Goal: Task Accomplishment & Management: Complete application form

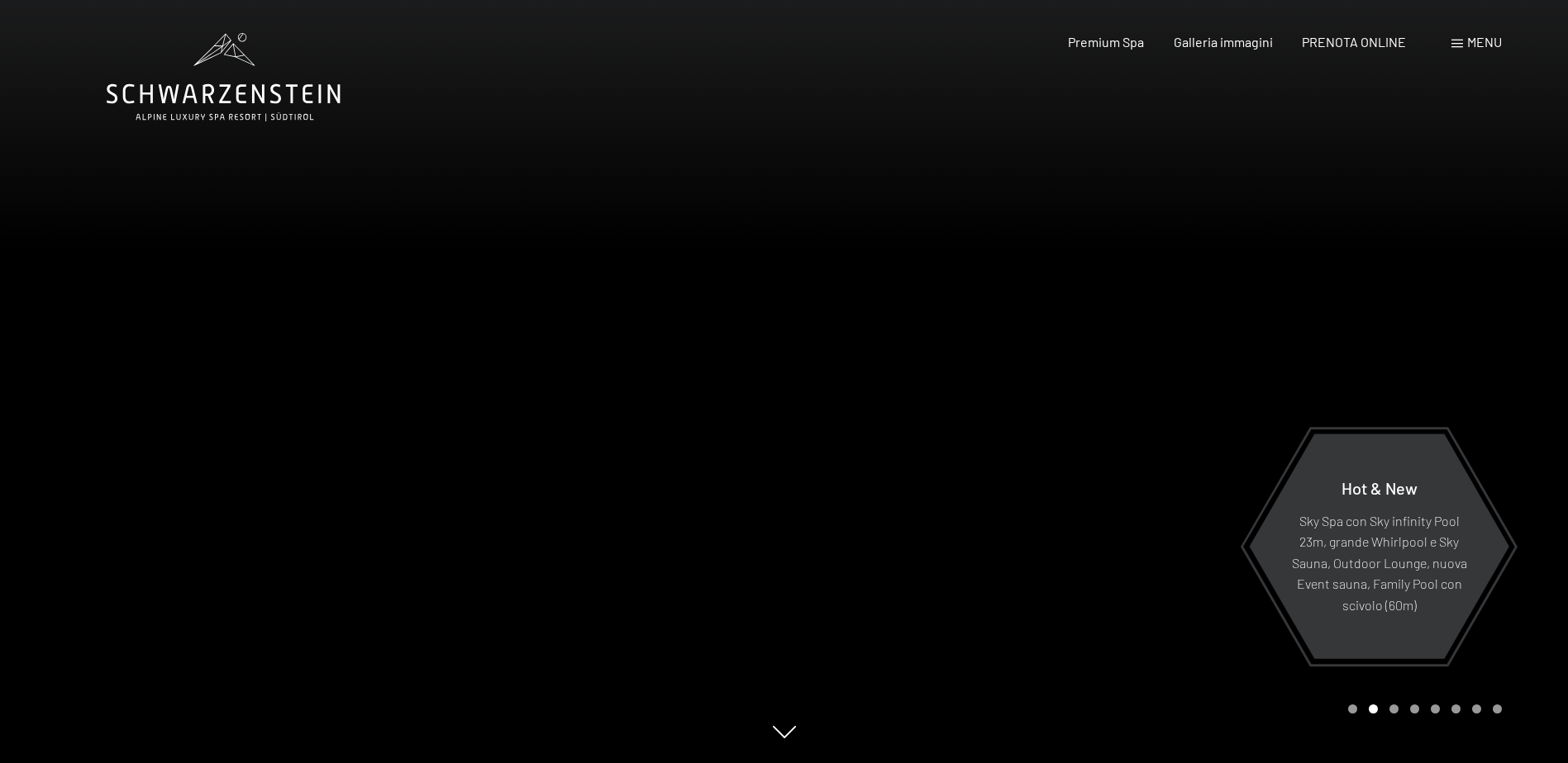
click at [1485, 49] on span "Menu" at bounding box center [1484, 41] width 34 height 15
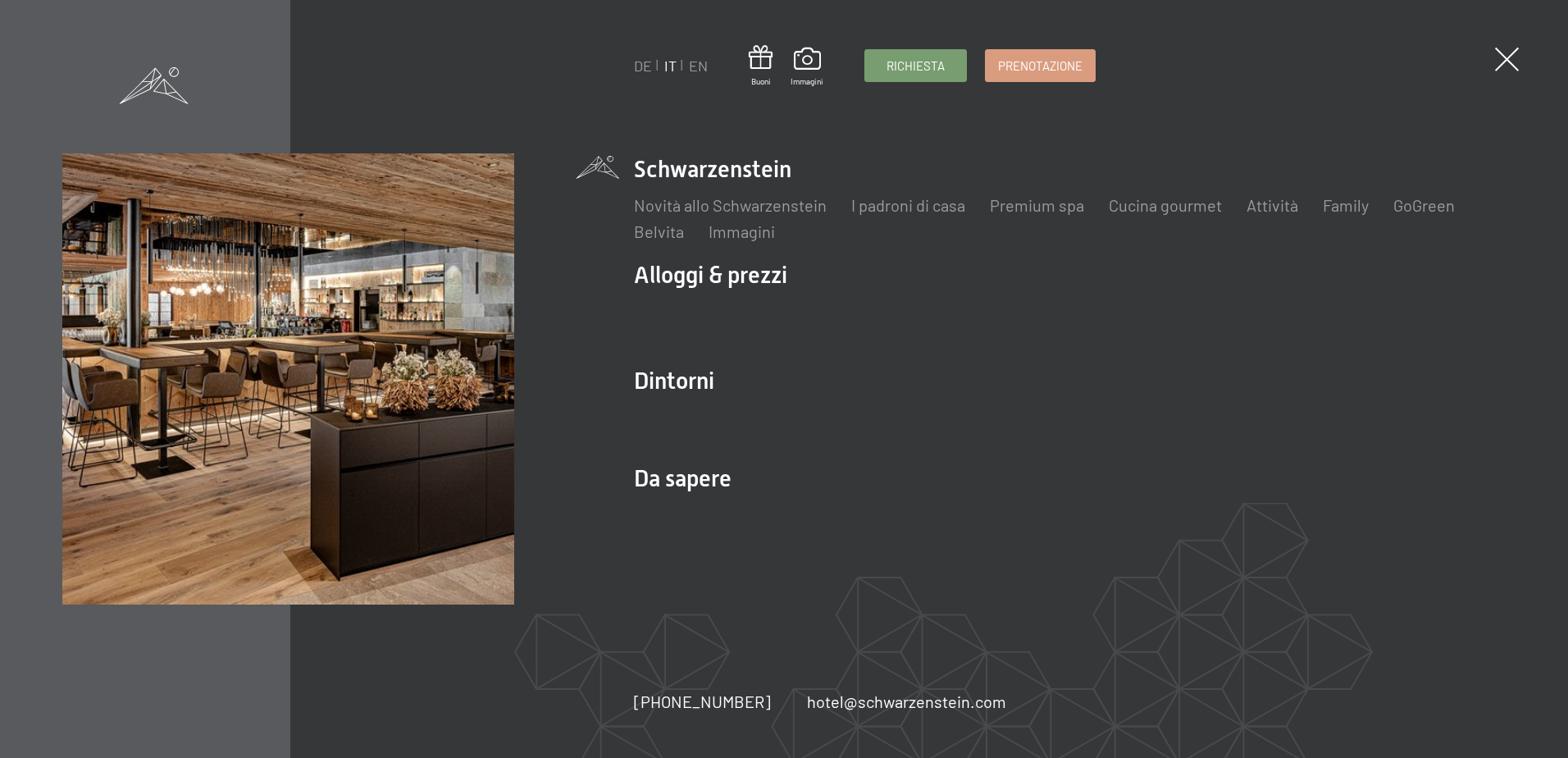
click at [1505, 52] on span at bounding box center [1507, 60] width 24 height 24
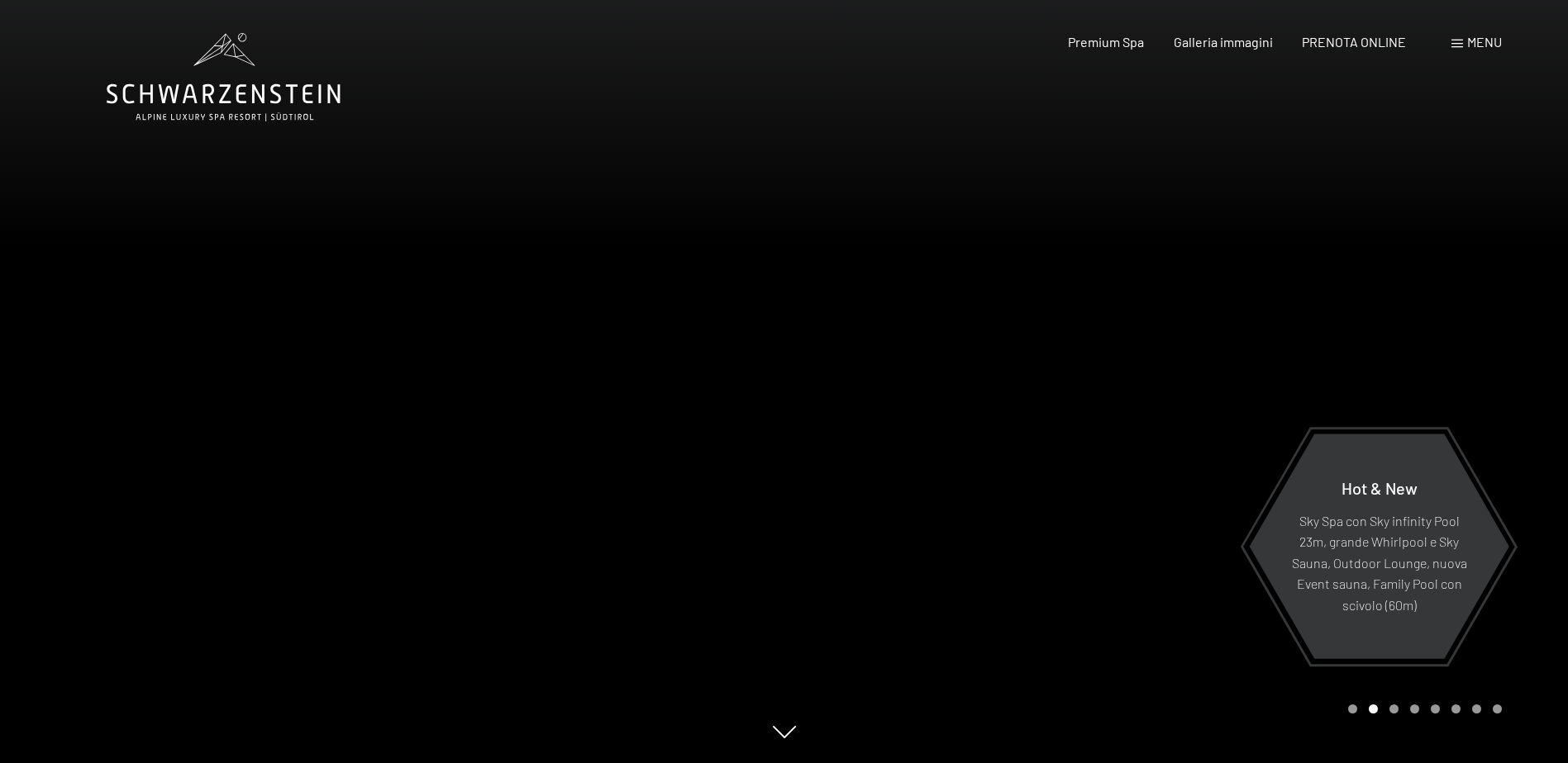
click at [1277, 359] on div at bounding box center [1176, 382] width 784 height 763
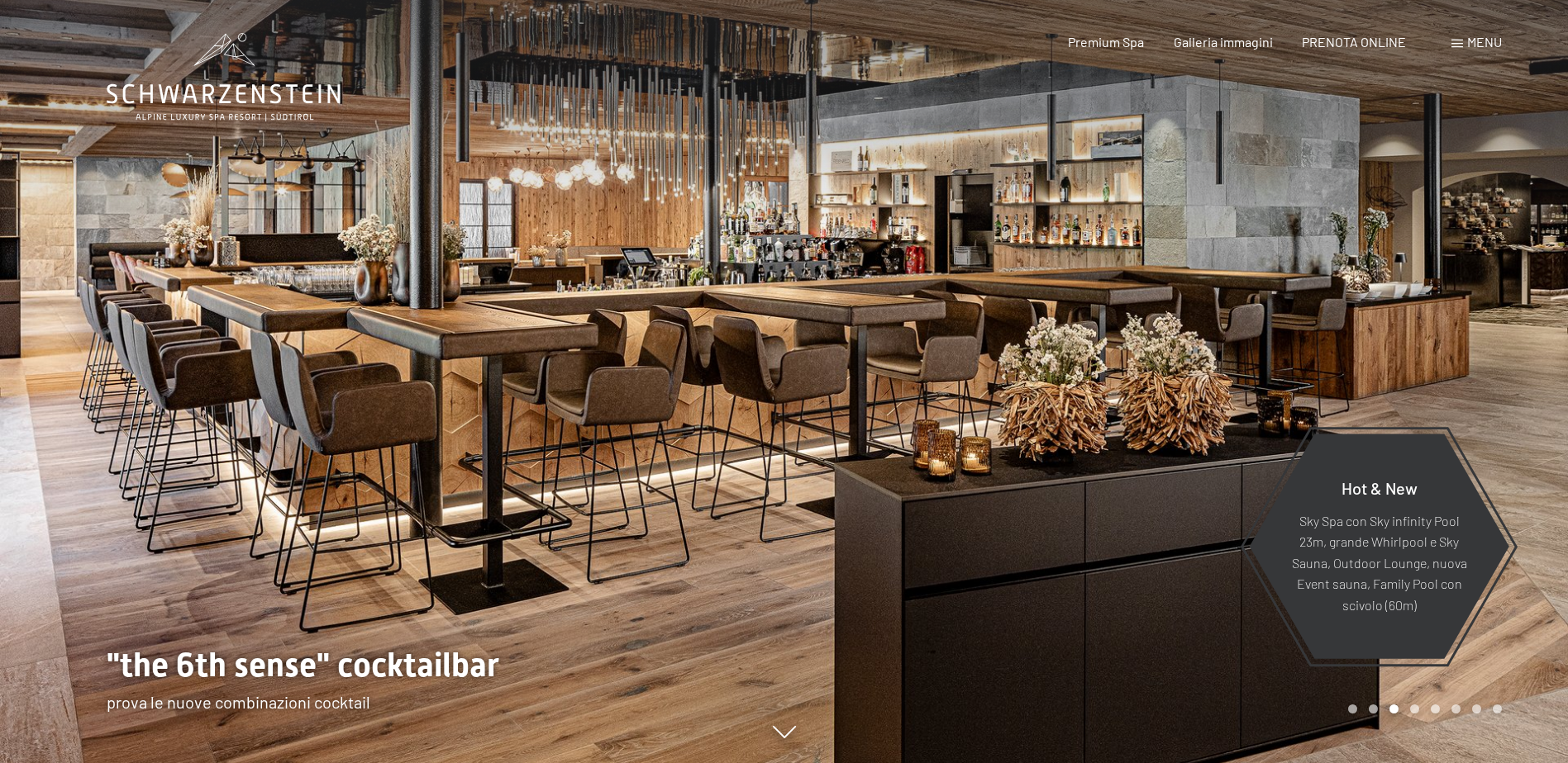
click at [1278, 359] on div at bounding box center [1176, 382] width 784 height 763
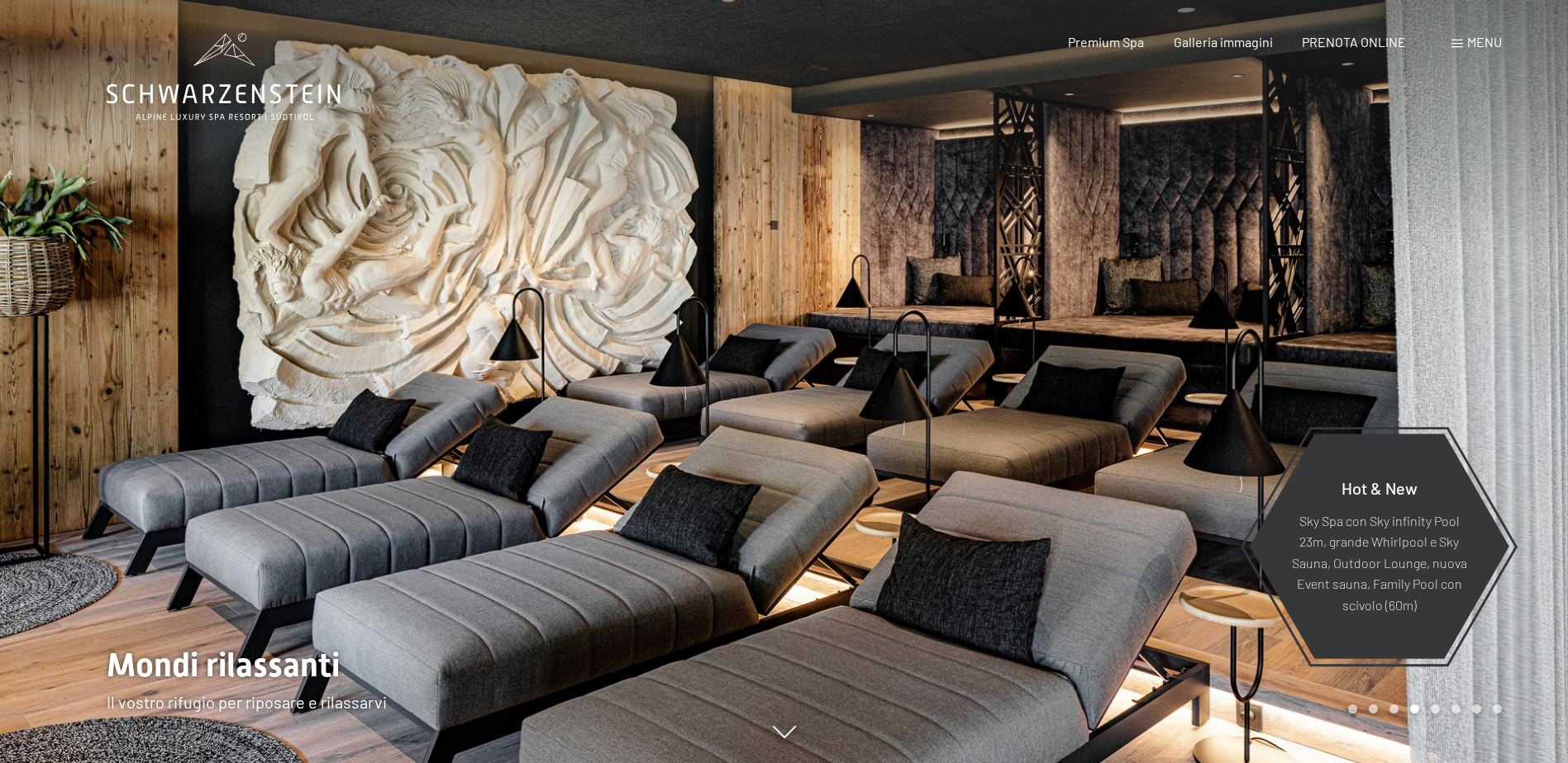
click at [76, 331] on div at bounding box center [392, 382] width 784 height 763
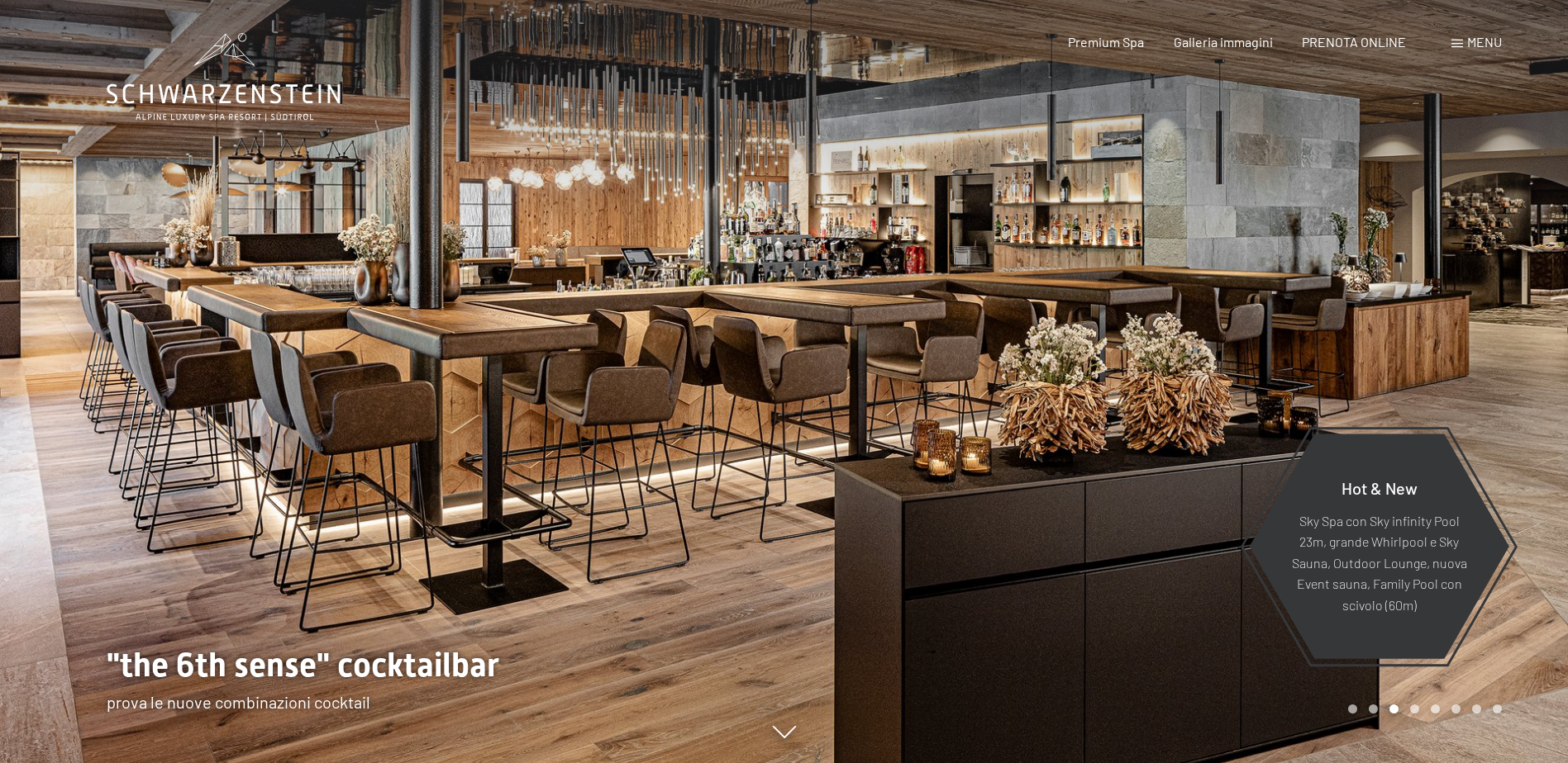
click at [1389, 308] on div at bounding box center [1176, 382] width 784 height 763
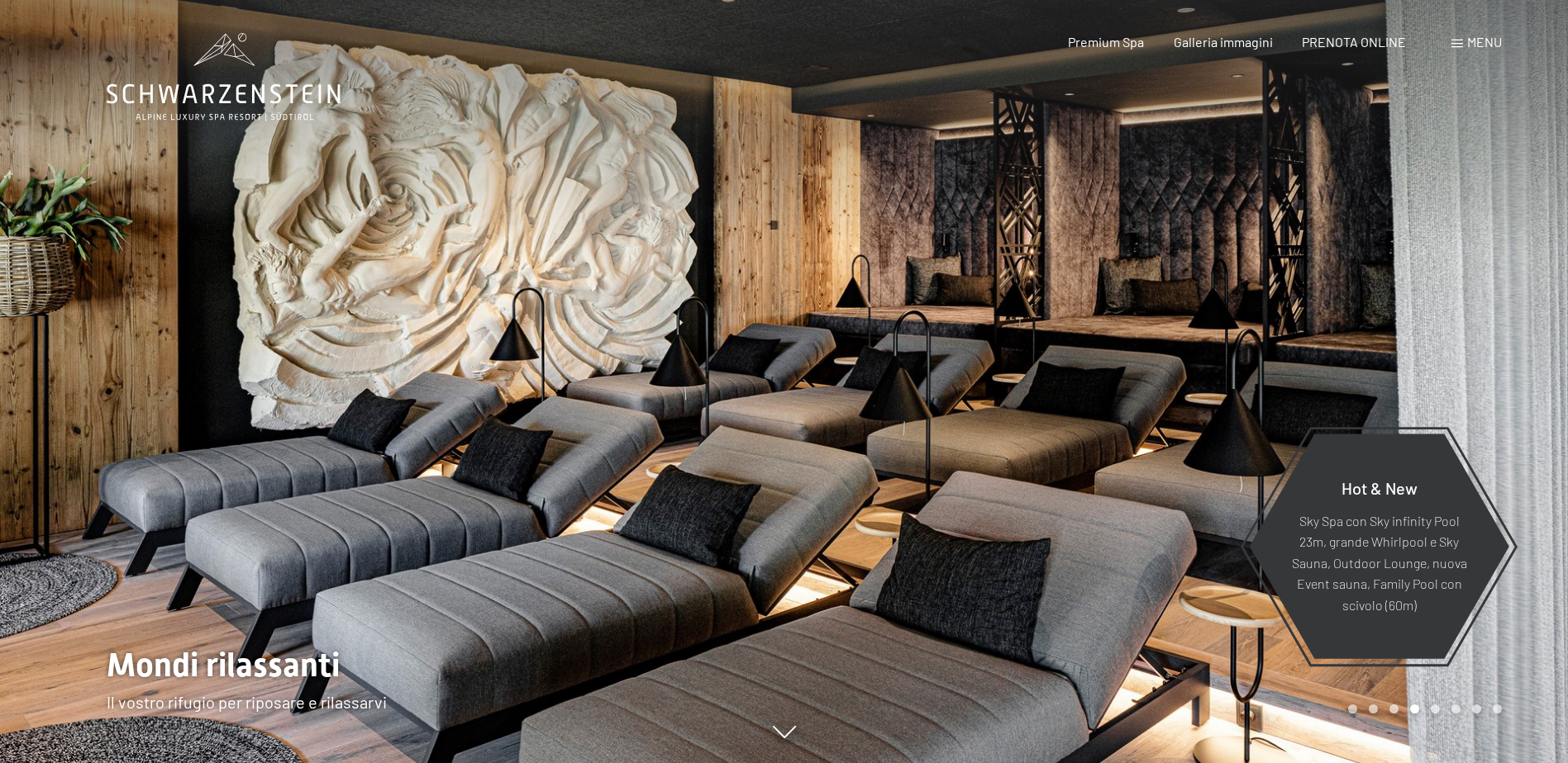
click at [1379, 329] on div at bounding box center [1176, 382] width 784 height 763
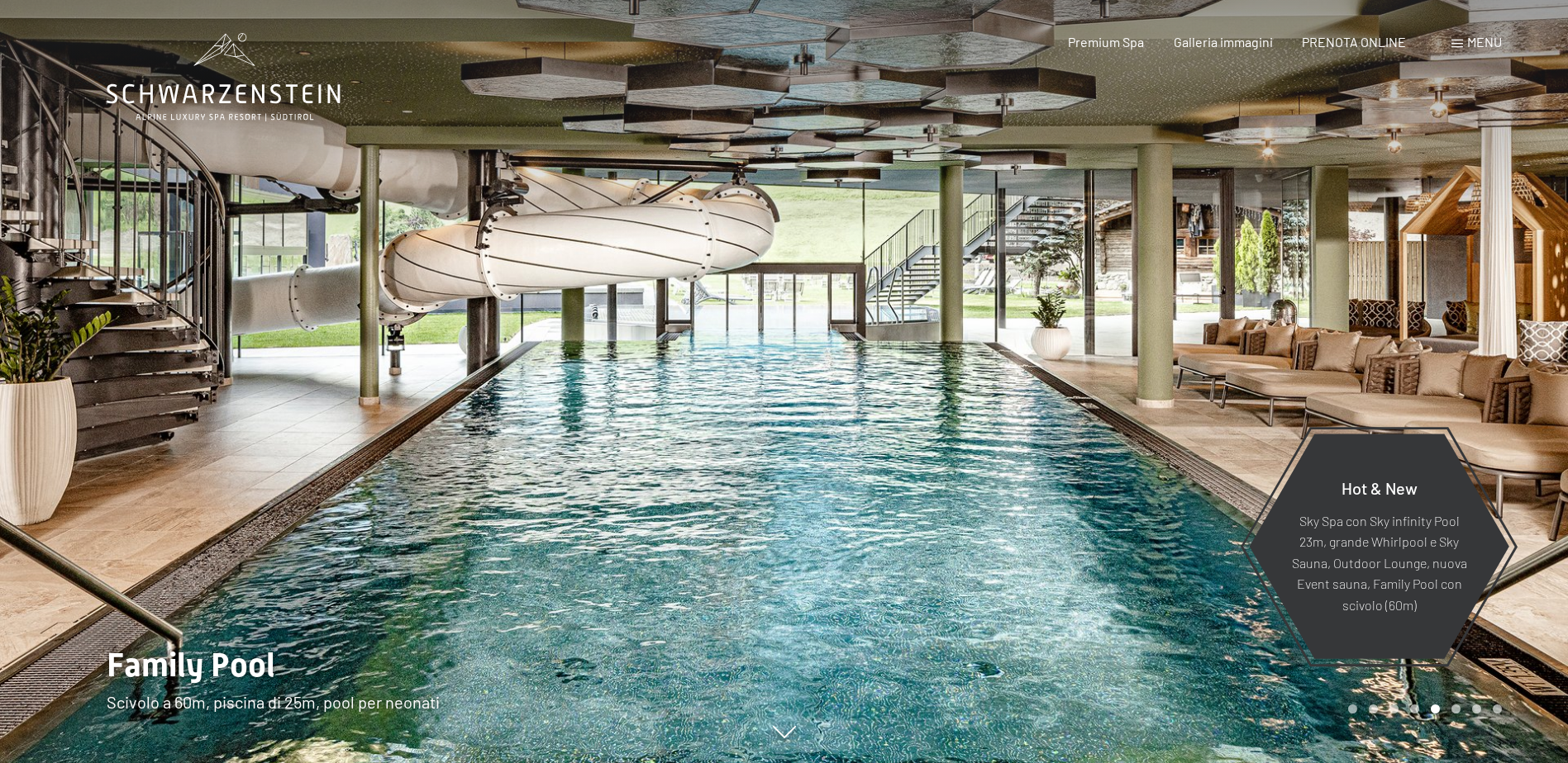
click at [1379, 329] on div at bounding box center [1176, 382] width 784 height 763
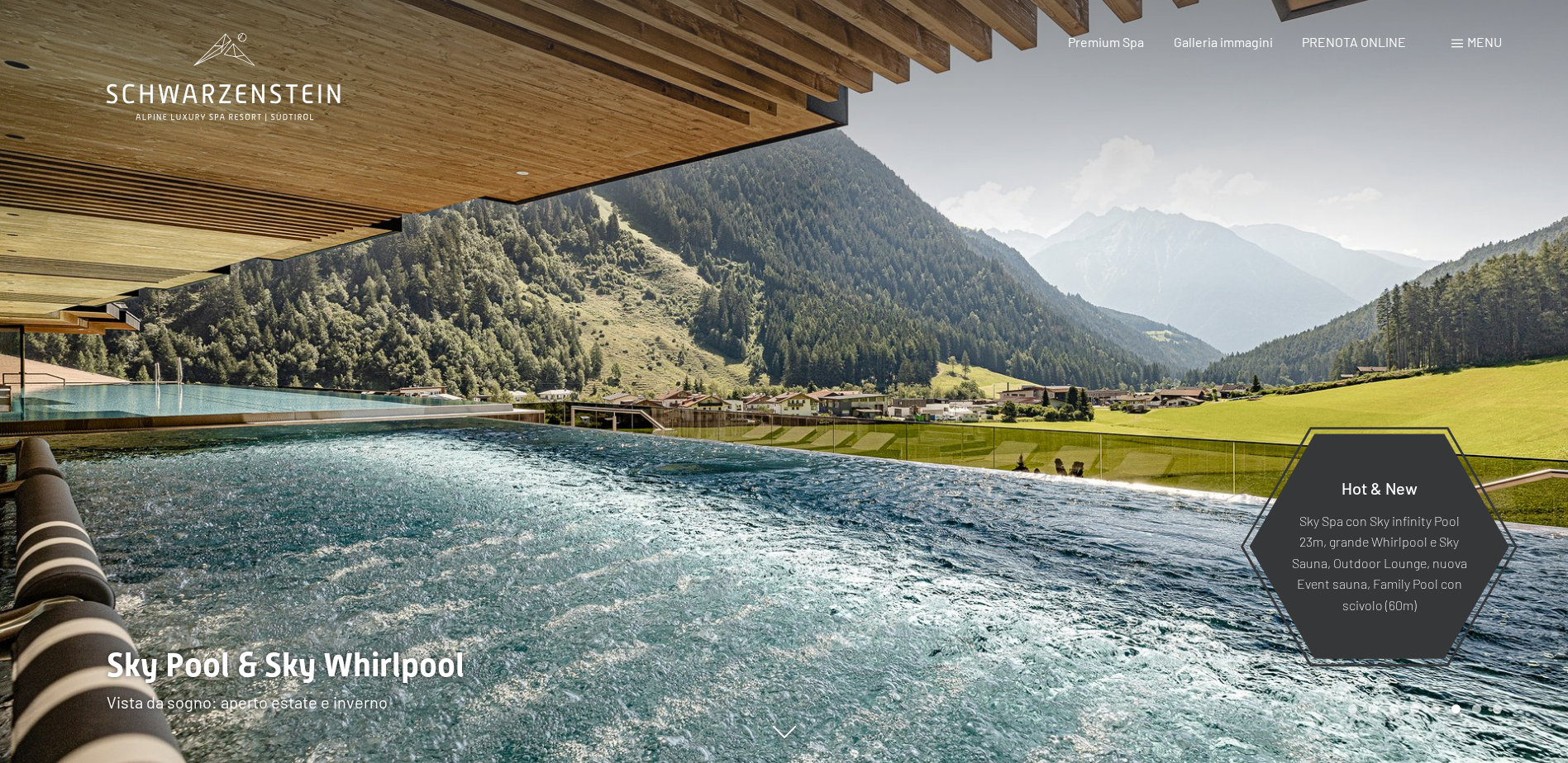
click at [1036, 350] on div at bounding box center [1176, 382] width 784 height 763
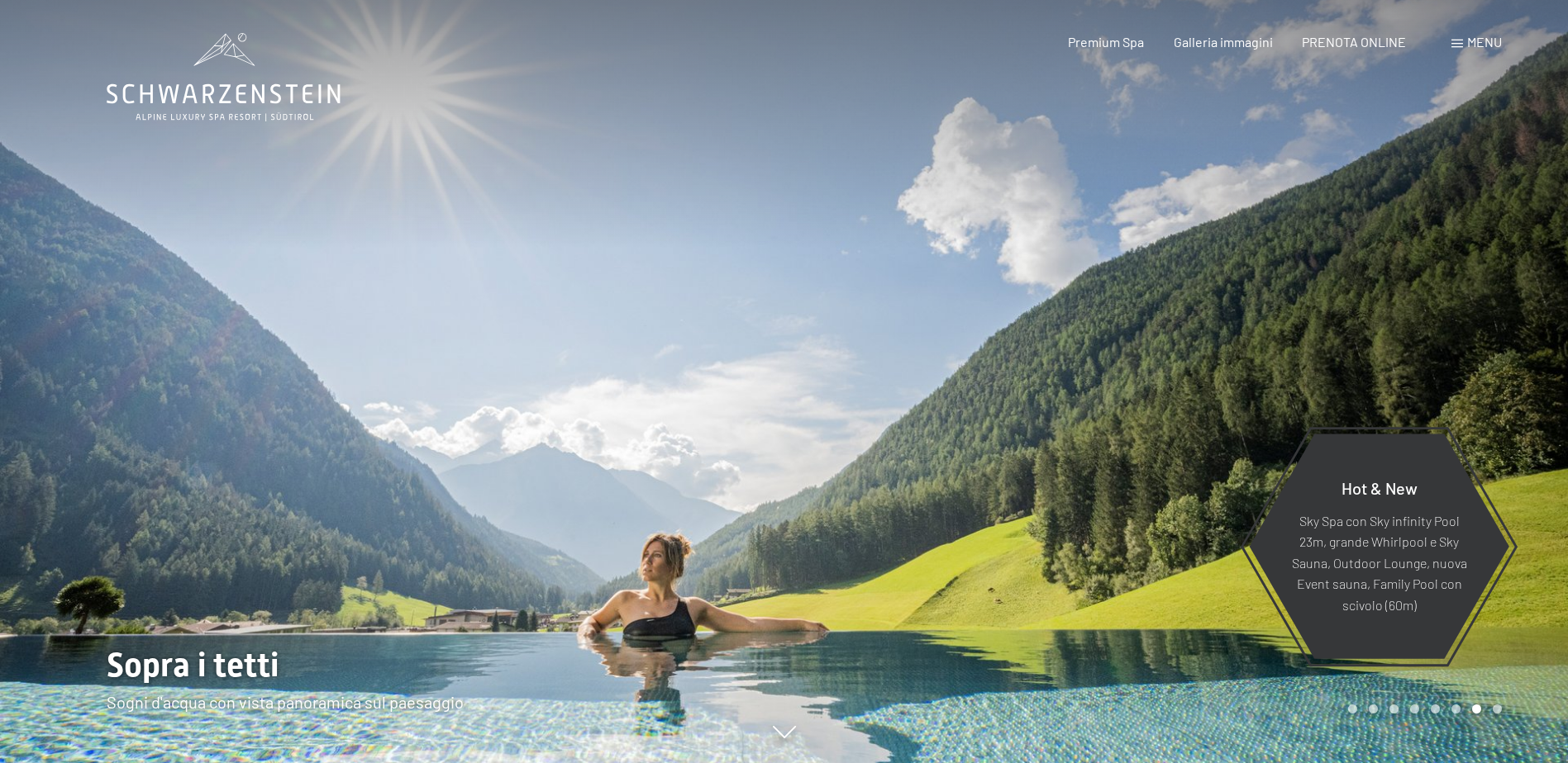
click at [994, 414] on div at bounding box center [1176, 382] width 784 height 763
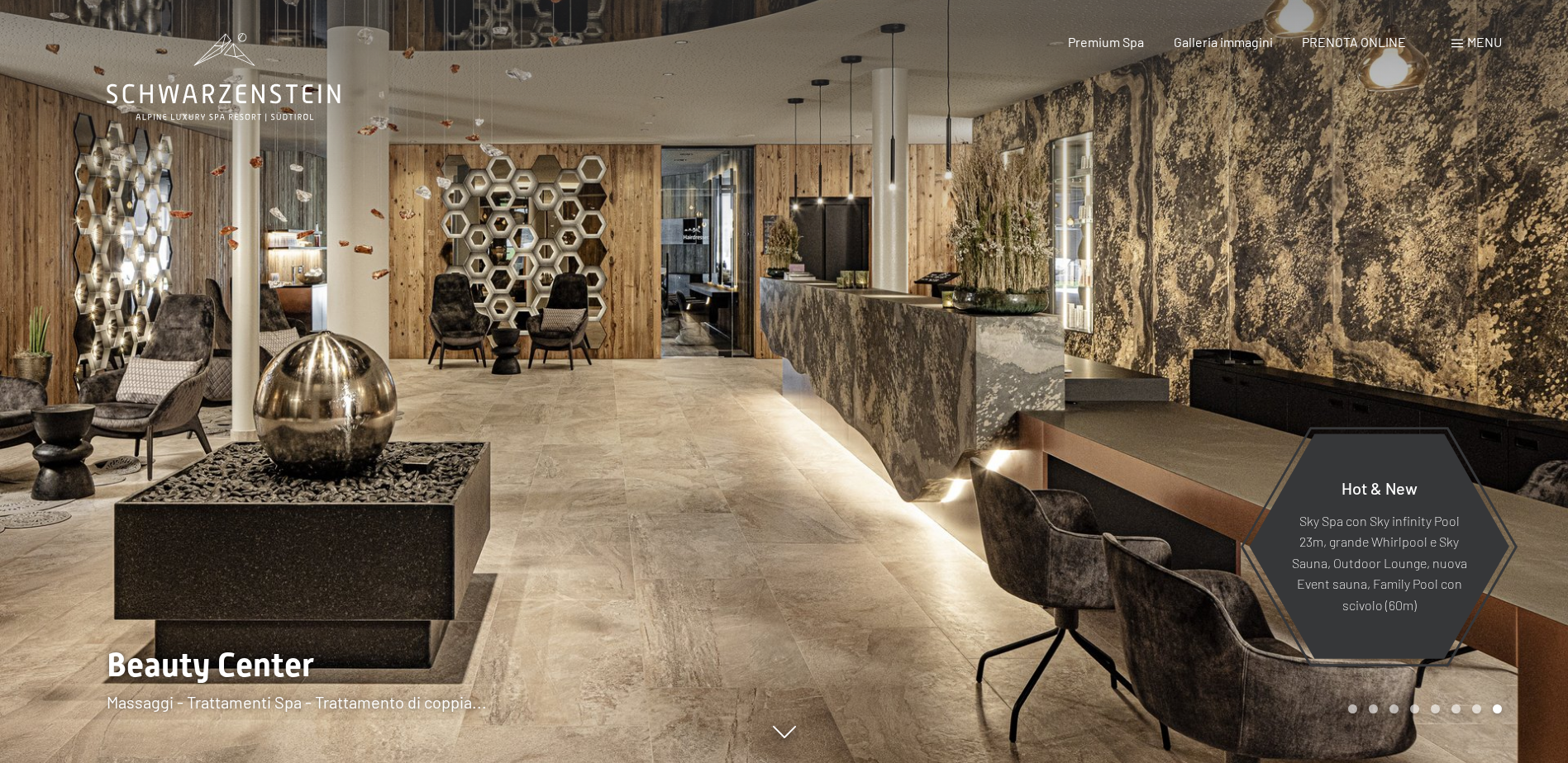
click at [1174, 323] on div at bounding box center [1176, 382] width 784 height 763
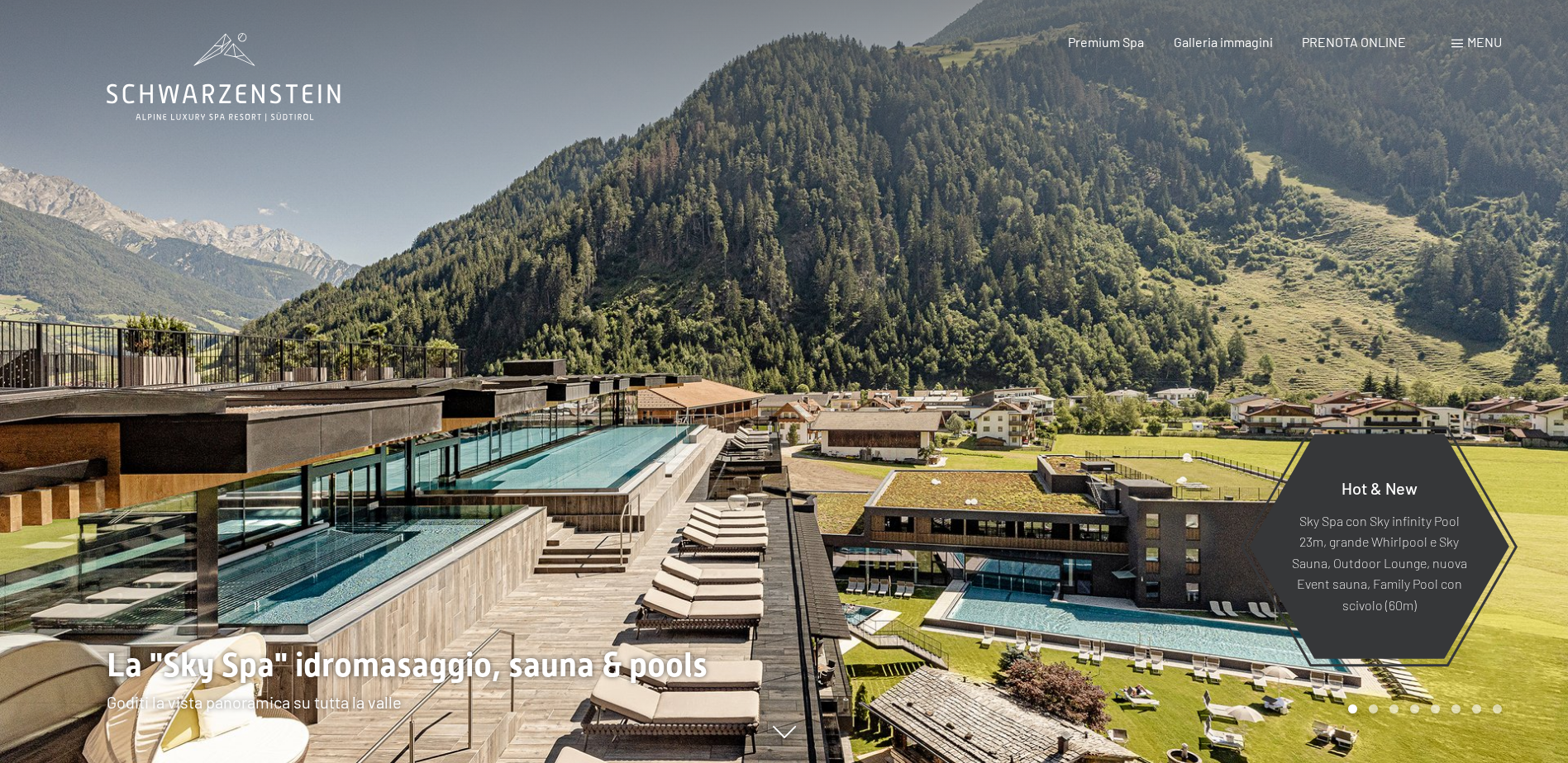
click at [1104, 367] on div at bounding box center [1176, 382] width 784 height 763
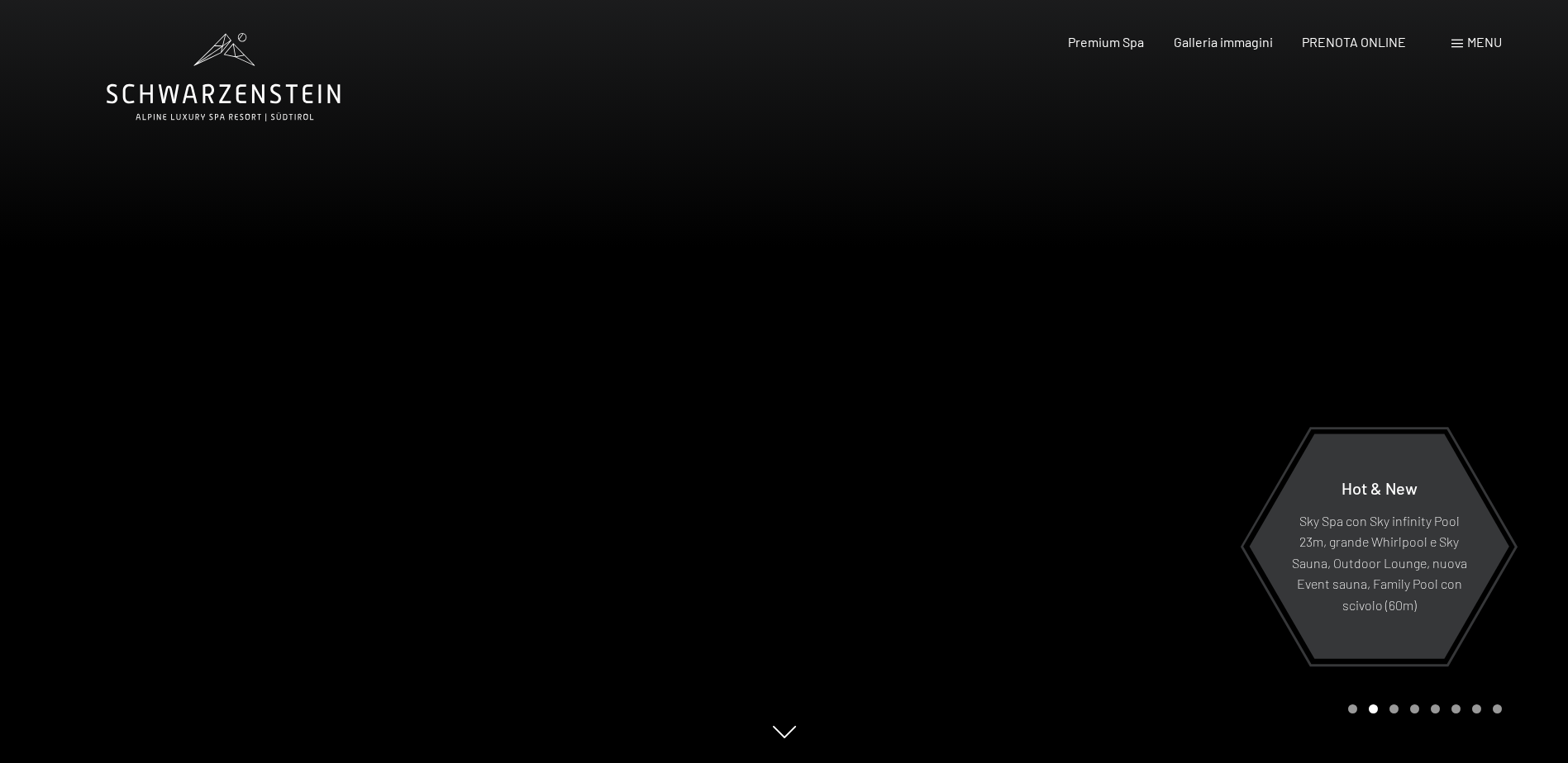
click at [1096, 377] on div at bounding box center [1176, 382] width 784 height 763
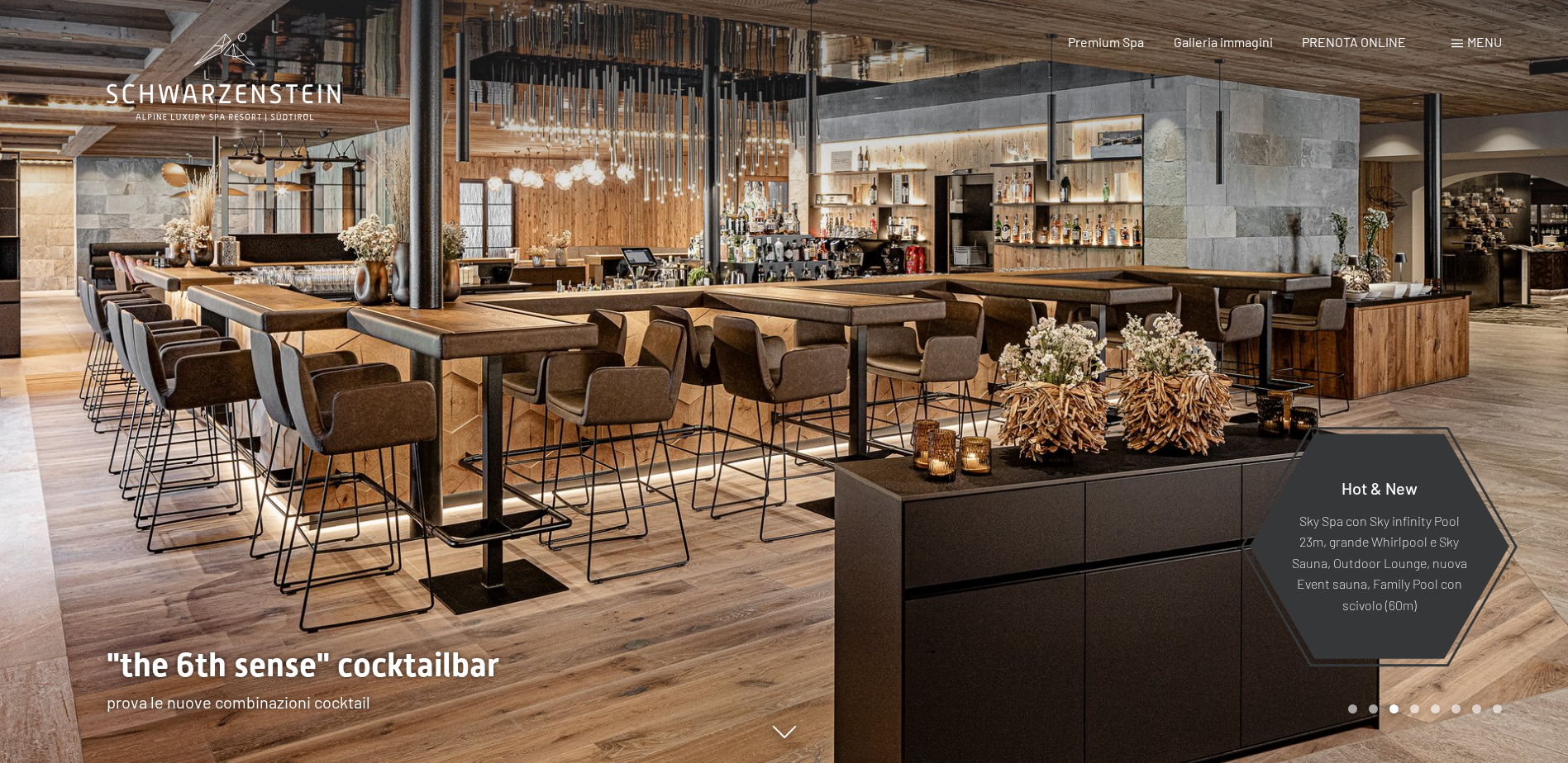
click at [1096, 377] on div at bounding box center [1176, 382] width 784 height 763
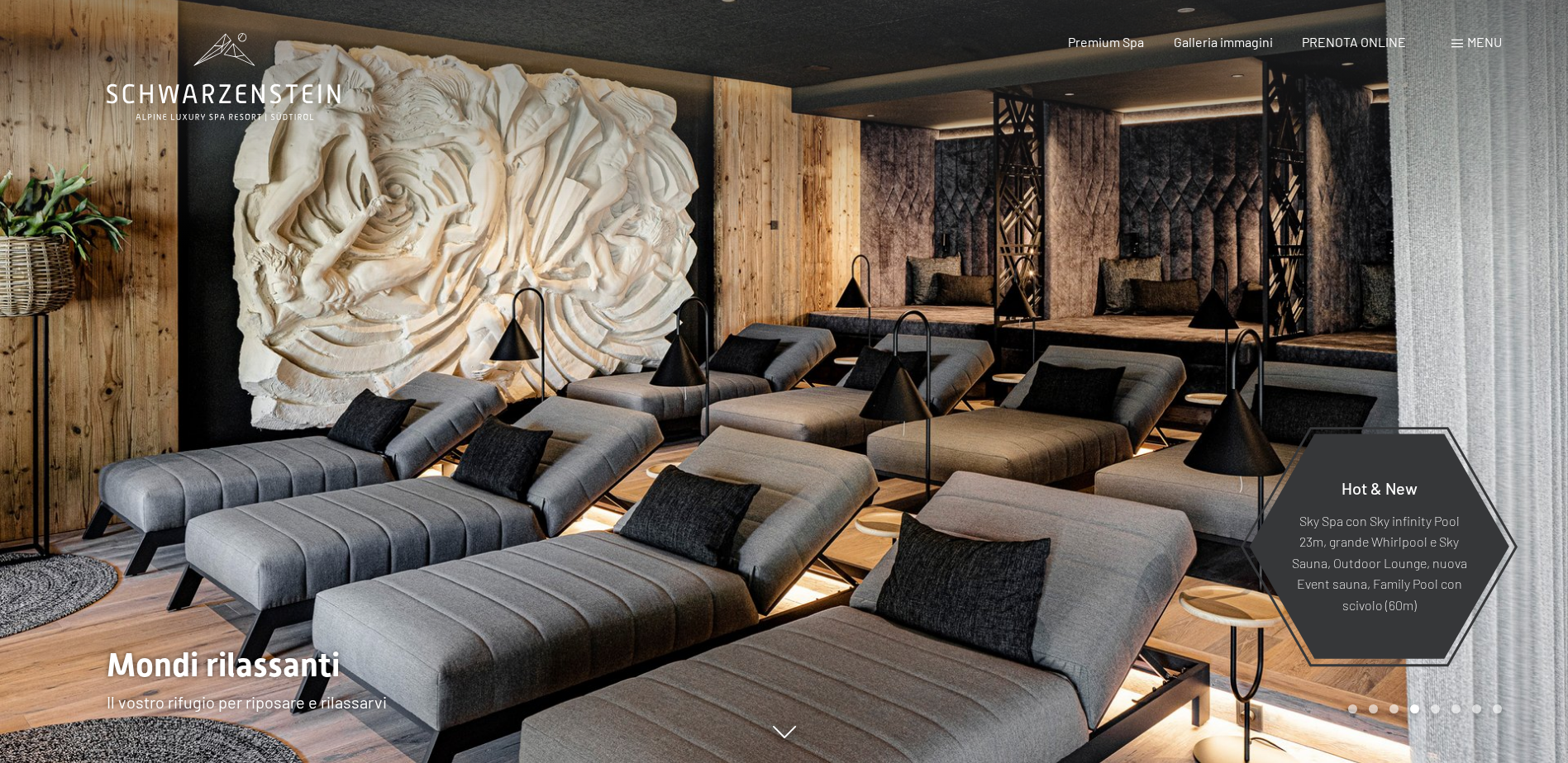
click at [1095, 377] on div at bounding box center [1176, 382] width 784 height 763
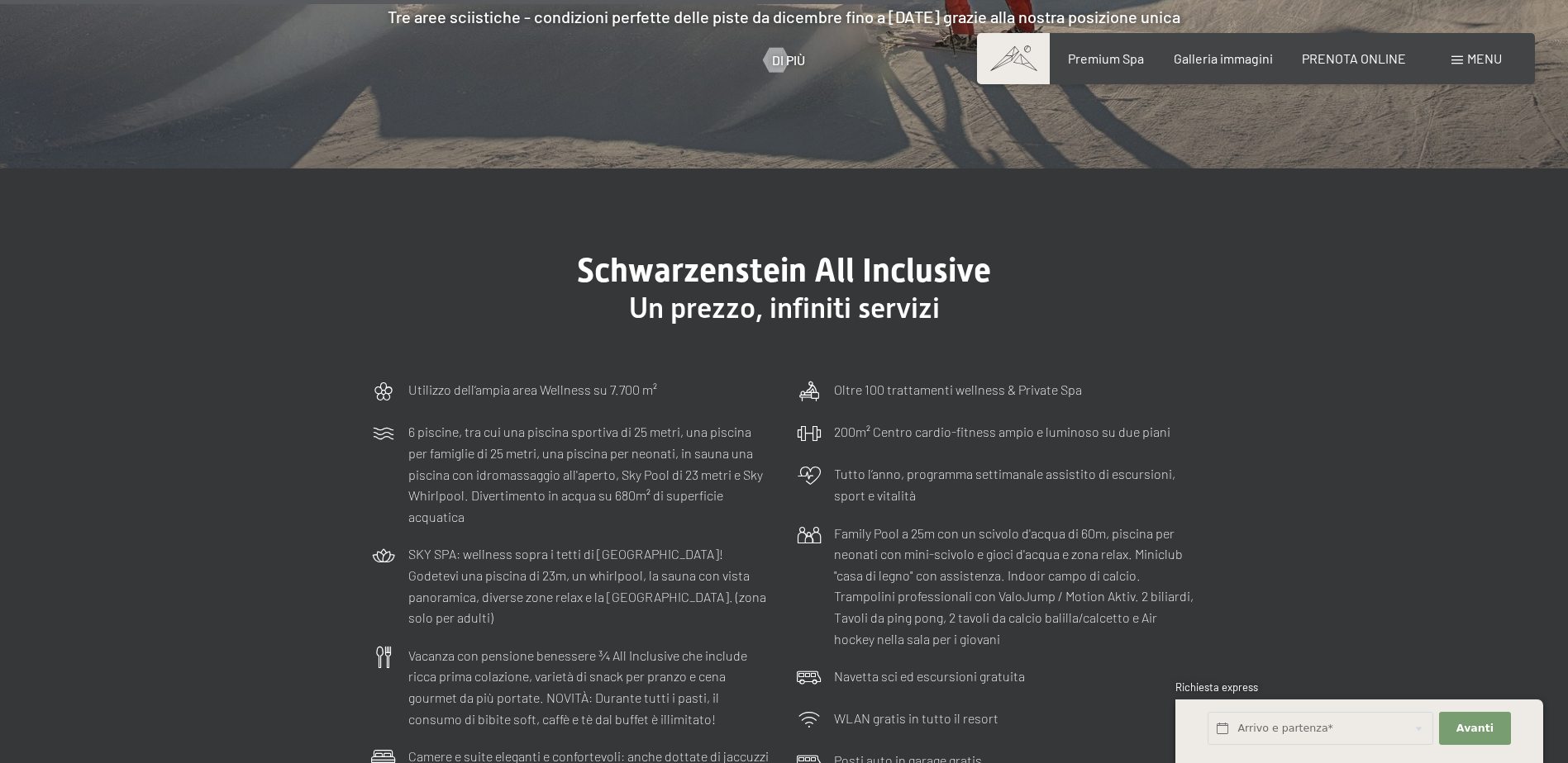
scroll to position [4874, 0]
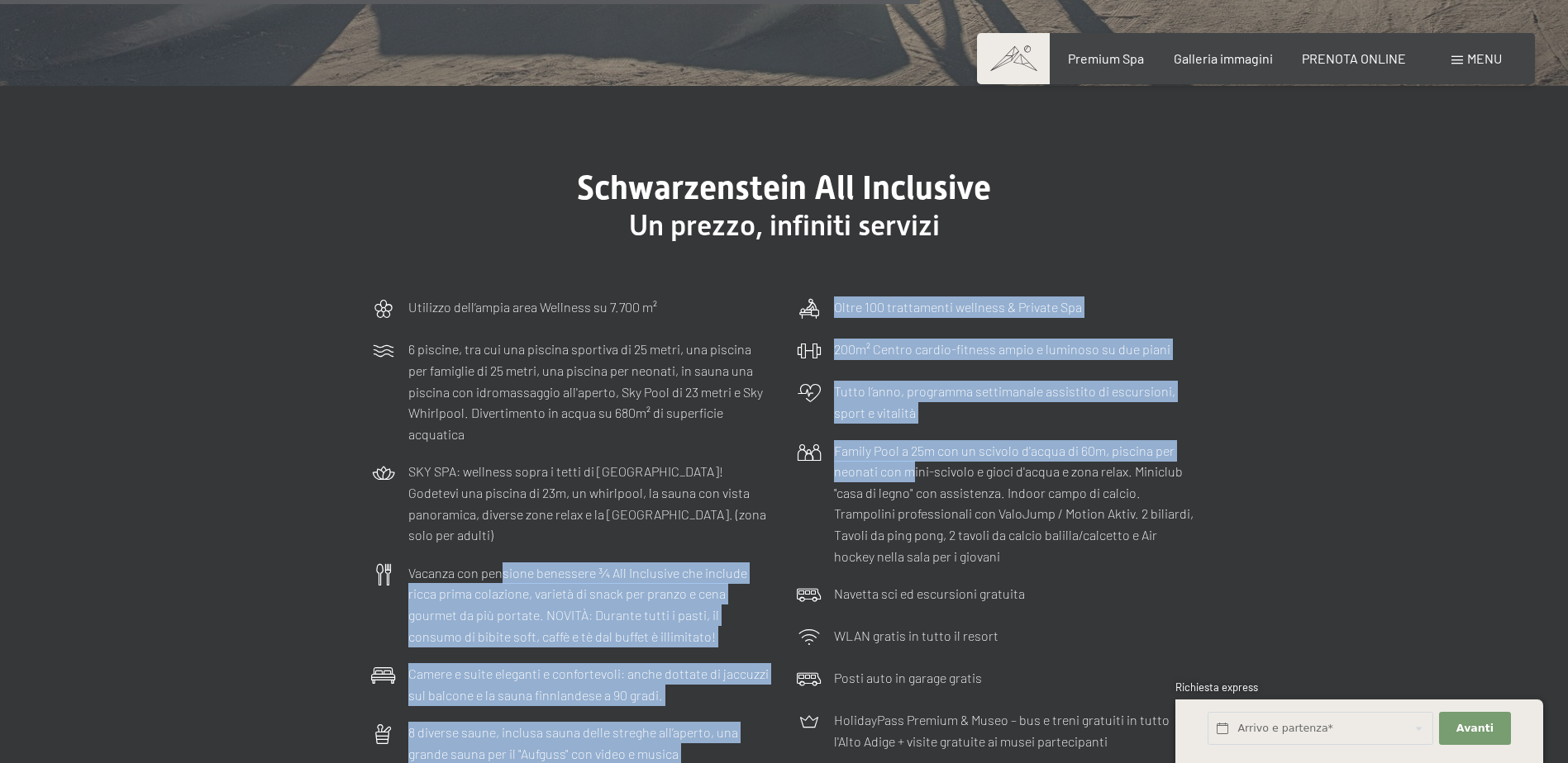
drag, startPoint x: 499, startPoint y: 513, endPoint x: 911, endPoint y: 430, distance: 420.3
click at [911, 430] on div "Utilizzo dell‘ampia area Wellness su 7.700 m² 6 piscine, tra cui una piscina sp…" at bounding box center [784, 529] width 843 height 484
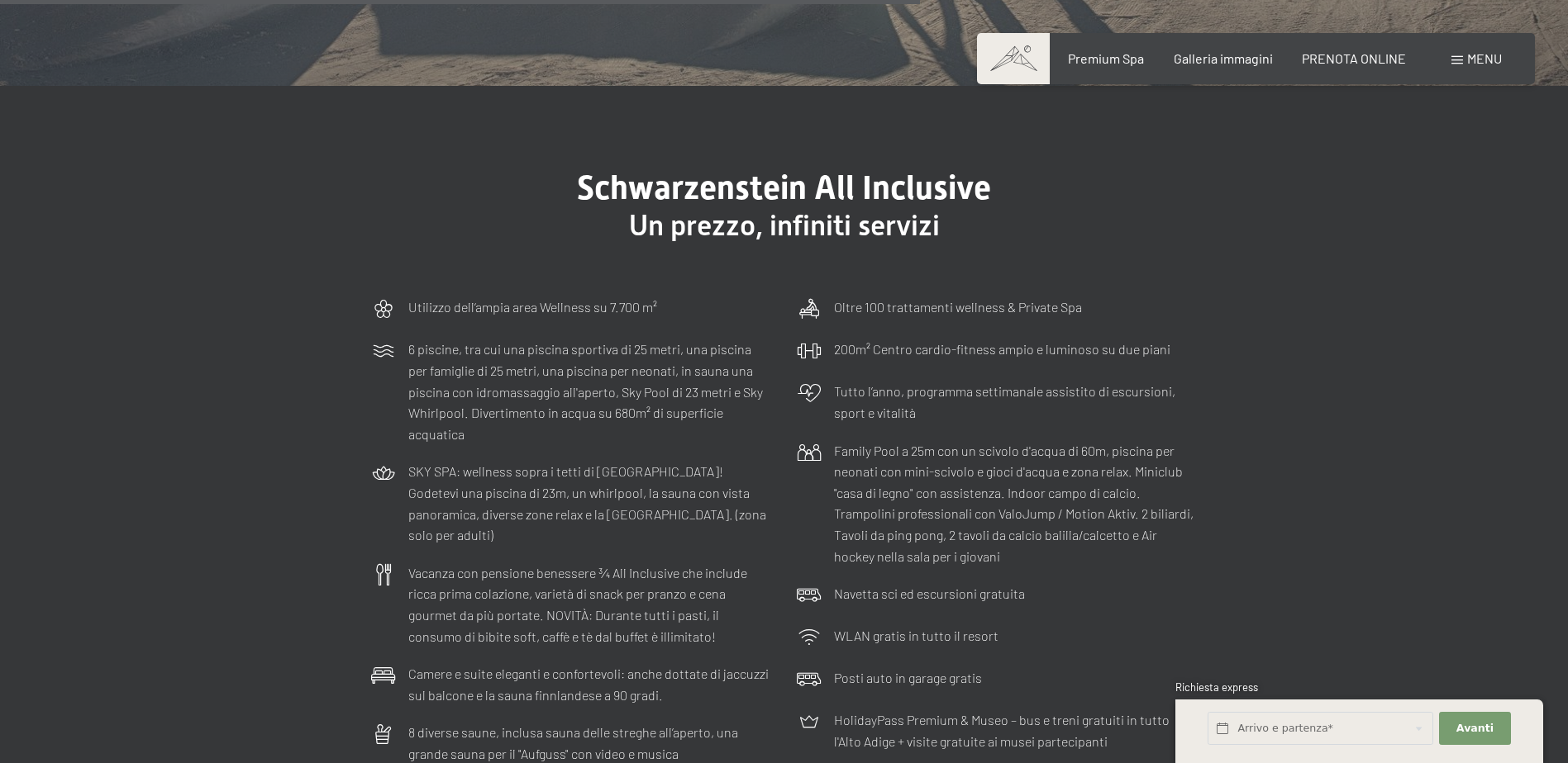
click at [475, 461] on p "SKY SPA: wellness sopra i tetti di Lutago! Godetevi una piscina di 23m, un whir…" at bounding box center [590, 503] width 364 height 84
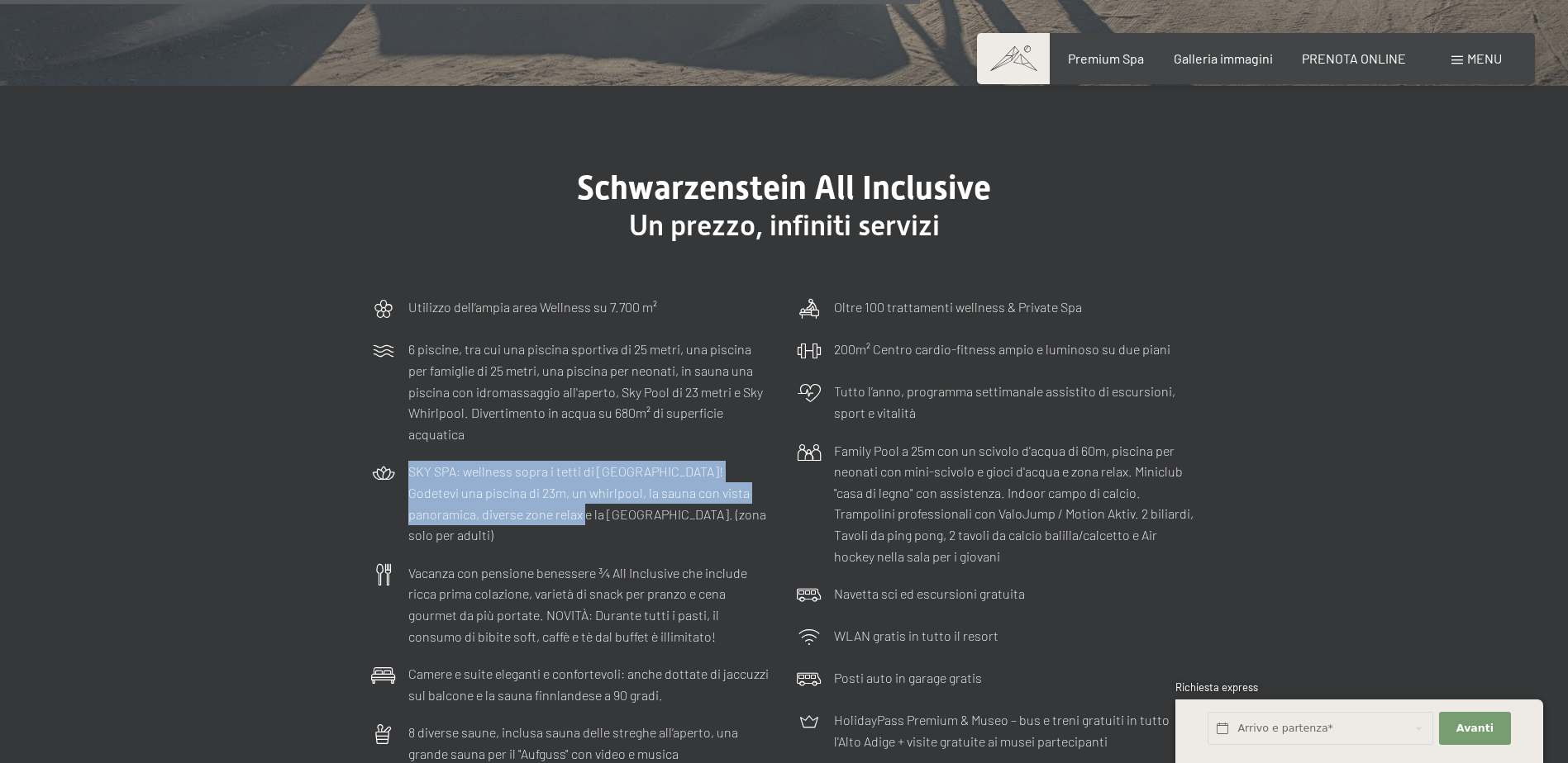
drag, startPoint x: 411, startPoint y: 421, endPoint x: 495, endPoint y: 476, distance: 100.4
click at [495, 476] on p "SKY SPA: wellness sopra i tetti di Lutago! Godetevi una piscina di 23m, un whir…" at bounding box center [590, 503] width 364 height 84
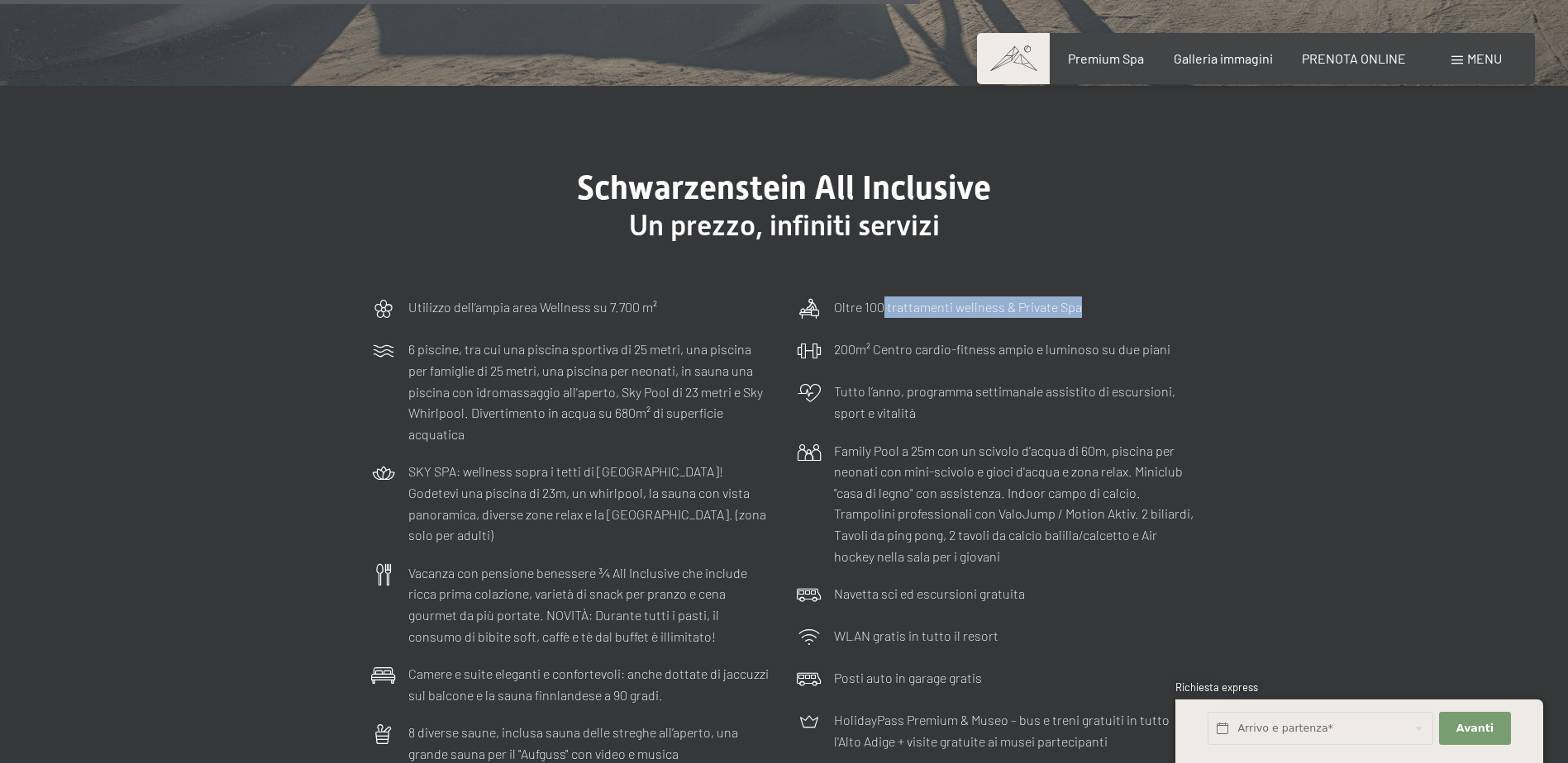
drag, startPoint x: 883, startPoint y: 265, endPoint x: 1108, endPoint y: 267, distance: 225.0
click at [1108, 288] on div "Oltre 100 trattamenti wellness & Private Spa" at bounding box center [996, 308] width 417 height 42
click at [969, 339] on p "200m² Centro cardio-fitness ampio e luminoso su due piani" at bounding box center [1001, 349] width 336 height 21
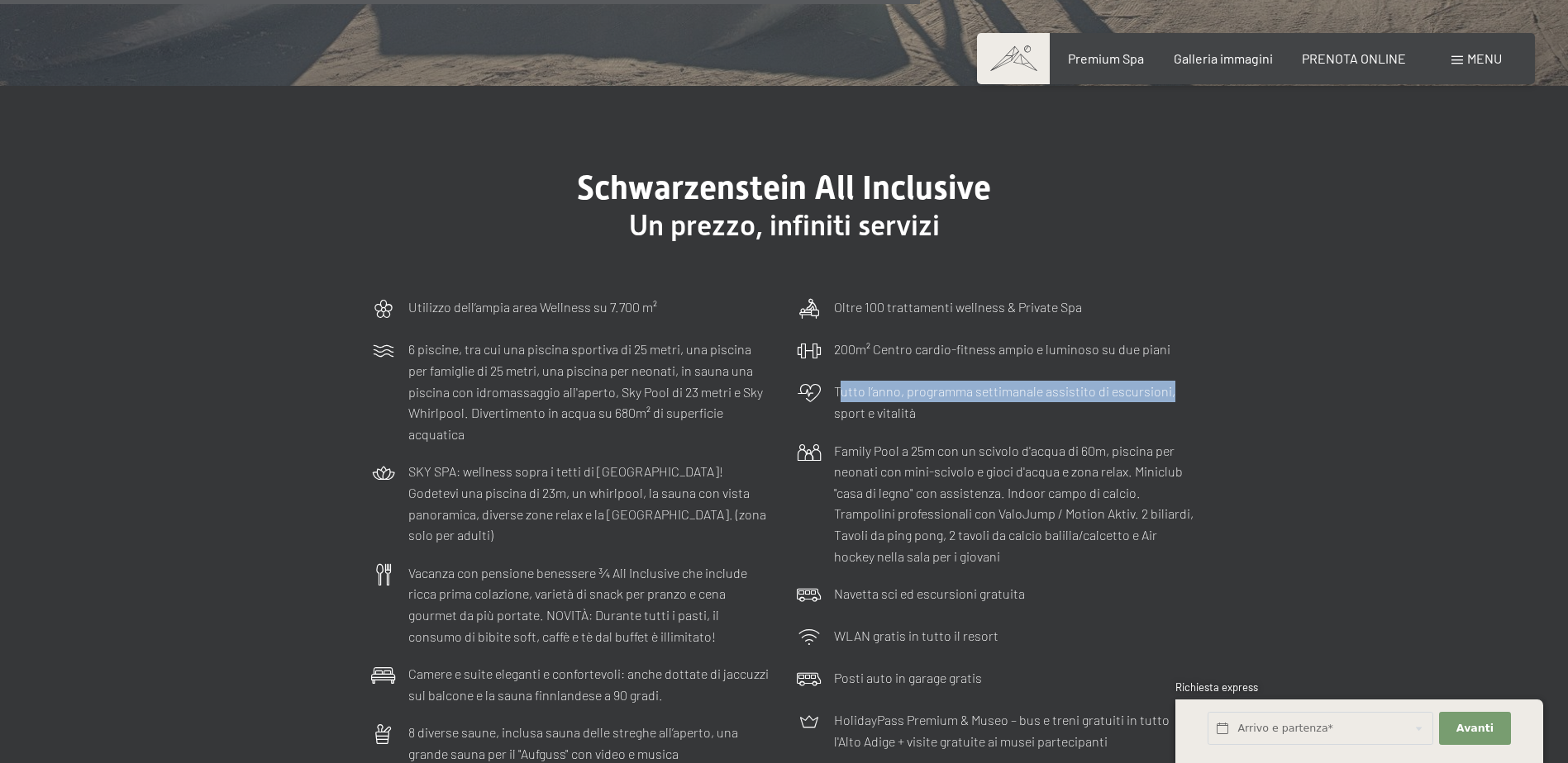
drag, startPoint x: 848, startPoint y: 351, endPoint x: 1200, endPoint y: 352, distance: 352.0
click at [1200, 373] on div "Tutto l’anno, programma settimanale assistito di escursioni, sport e vitalità" at bounding box center [996, 402] width 417 height 58
drag, startPoint x: 1200, startPoint y: 352, endPoint x: 1029, endPoint y: 379, distance: 173.1
click at [1029, 381] on p "Tutto l’anno, programma settimanale assistito di escursioni, sport e vitalità" at bounding box center [1015, 401] width 364 height 42
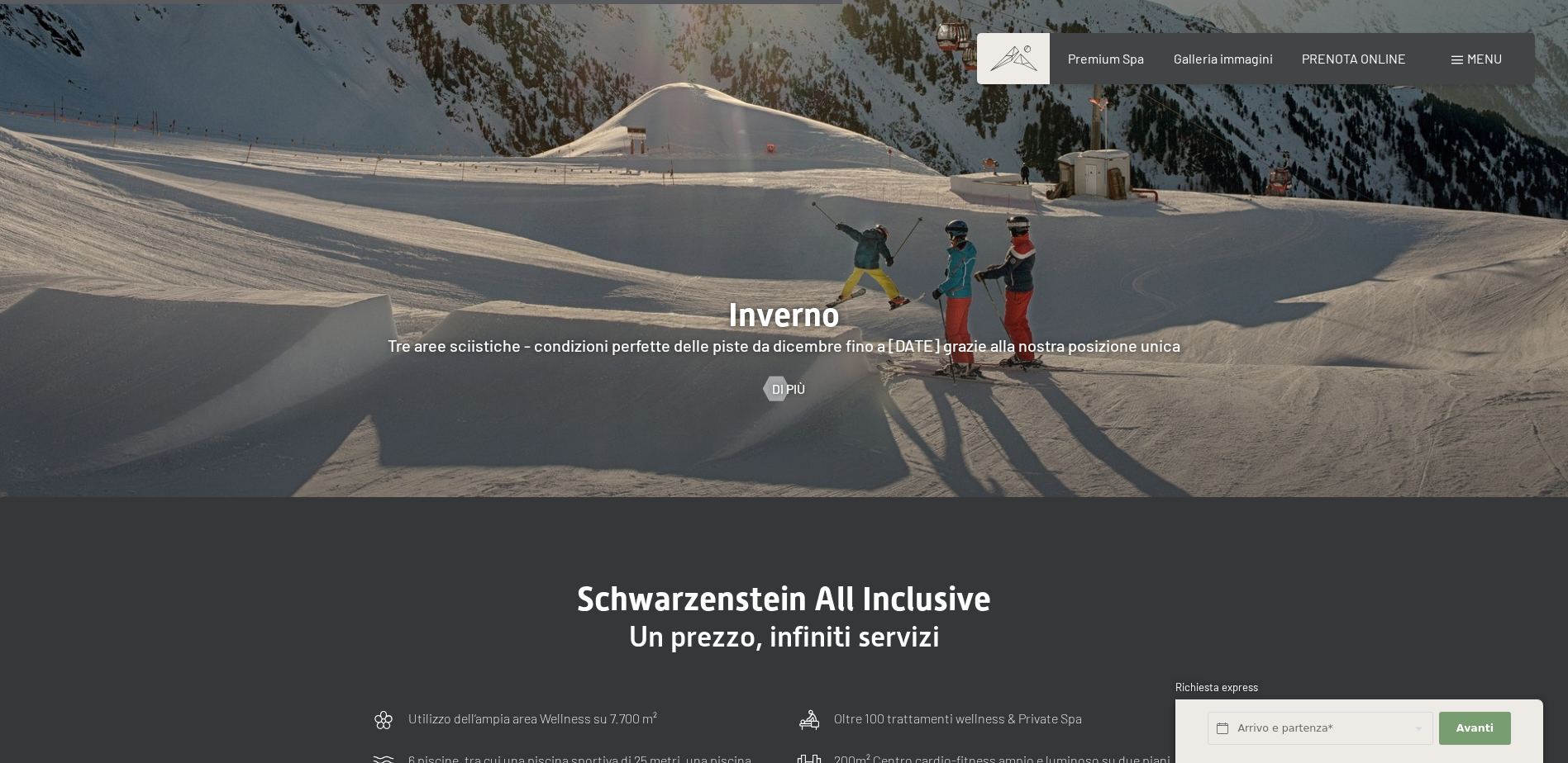
scroll to position [4460, 0]
click at [1482, 53] on span "Menu" at bounding box center [1484, 58] width 34 height 15
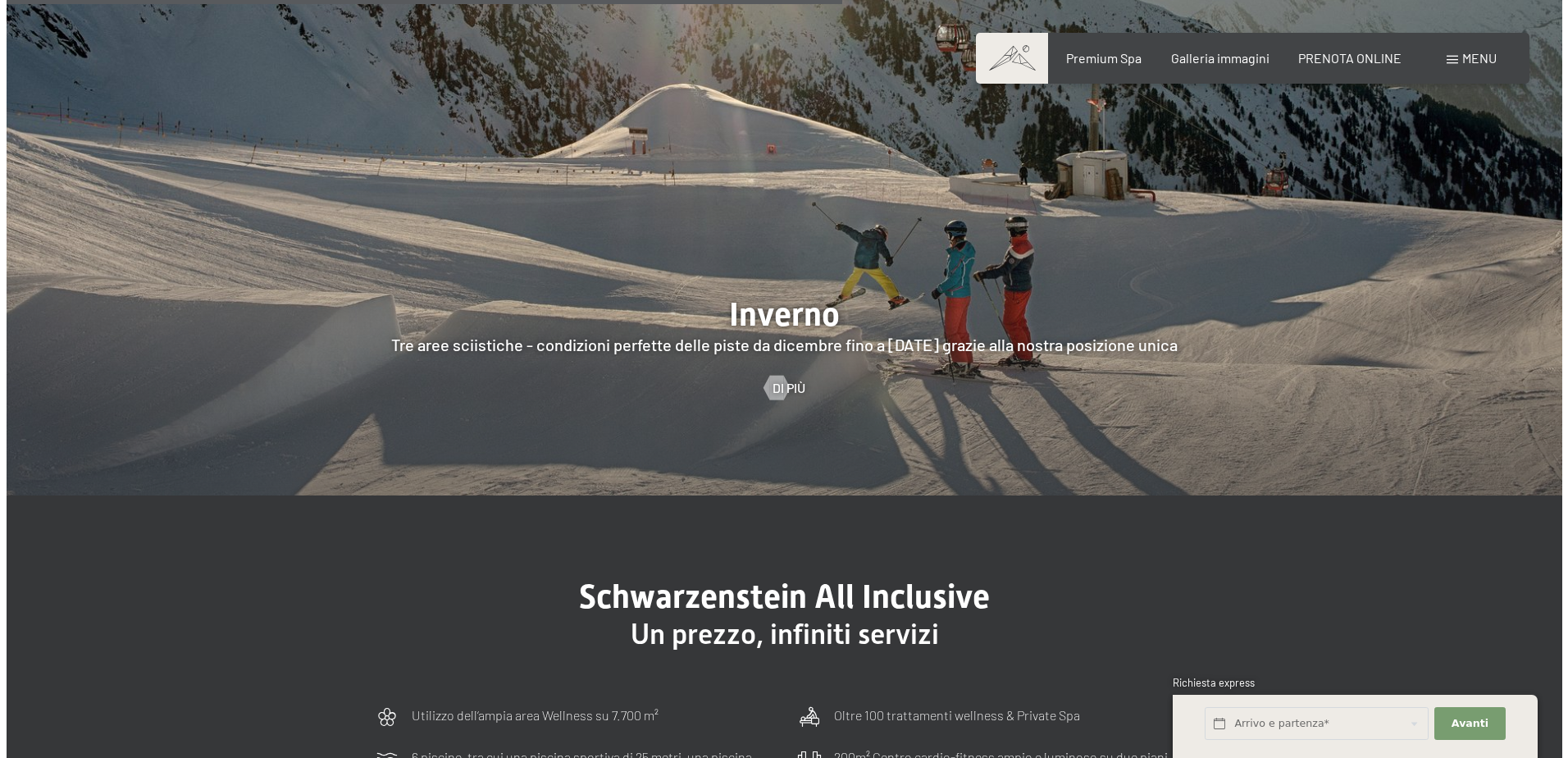
scroll to position [4452, 0]
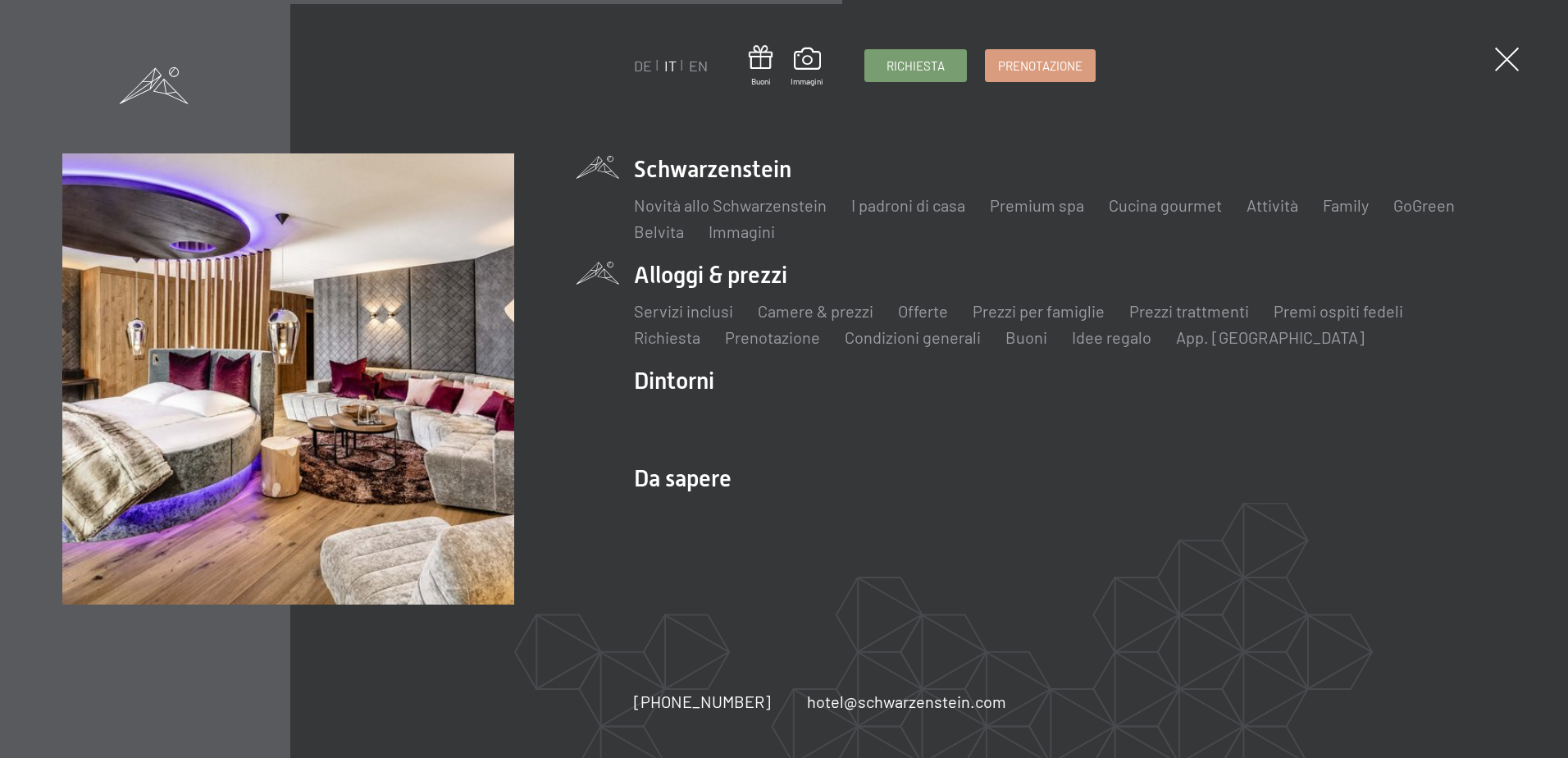
click at [758, 271] on li "Alloggi & prezzi Servizi inclusi Camere & prezzi Lista Offerte Lista Prezzi per…" at bounding box center [1069, 304] width 871 height 90
click at [810, 302] on link "Camere & prezzi" at bounding box center [816, 311] width 116 height 20
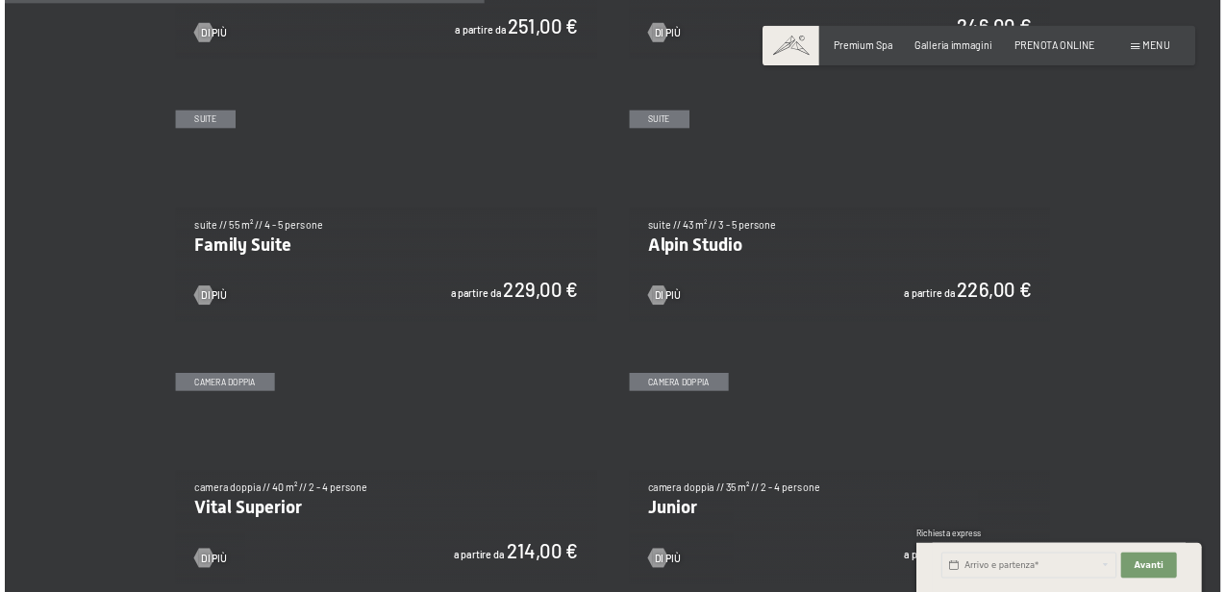
scroll to position [2499, 0]
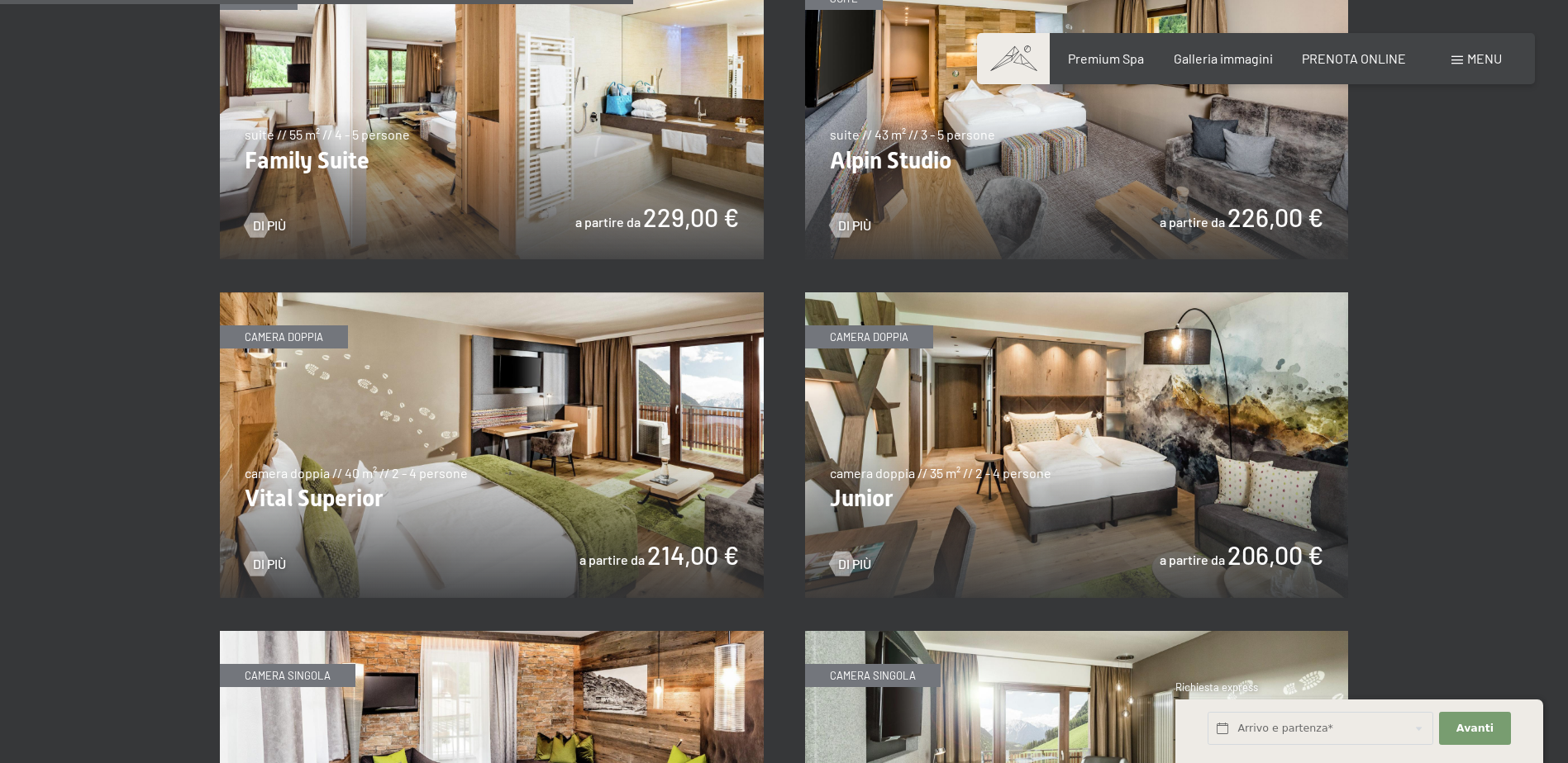
click at [1519, 180] on section "✓ tutte le categorie ✓ suite ✓ camera doppia ✓ camera singola tutte le categori…" at bounding box center [784, 46] width 1568 height 2621
click at [1458, 58] on span at bounding box center [1456, 60] width 11 height 9
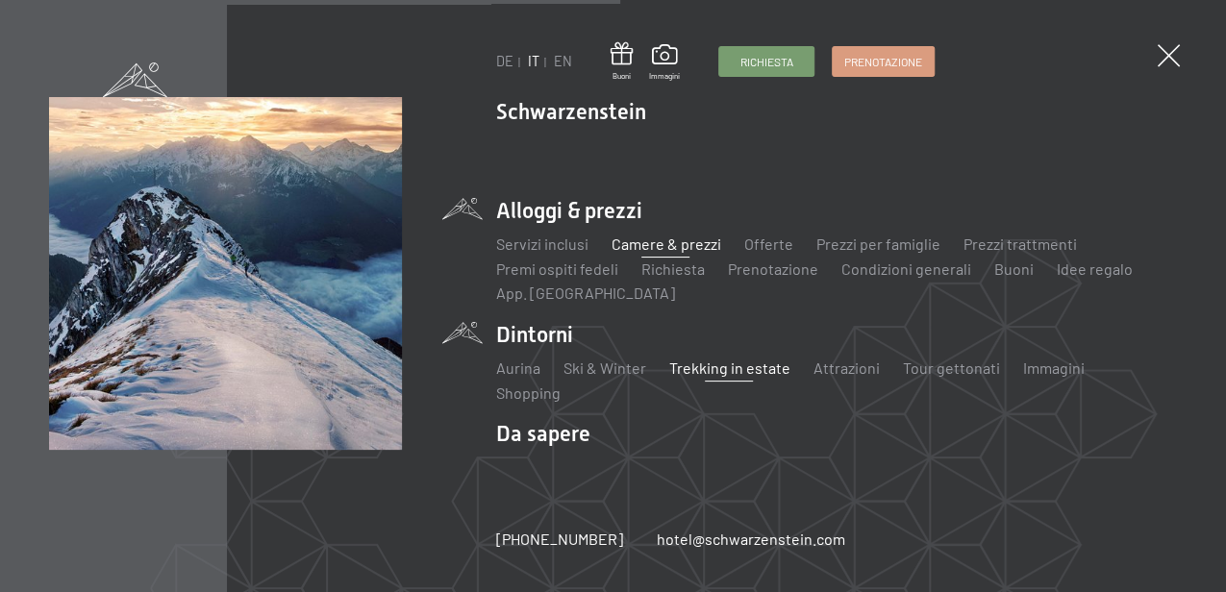
click at [723, 367] on link "Trekking in estate" at bounding box center [728, 368] width 121 height 18
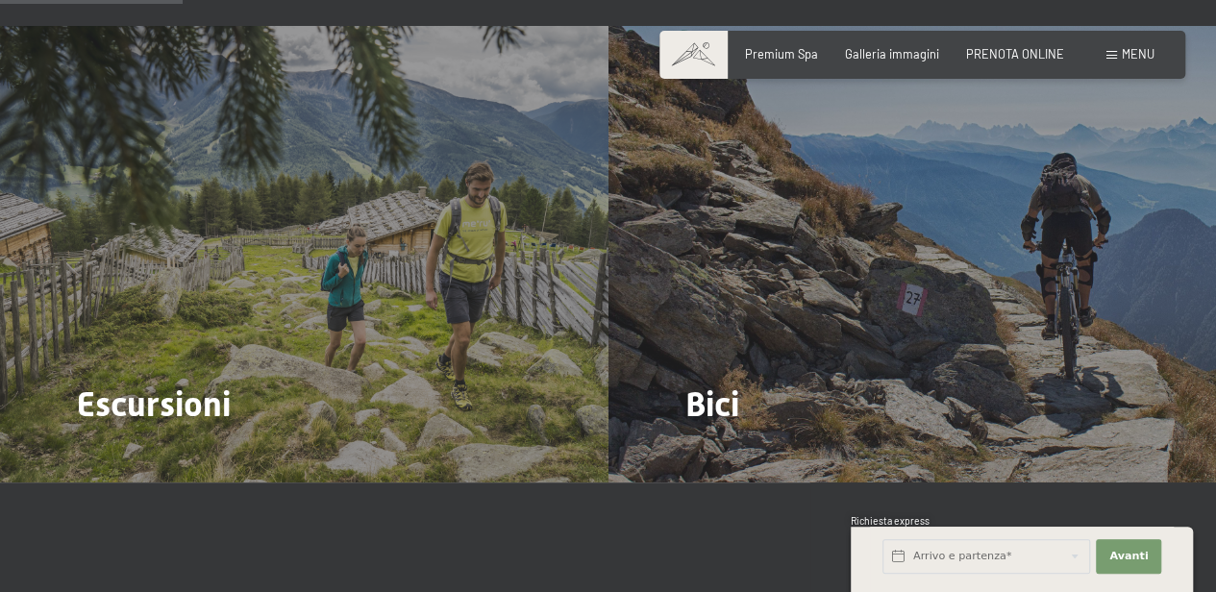
scroll to position [1730, 0]
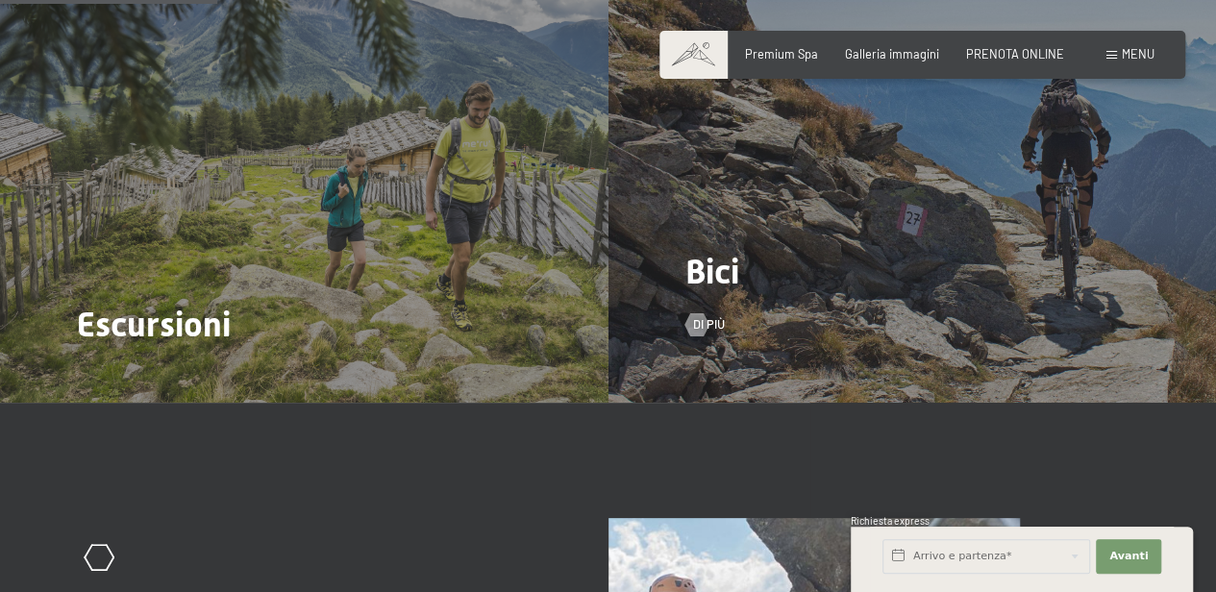
click at [773, 253] on div "Bici Di più" at bounding box center [912, 174] width 608 height 456
click at [704, 313] on div at bounding box center [696, 324] width 13 height 23
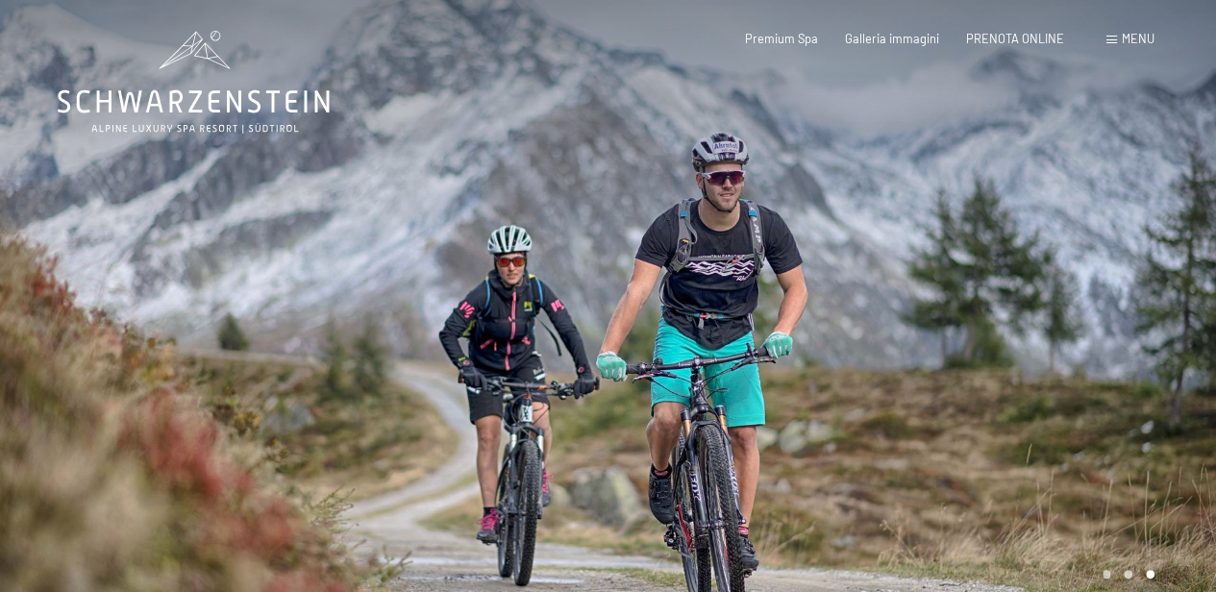
click at [1142, 46] on div "Menu" at bounding box center [1130, 39] width 48 height 17
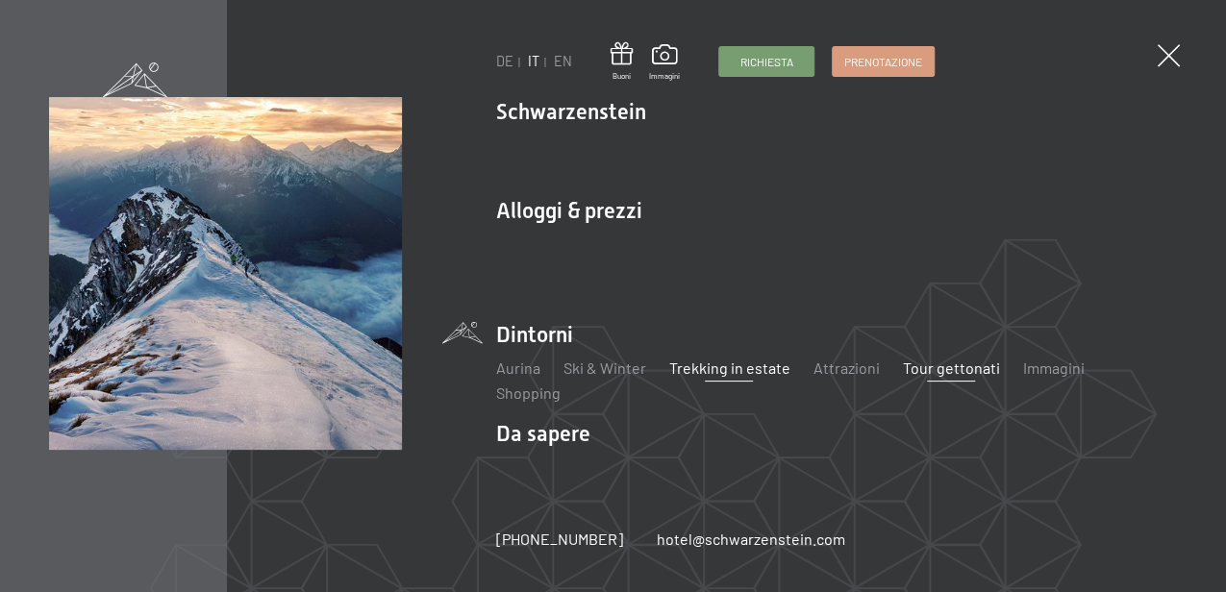
click at [982, 371] on link "Tour gettonati" at bounding box center [950, 368] width 97 height 18
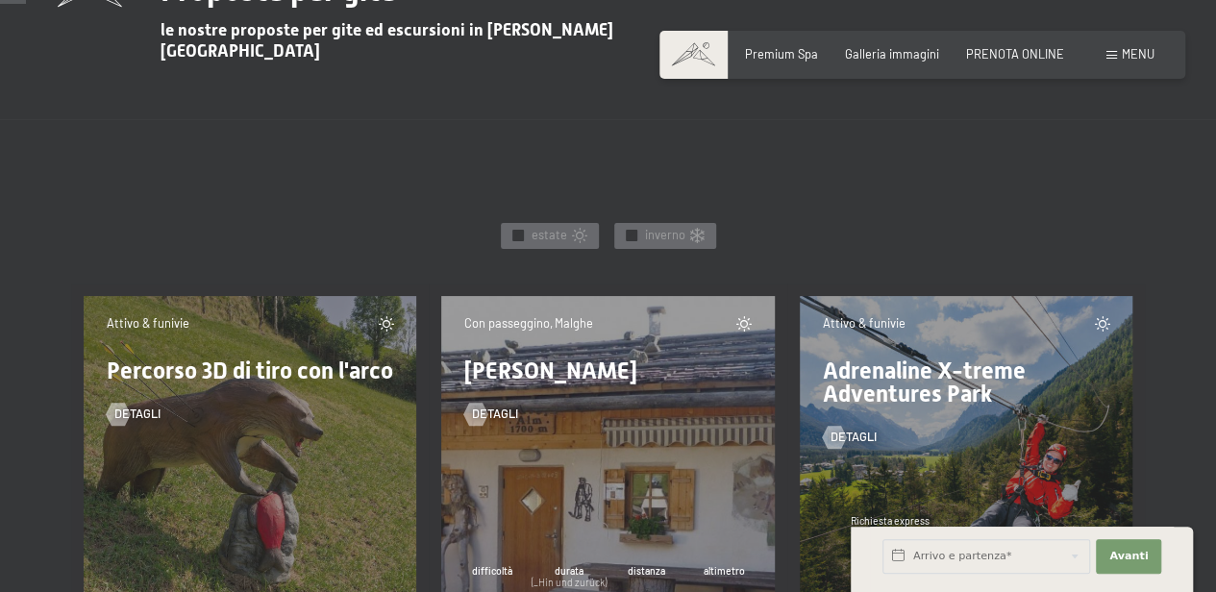
scroll to position [832, 0]
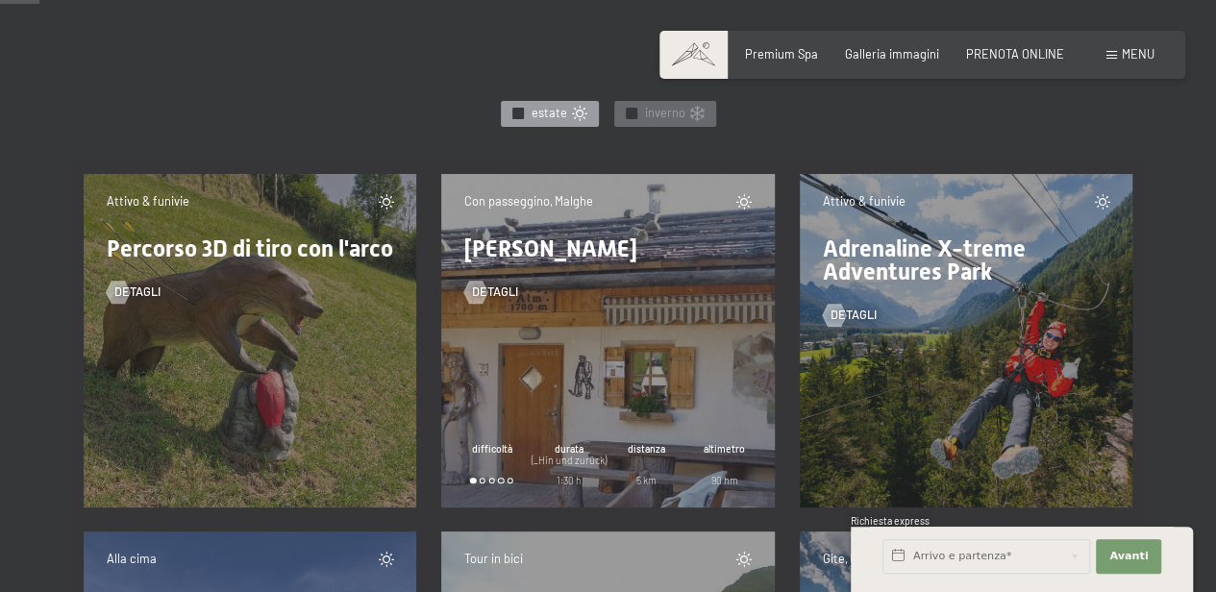
click at [545, 105] on span "estate" at bounding box center [550, 113] width 36 height 17
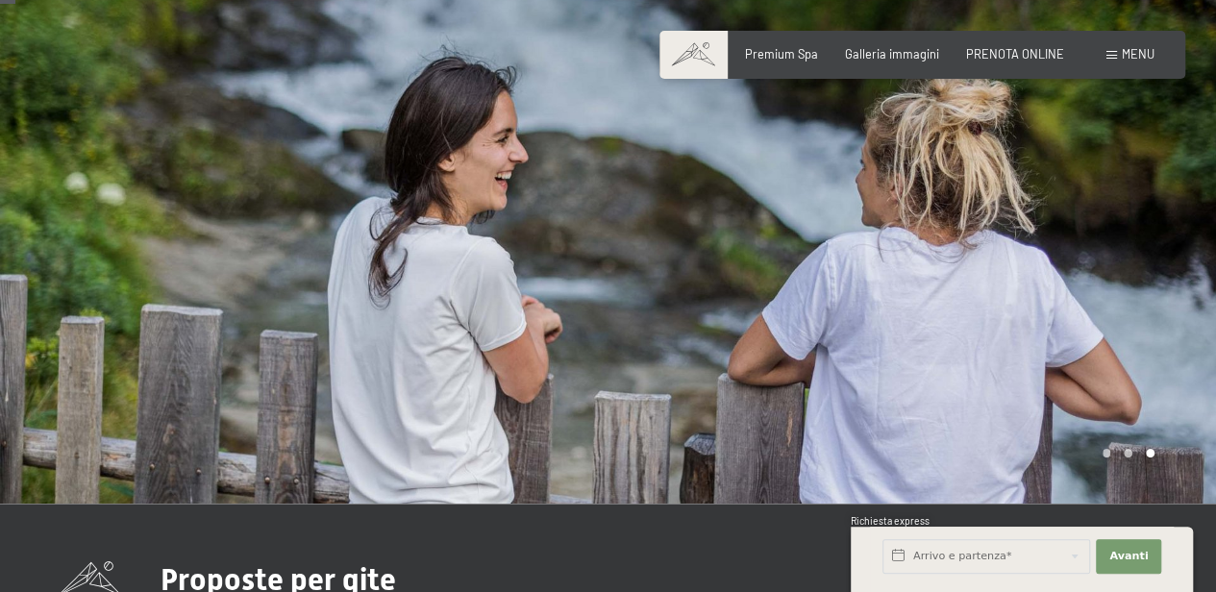
scroll to position [0, 0]
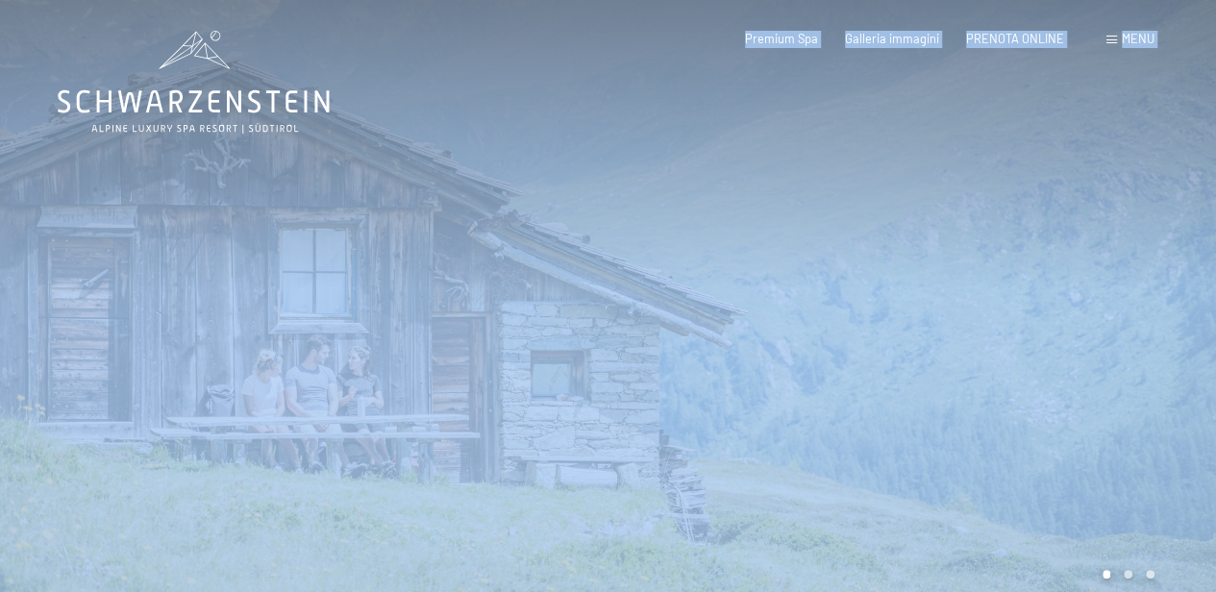
drag, startPoint x: 56, startPoint y: 106, endPoint x: 285, endPoint y: 112, distance: 228.9
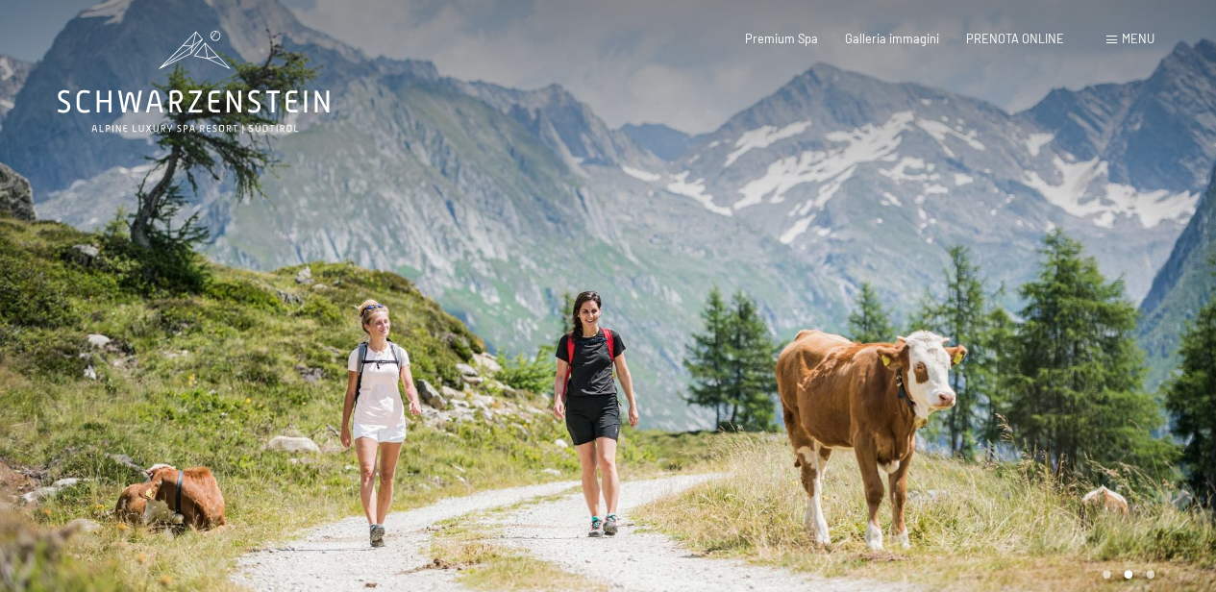
click at [974, 102] on div at bounding box center [912, 312] width 608 height 625
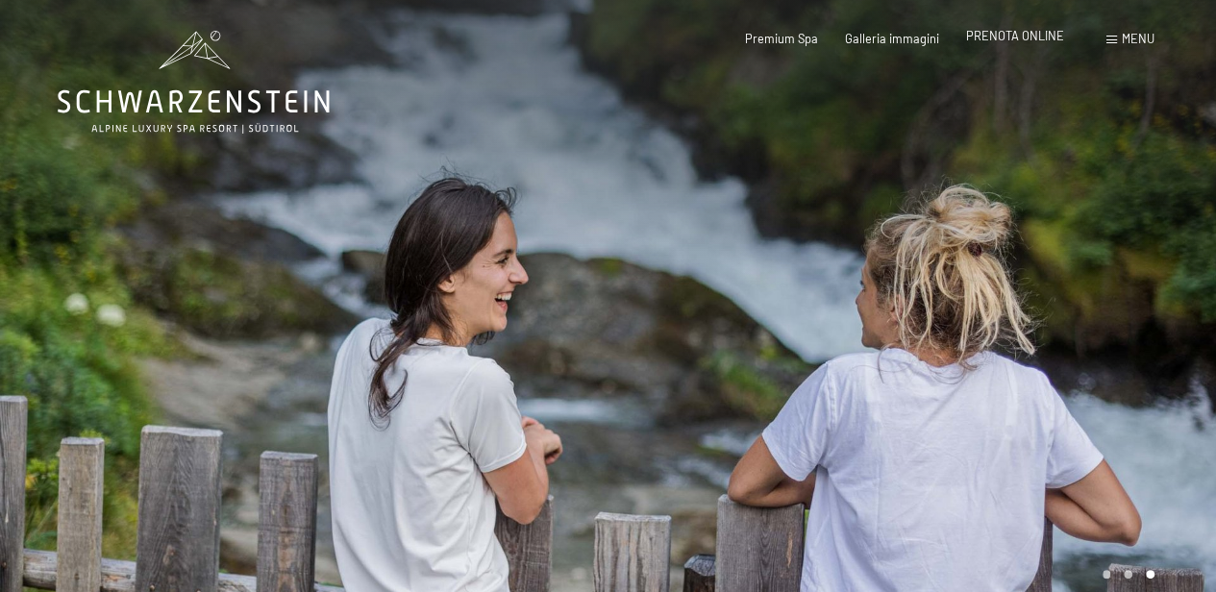
click at [1030, 38] on span "PRENOTA ONLINE" at bounding box center [1015, 35] width 98 height 15
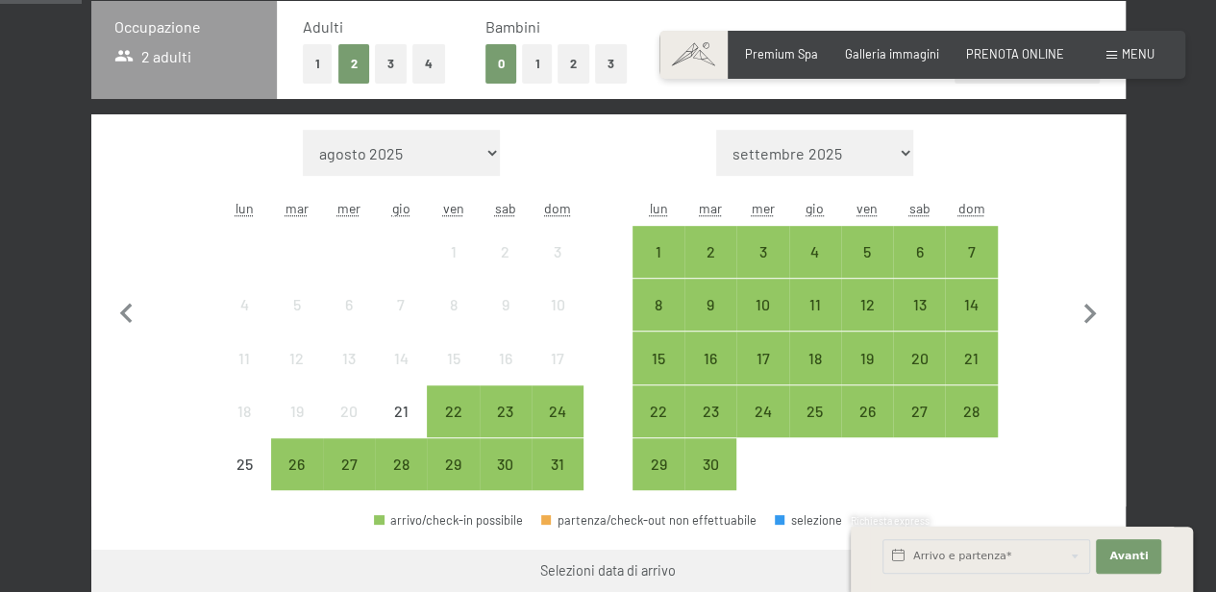
scroll to position [448, 0]
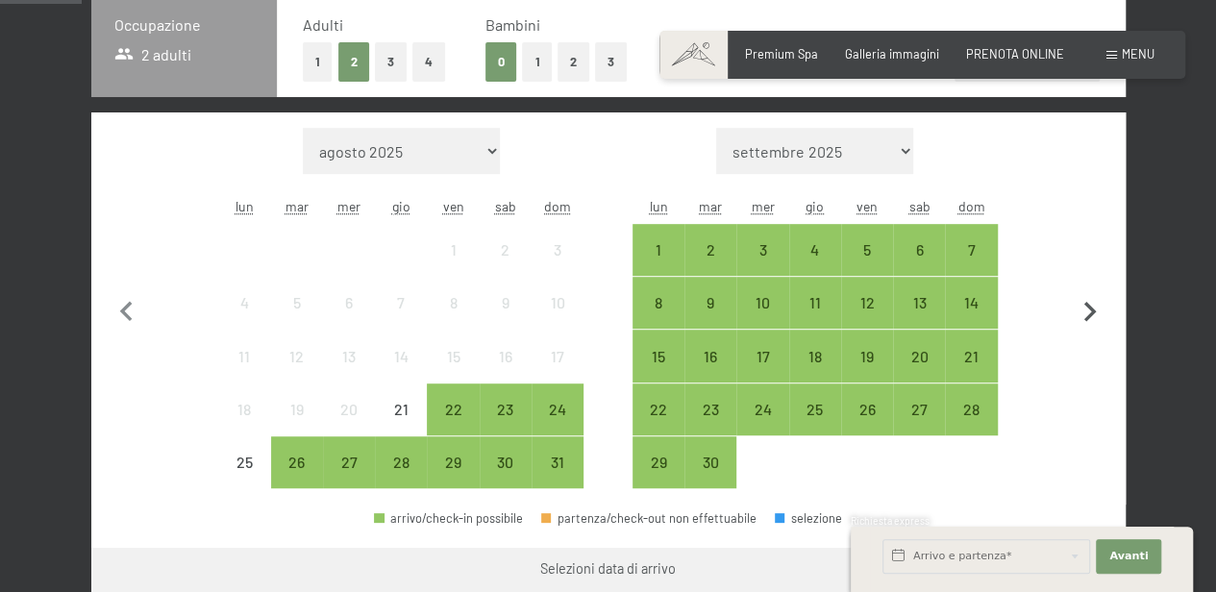
click at [1105, 308] on icon "button" at bounding box center [1090, 312] width 40 height 40
select select "[DATE]"
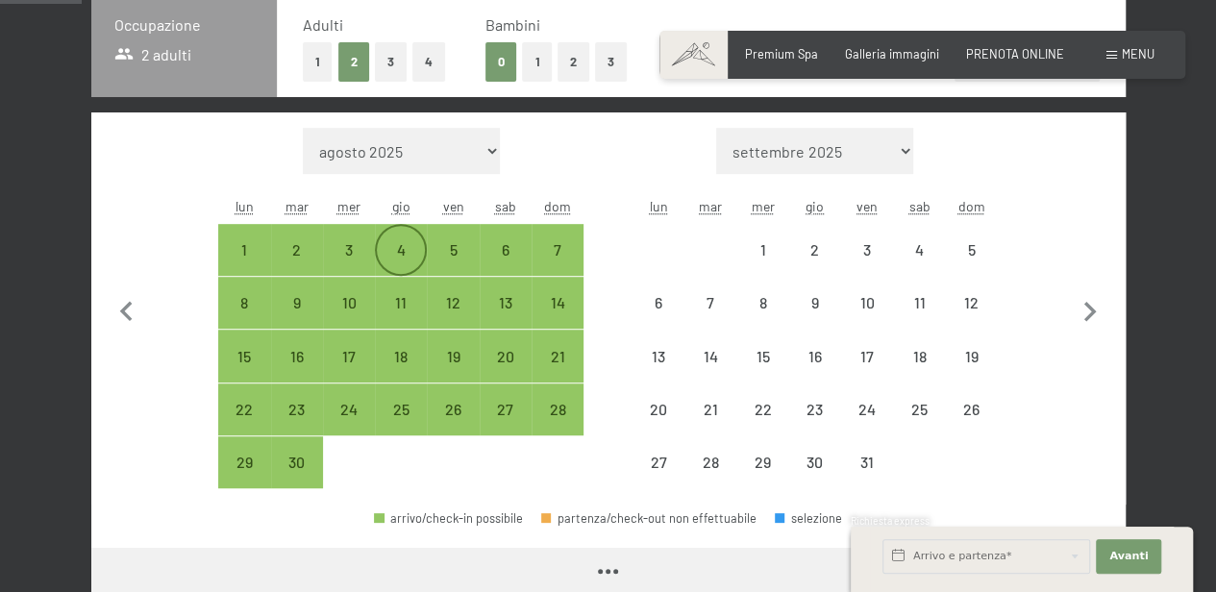
select select "[DATE]"
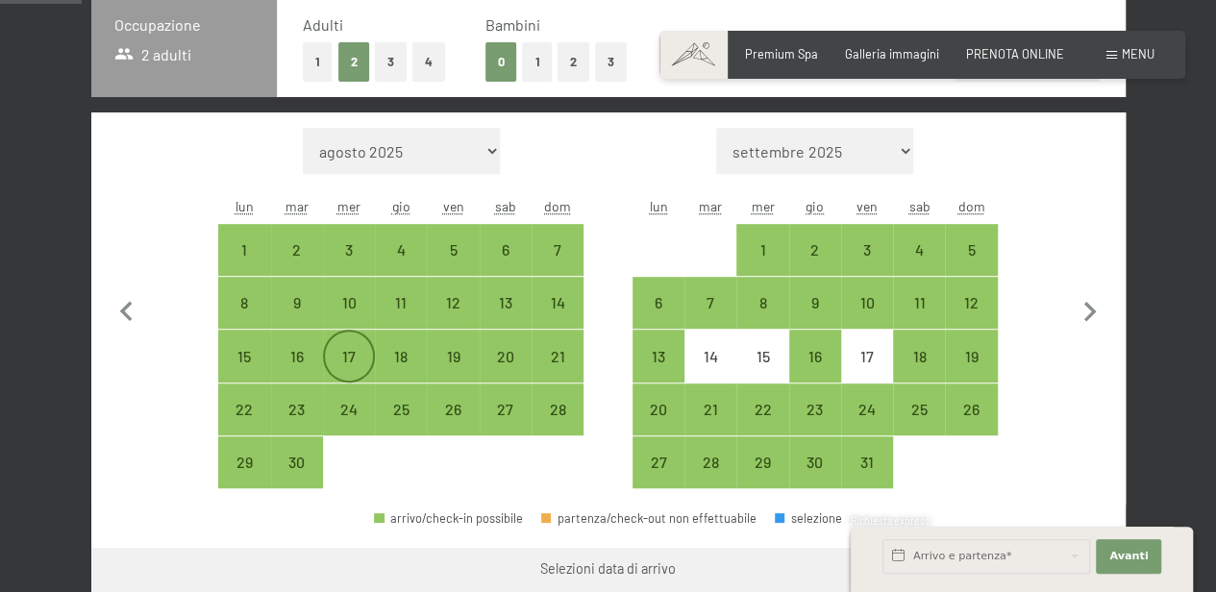
click at [350, 355] on div "17" at bounding box center [349, 373] width 48 height 48
select select "[DATE]"
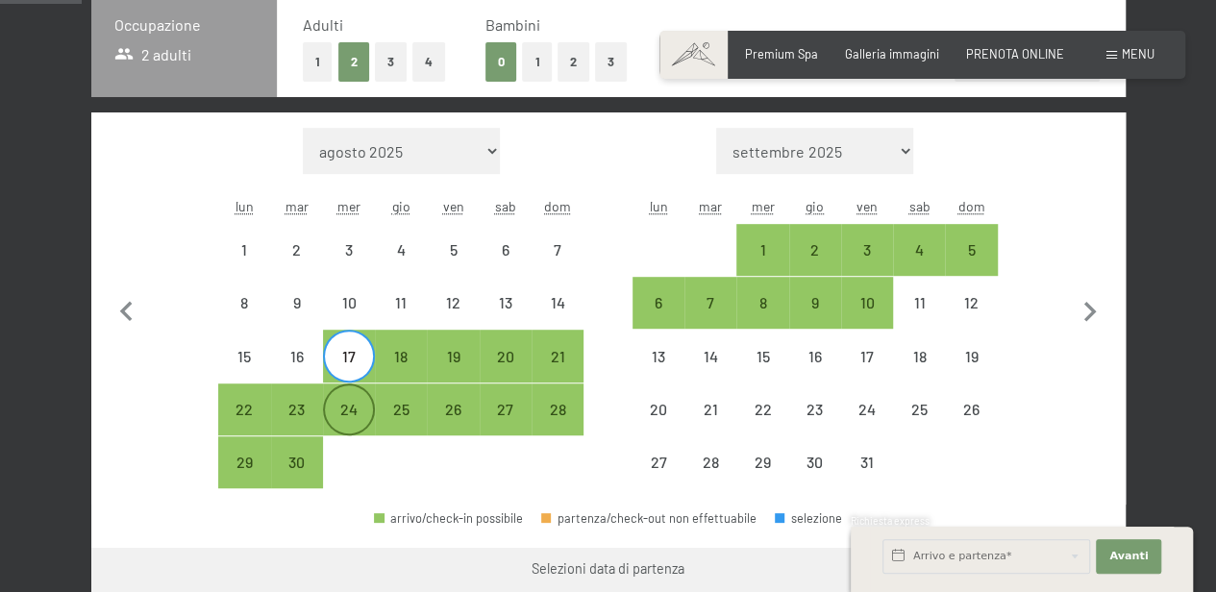
click at [346, 406] on div "24" at bounding box center [349, 426] width 48 height 48
select select "[DATE]"
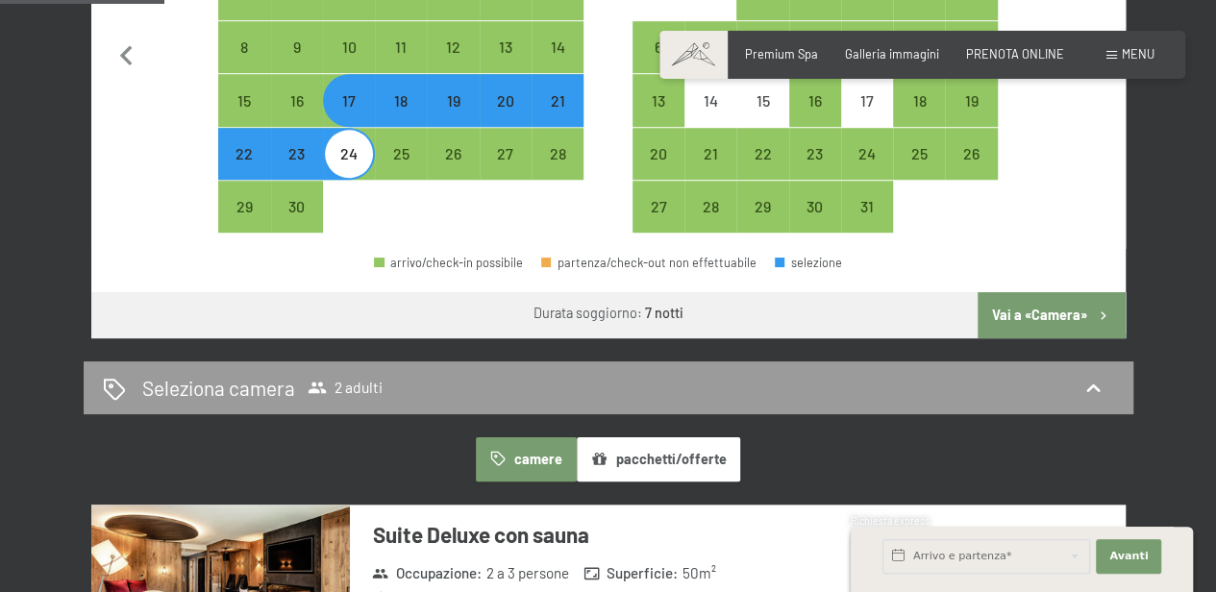
scroll to position [705, 0]
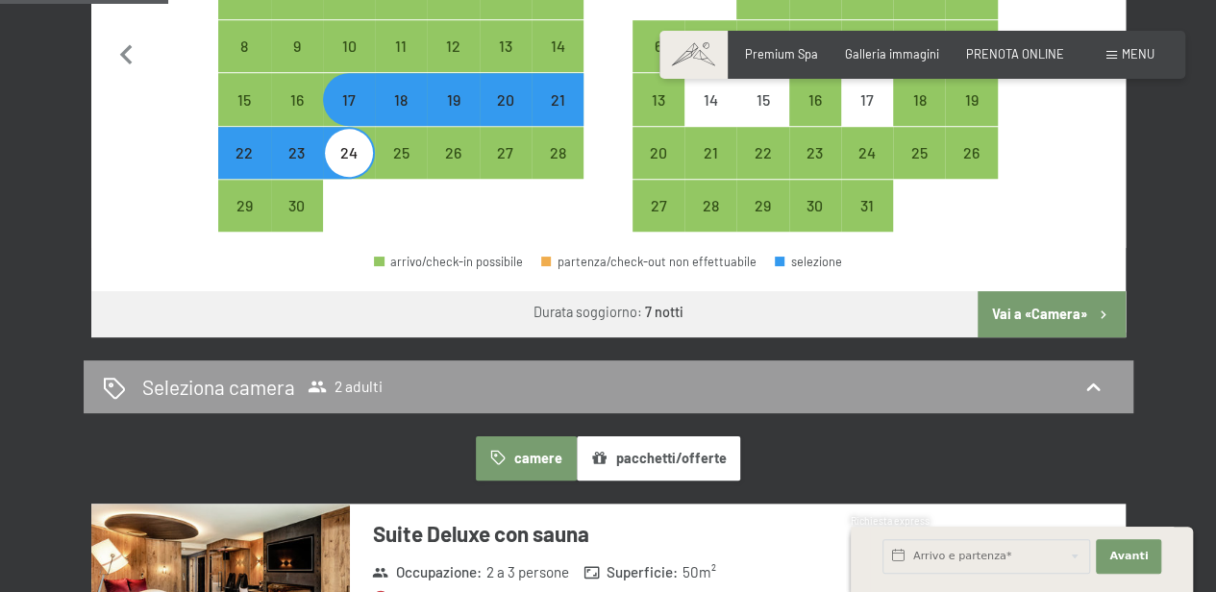
click at [1061, 300] on button "Vai a «Camera»" at bounding box center [1051, 314] width 147 height 46
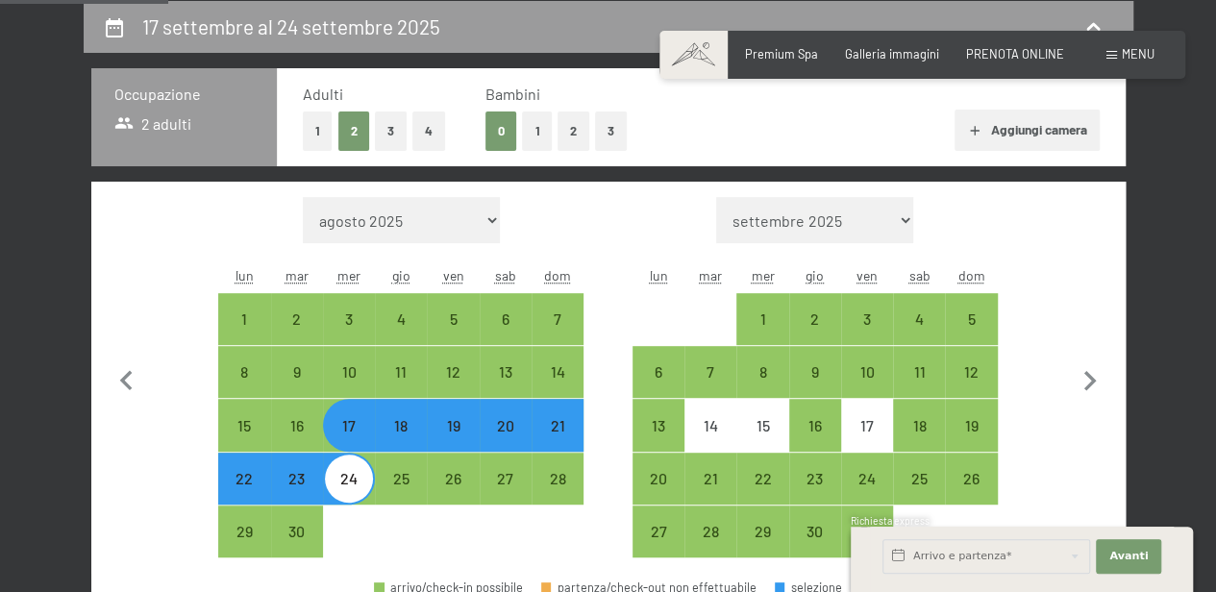
select select "[DATE]"
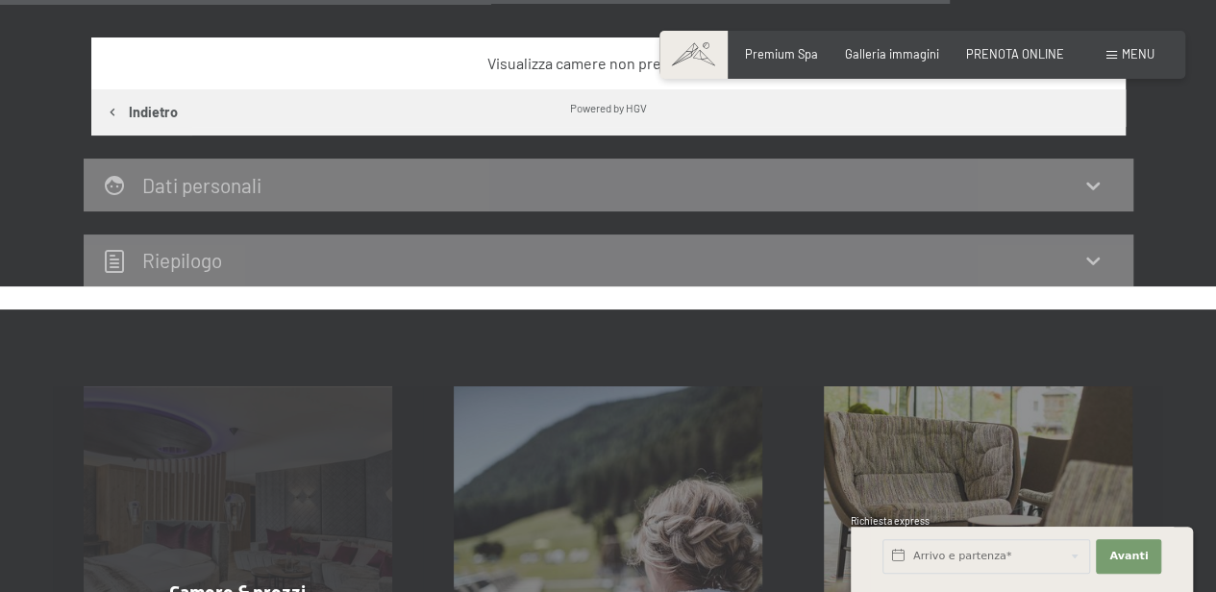
scroll to position [3519, 0]
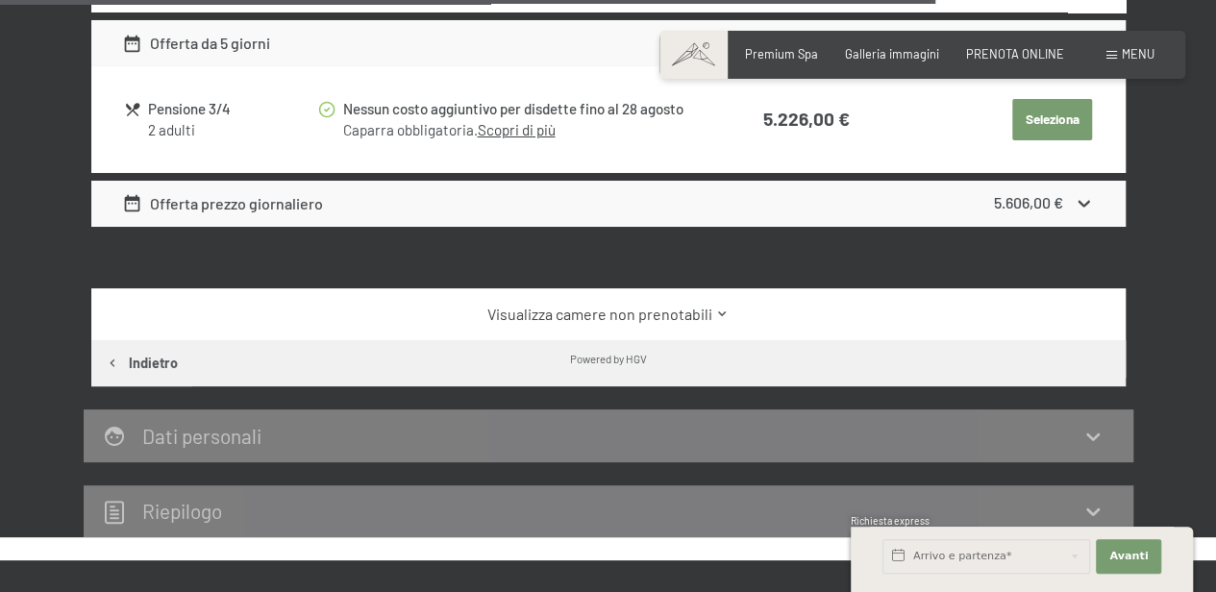
click at [658, 304] on link "Visualizza camere non prenotabili" at bounding box center [608, 314] width 972 height 21
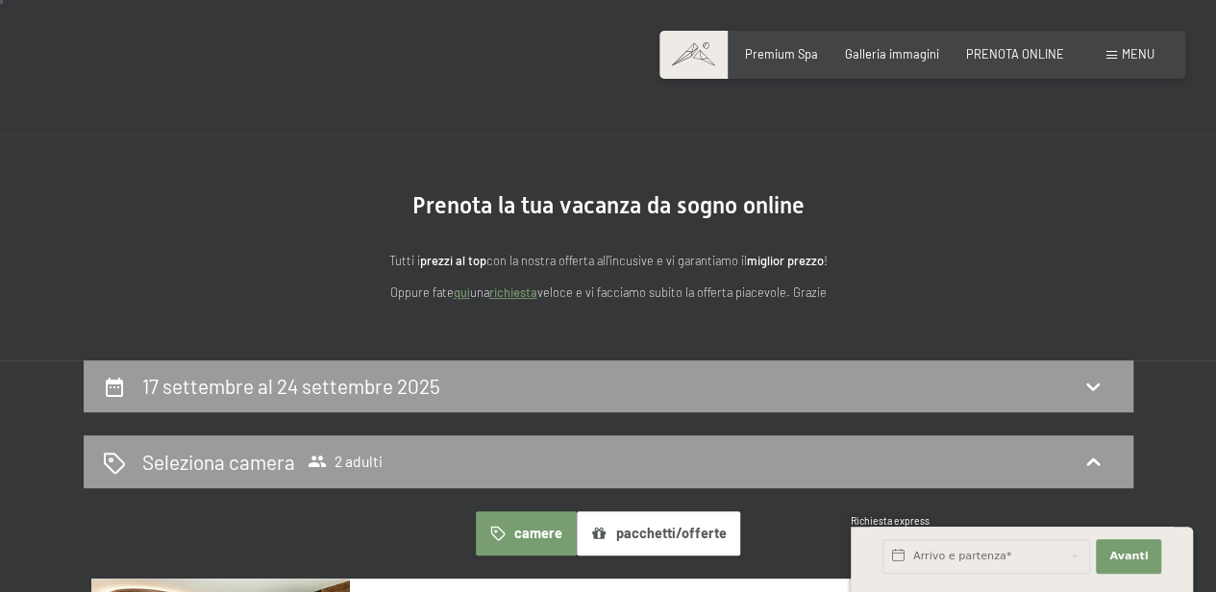
scroll to position [0, 0]
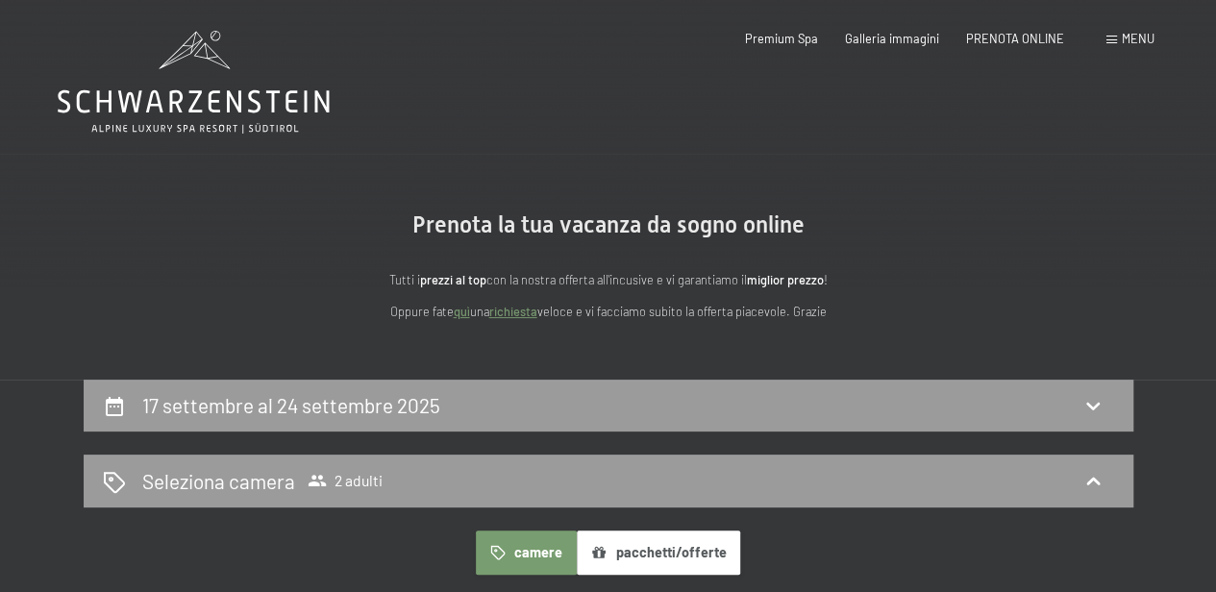
click at [662, 548] on button "pacchetti/offerte" at bounding box center [658, 553] width 163 height 44
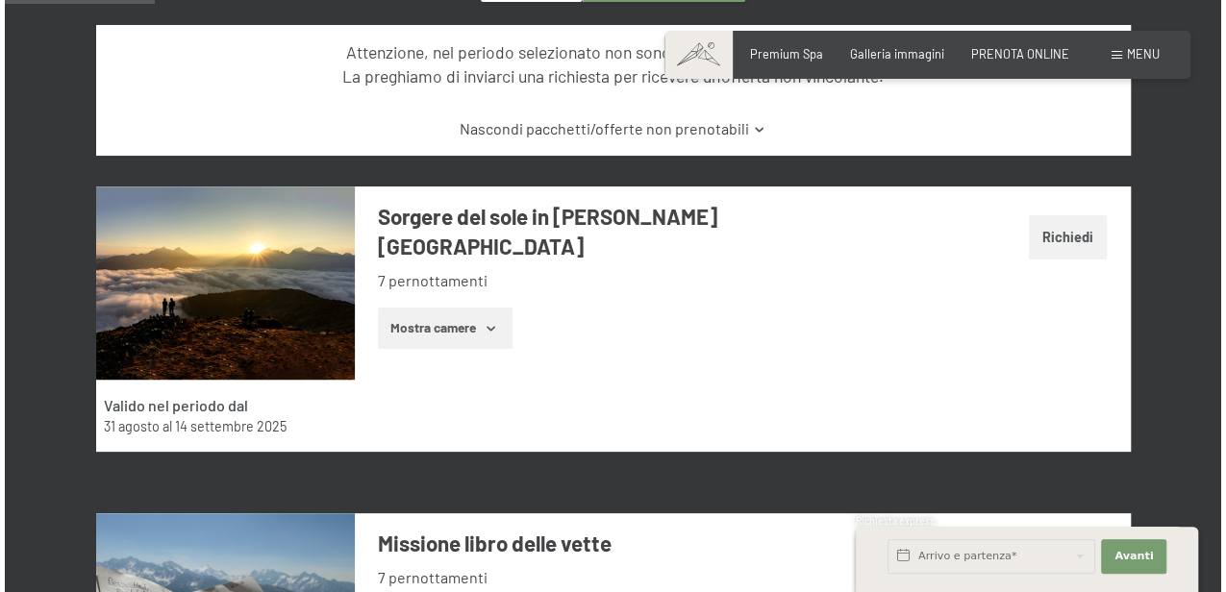
scroll to position [385, 0]
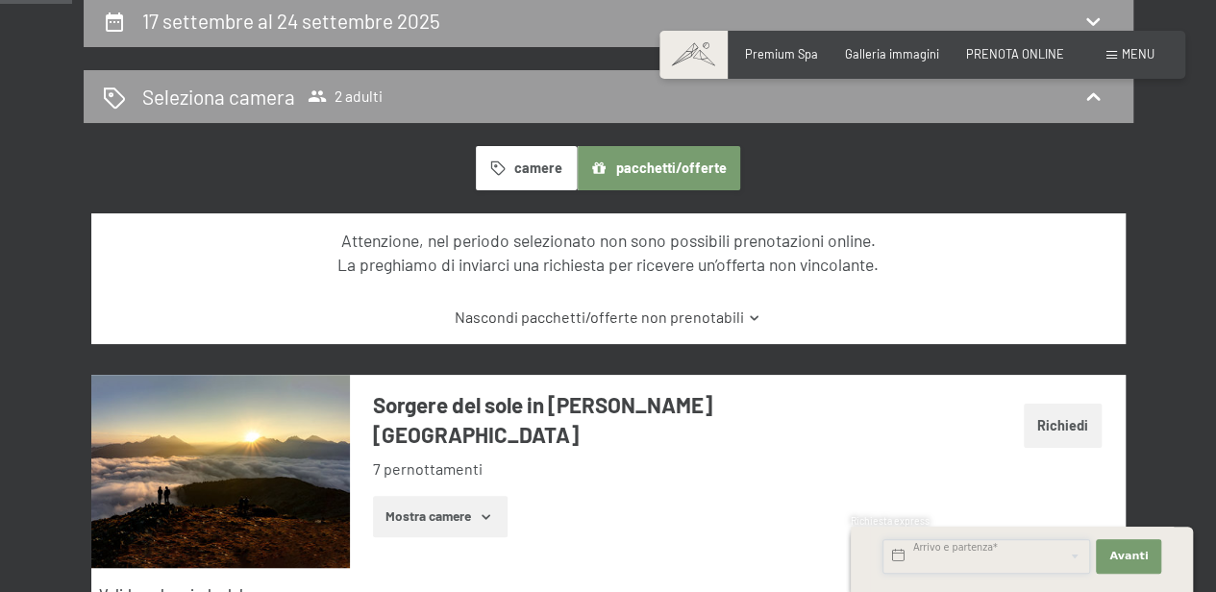
click at [954, 556] on input "text" at bounding box center [986, 556] width 208 height 35
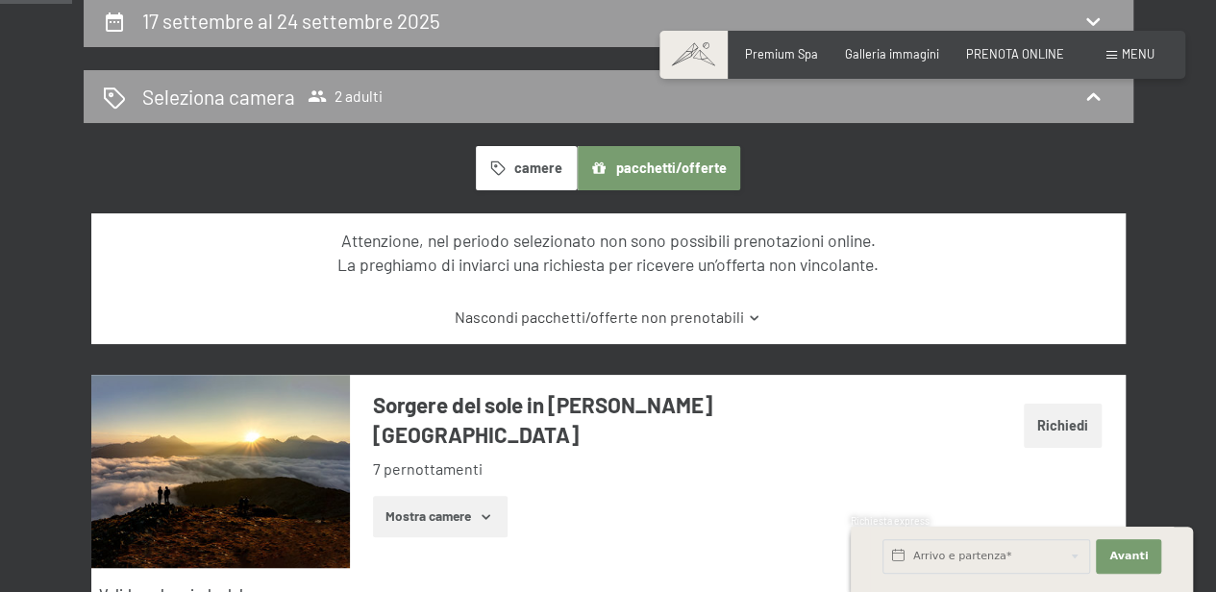
click at [1122, 52] on span "Menu" at bounding box center [1138, 53] width 33 height 15
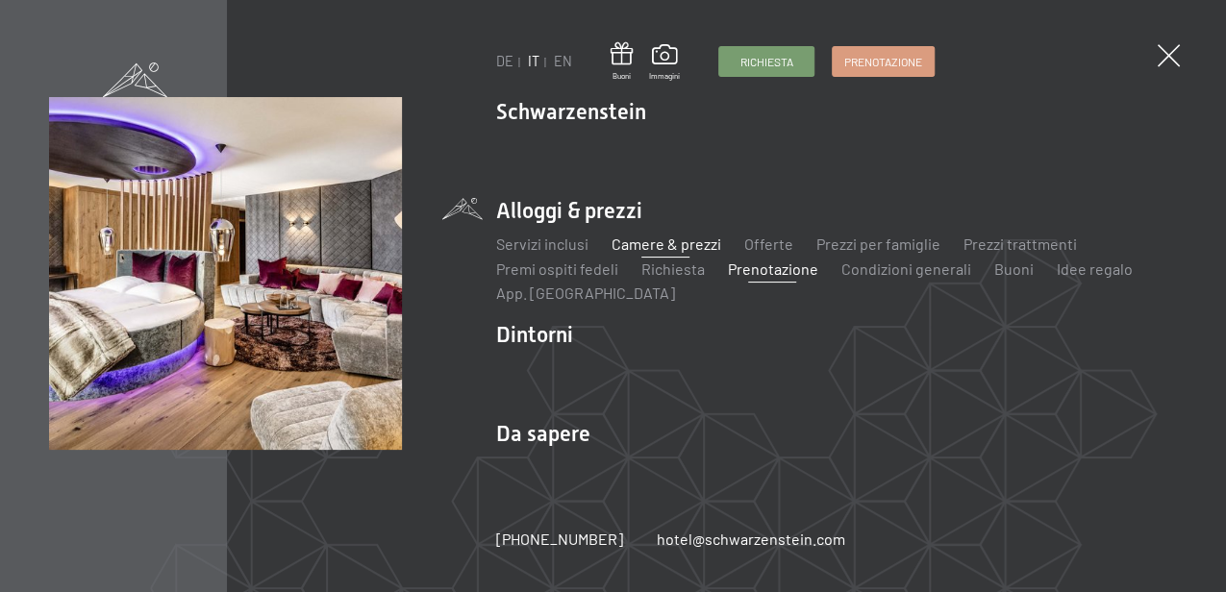
click at [677, 244] on link "Camere & prezzi" at bounding box center [665, 244] width 110 height 18
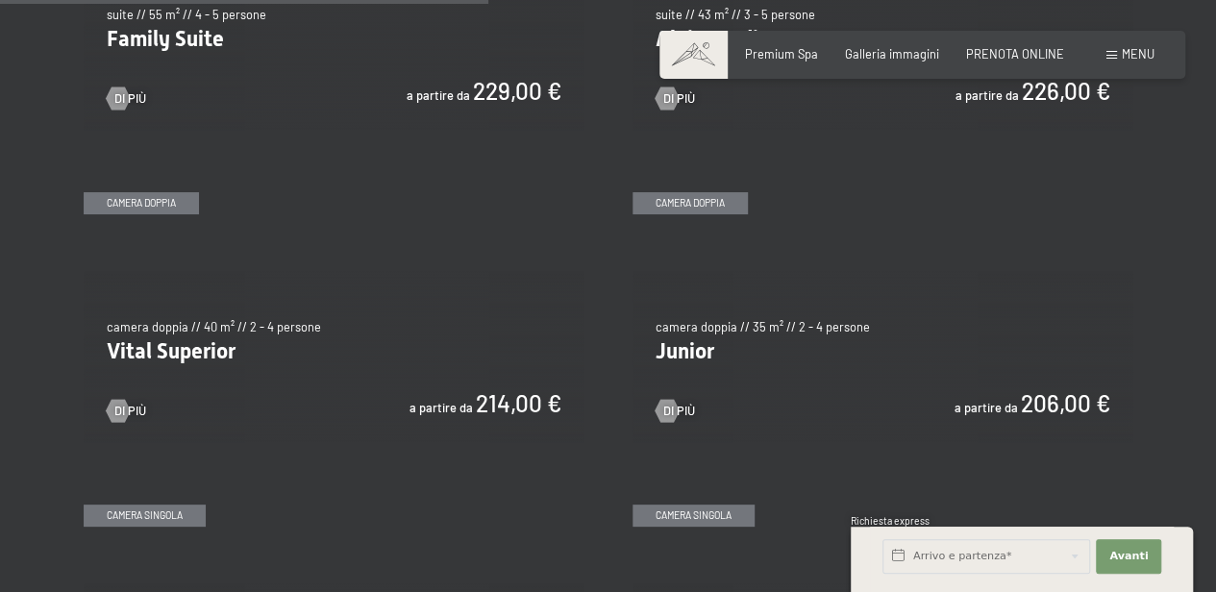
scroll to position [2115, 0]
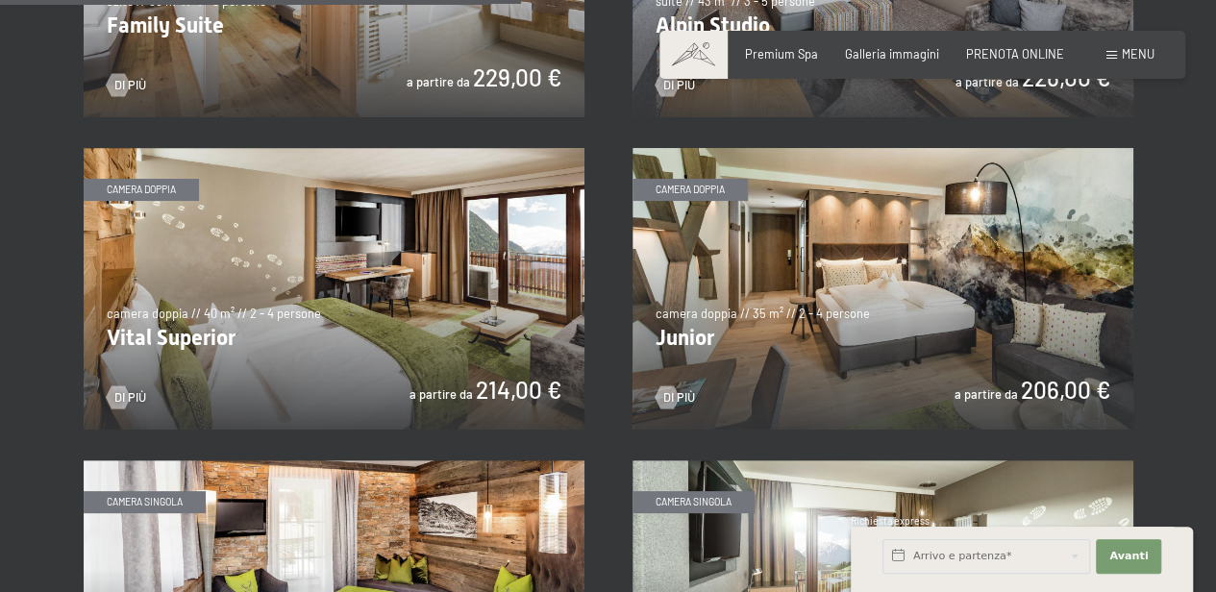
drag, startPoint x: 887, startPoint y: 290, endPoint x: 875, endPoint y: 285, distance: 13.8
click at [884, 288] on img at bounding box center [883, 289] width 501 height 282
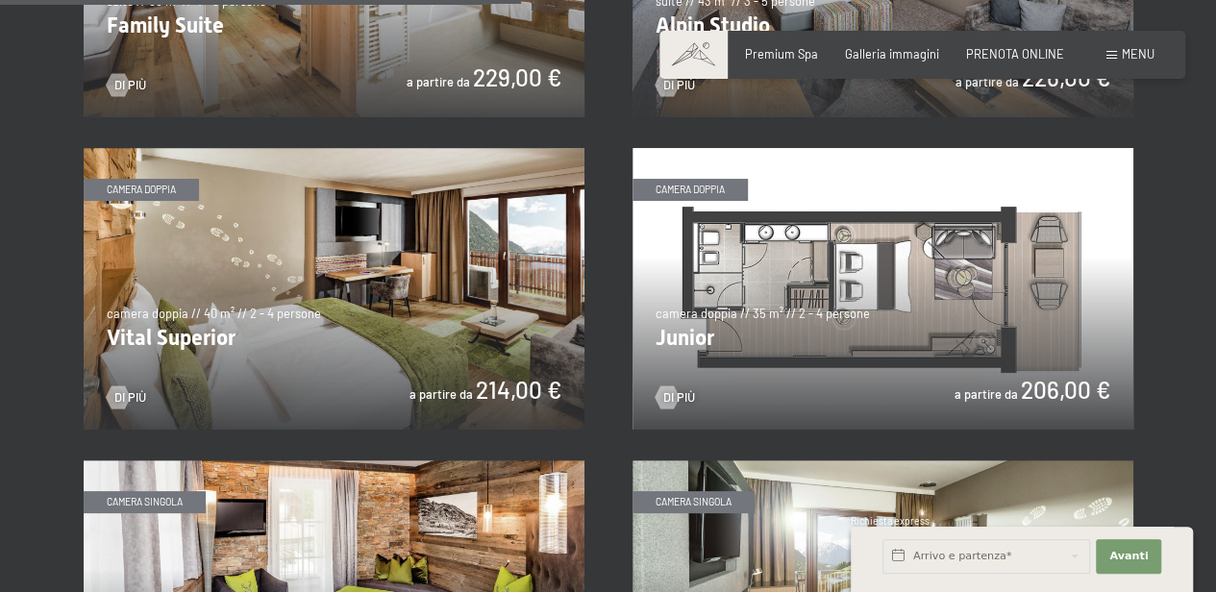
click at [515, 291] on img at bounding box center [334, 289] width 501 height 282
click at [563, 292] on img at bounding box center [334, 289] width 501 height 282
click at [991, 320] on img at bounding box center [883, 289] width 501 height 282
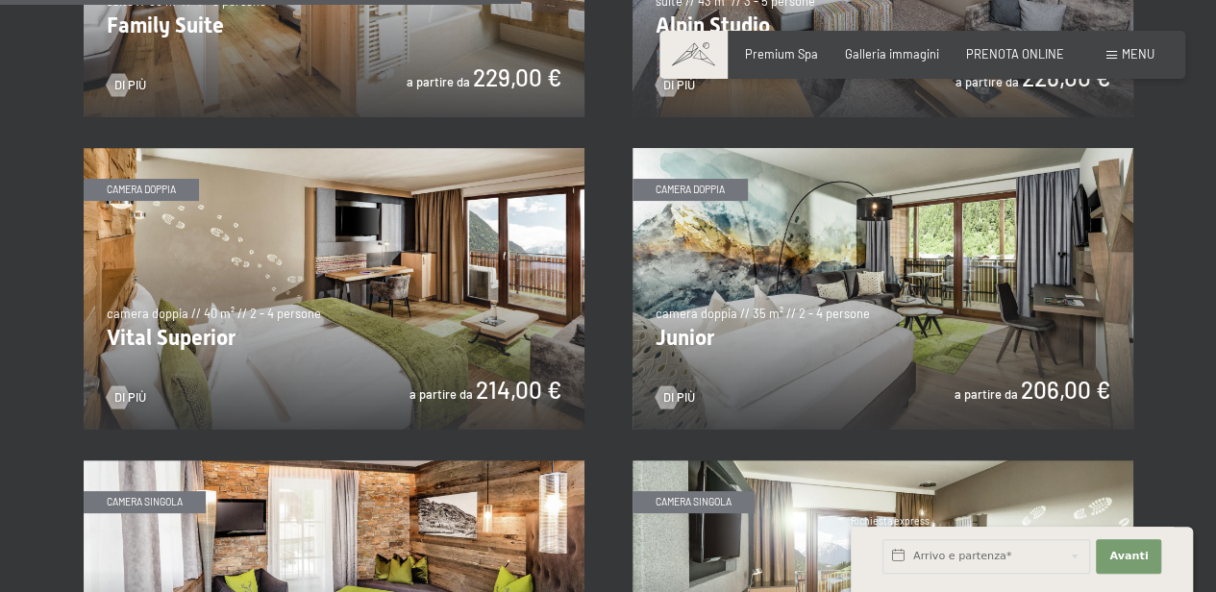
click at [857, 364] on img at bounding box center [883, 289] width 501 height 282
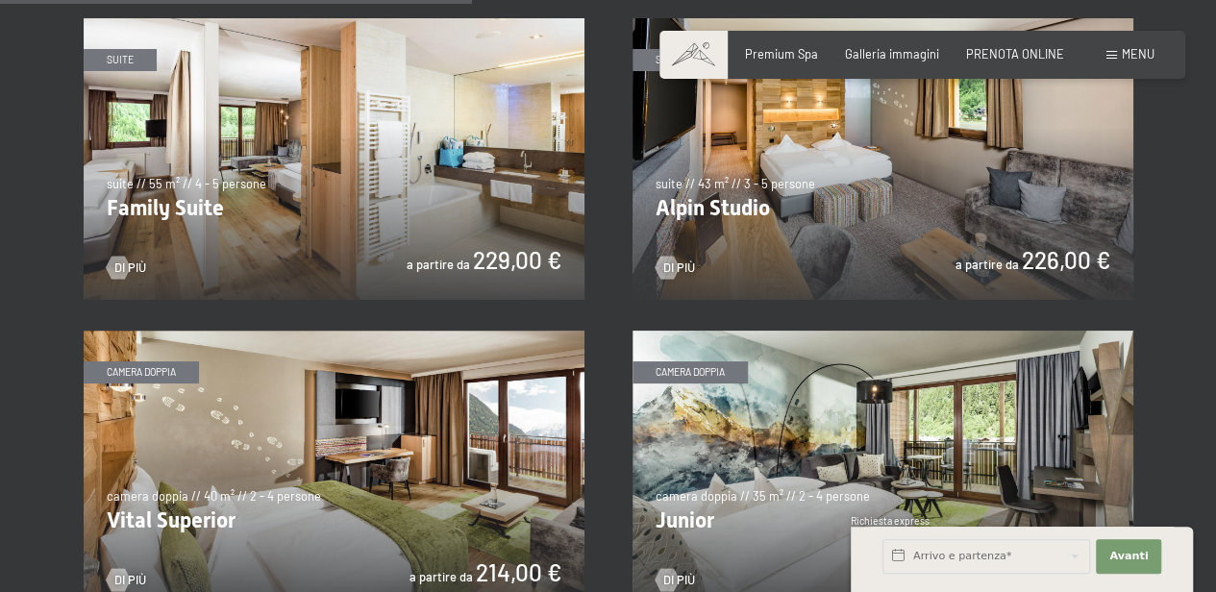
scroll to position [1858, 0]
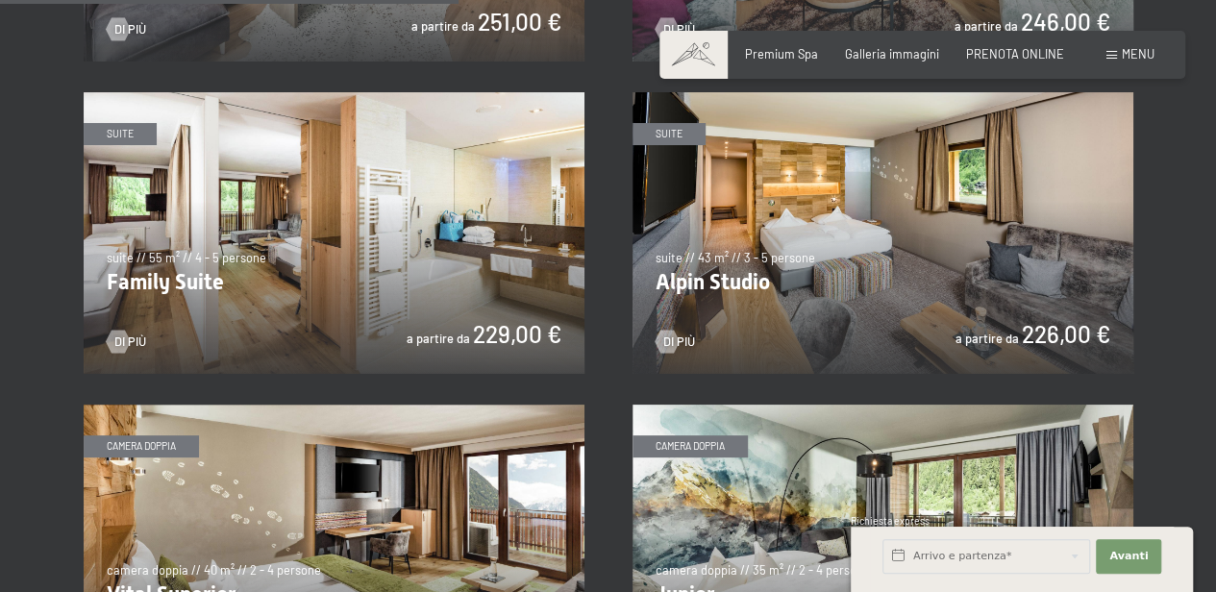
click at [939, 218] on img at bounding box center [883, 233] width 501 height 282
click at [855, 259] on img at bounding box center [883, 233] width 501 height 282
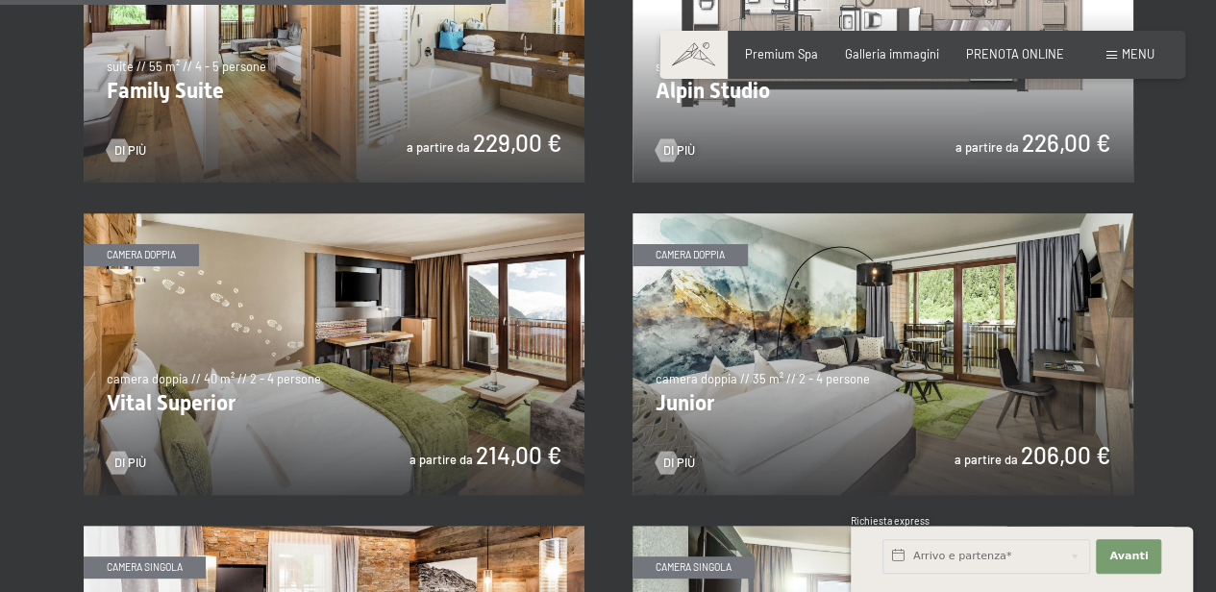
scroll to position [2050, 0]
click at [513, 362] on img at bounding box center [334, 353] width 501 height 282
click at [856, 333] on img at bounding box center [883, 353] width 501 height 282
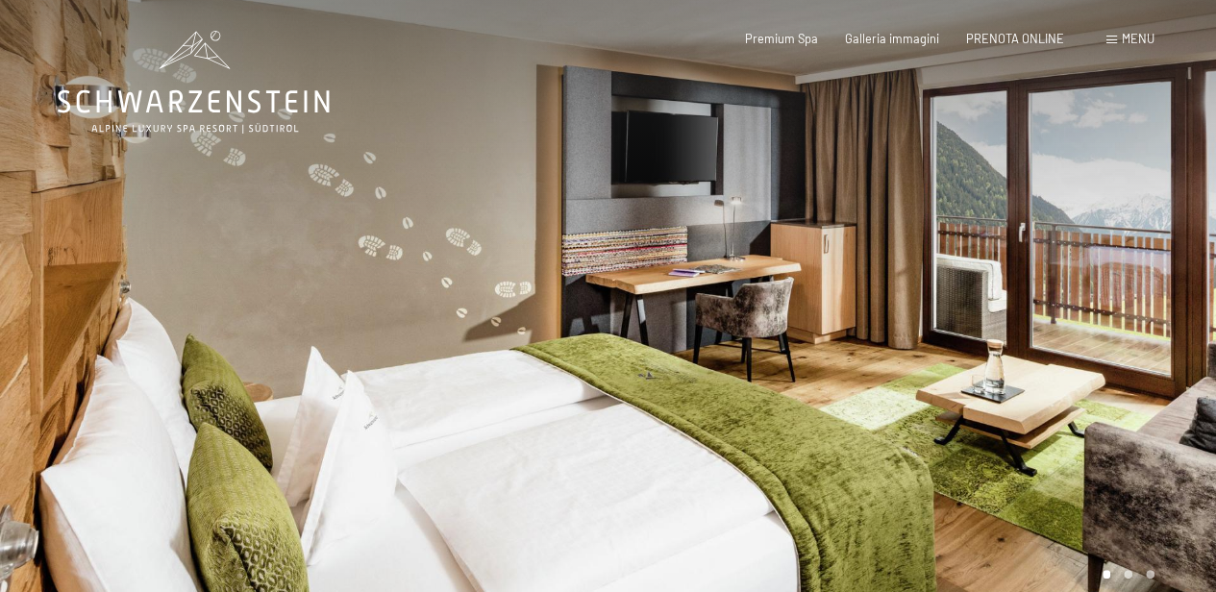
click at [1098, 319] on div at bounding box center [912, 312] width 608 height 625
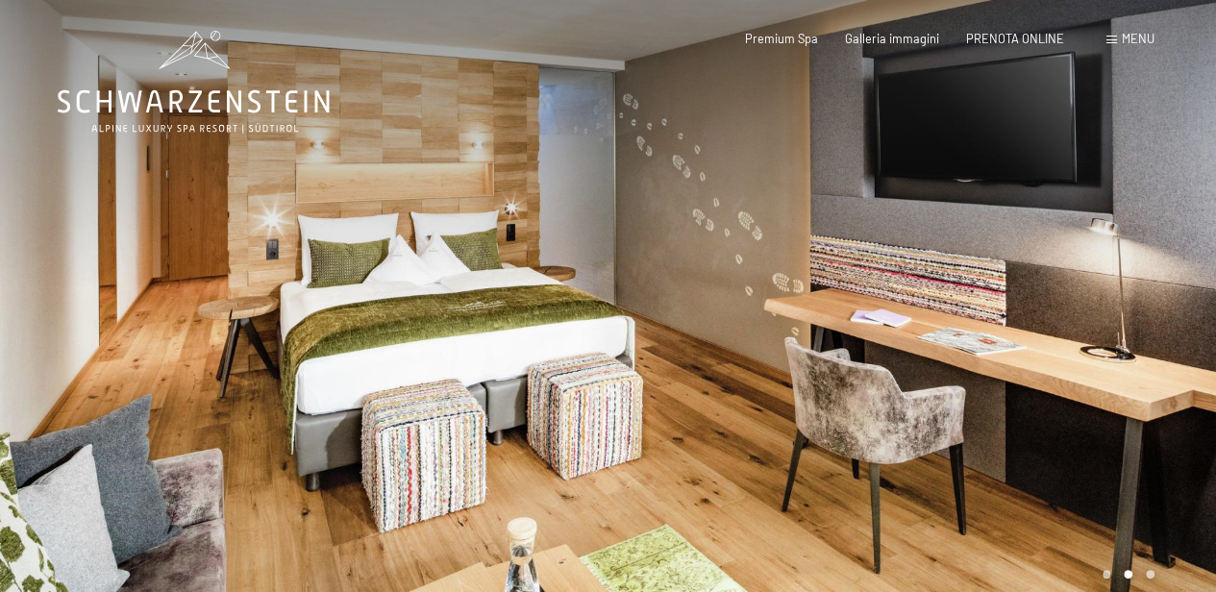
click at [1095, 317] on div at bounding box center [912, 312] width 608 height 625
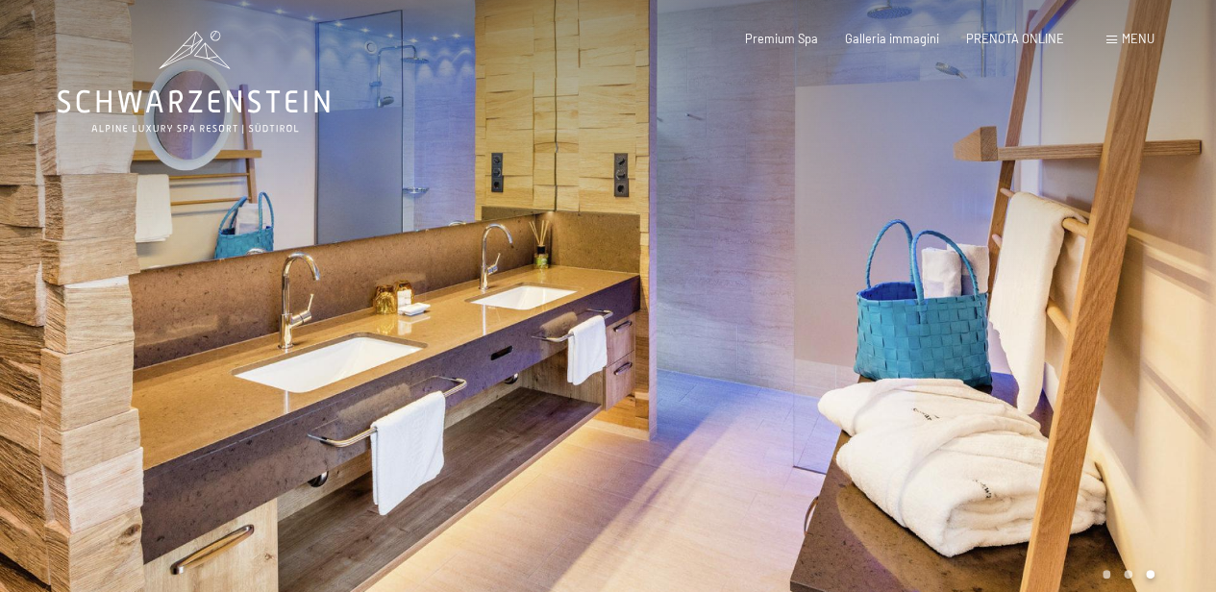
click at [1095, 317] on div at bounding box center [912, 312] width 608 height 625
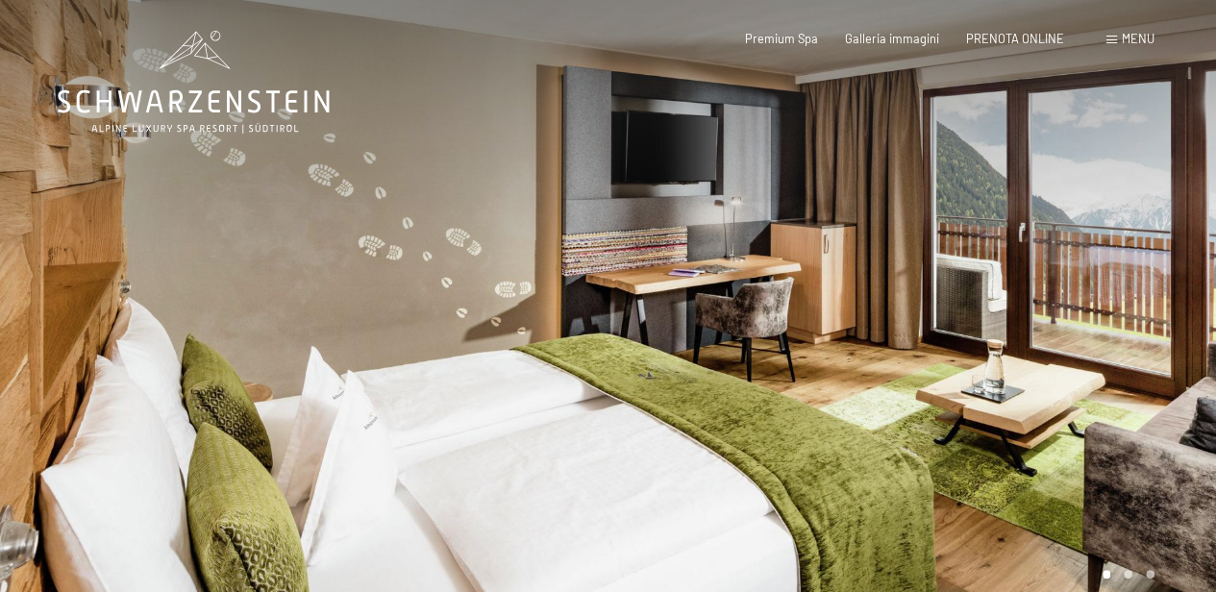
click at [1095, 317] on div at bounding box center [912, 312] width 608 height 625
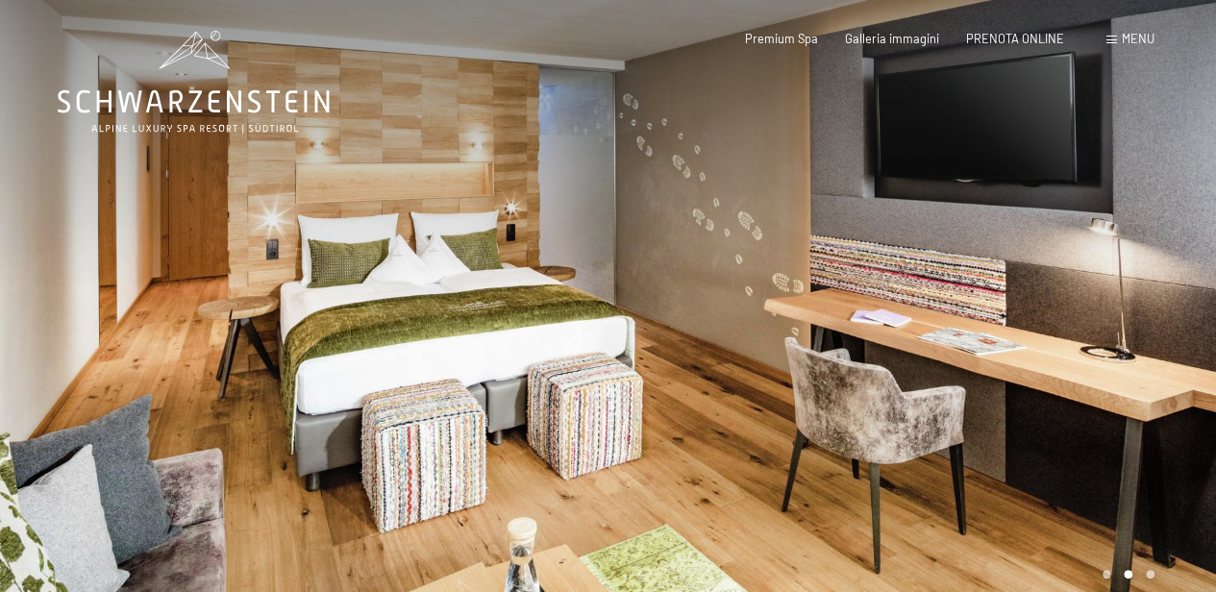
click at [1095, 317] on div at bounding box center [912, 312] width 608 height 625
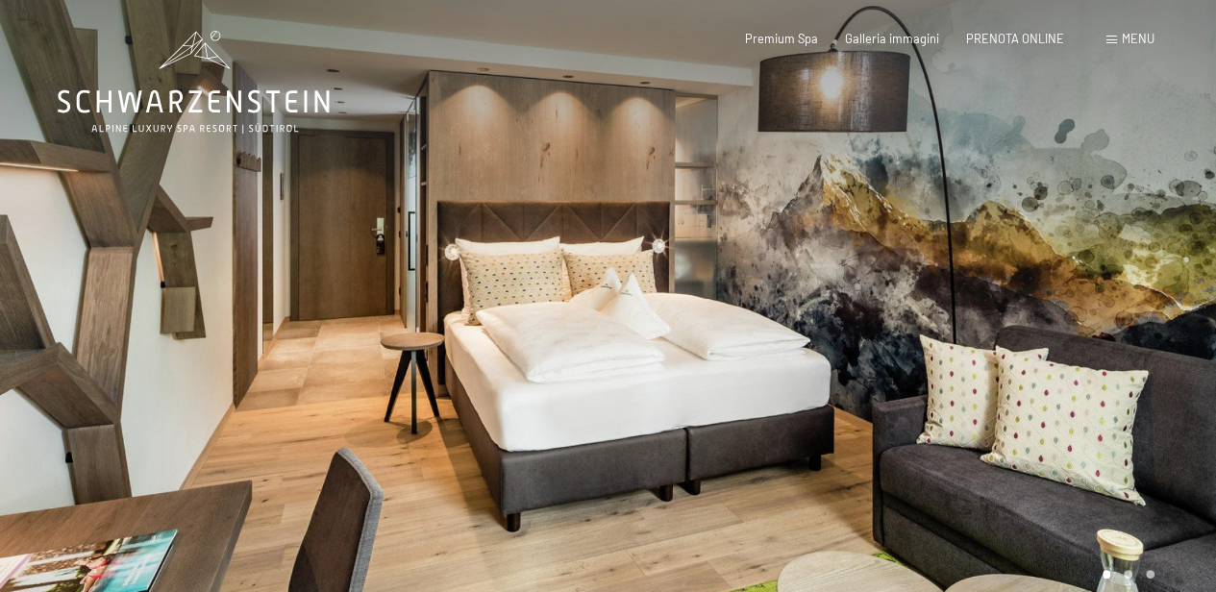
click at [1065, 329] on div at bounding box center [912, 312] width 608 height 625
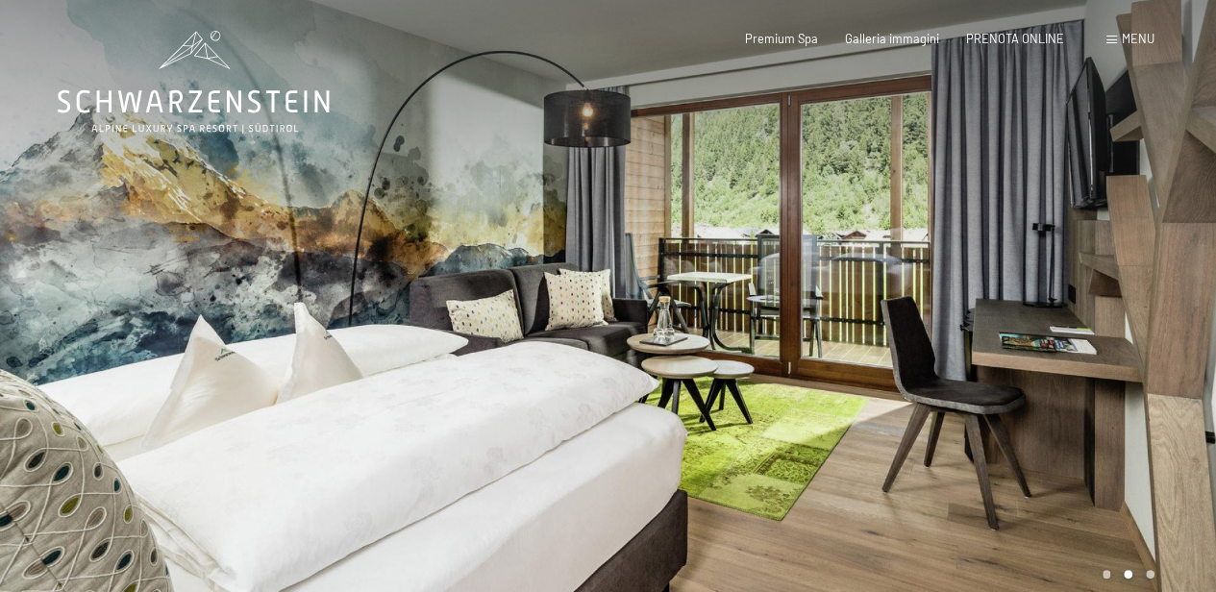
click at [1063, 329] on div at bounding box center [912, 312] width 608 height 625
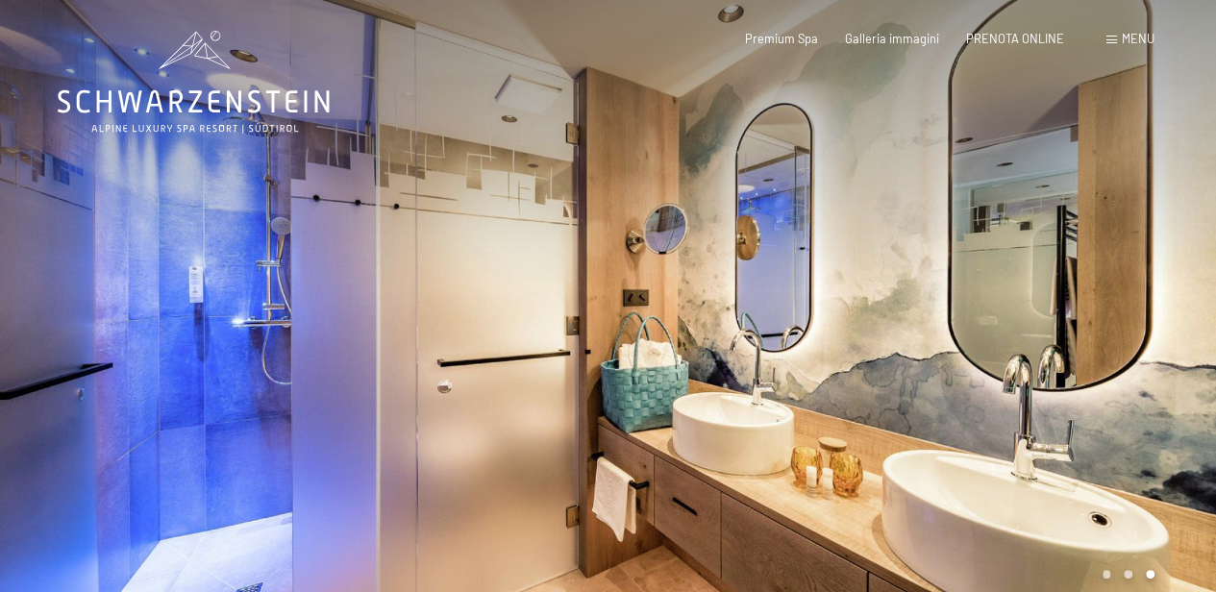
click at [1063, 335] on div at bounding box center [912, 312] width 608 height 625
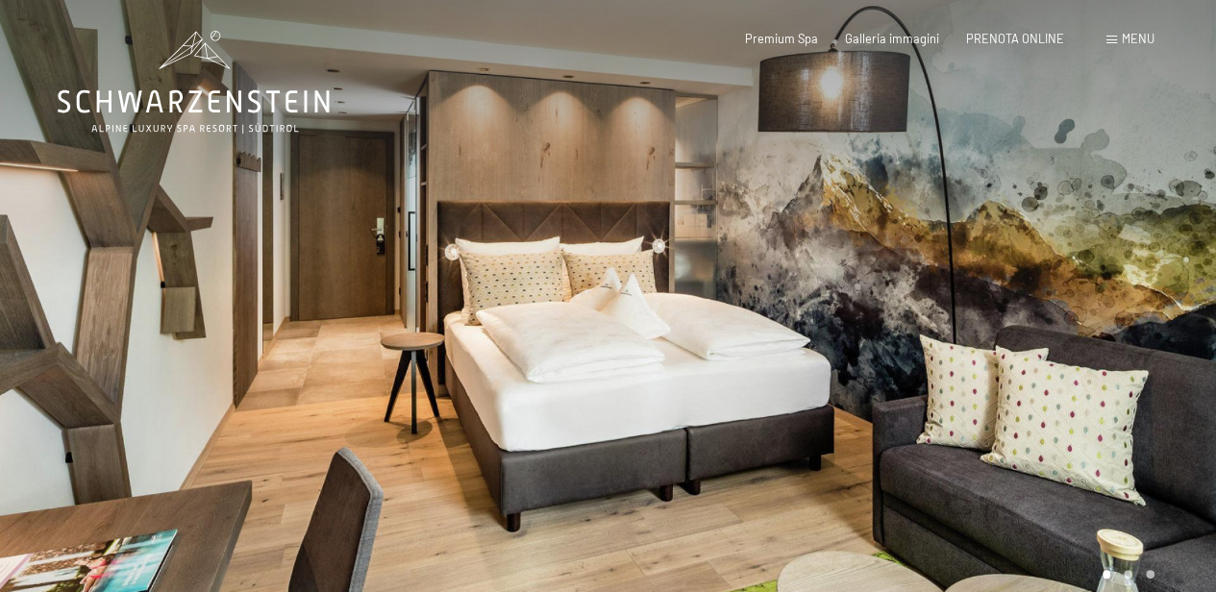
click at [1064, 335] on div at bounding box center [912, 312] width 608 height 625
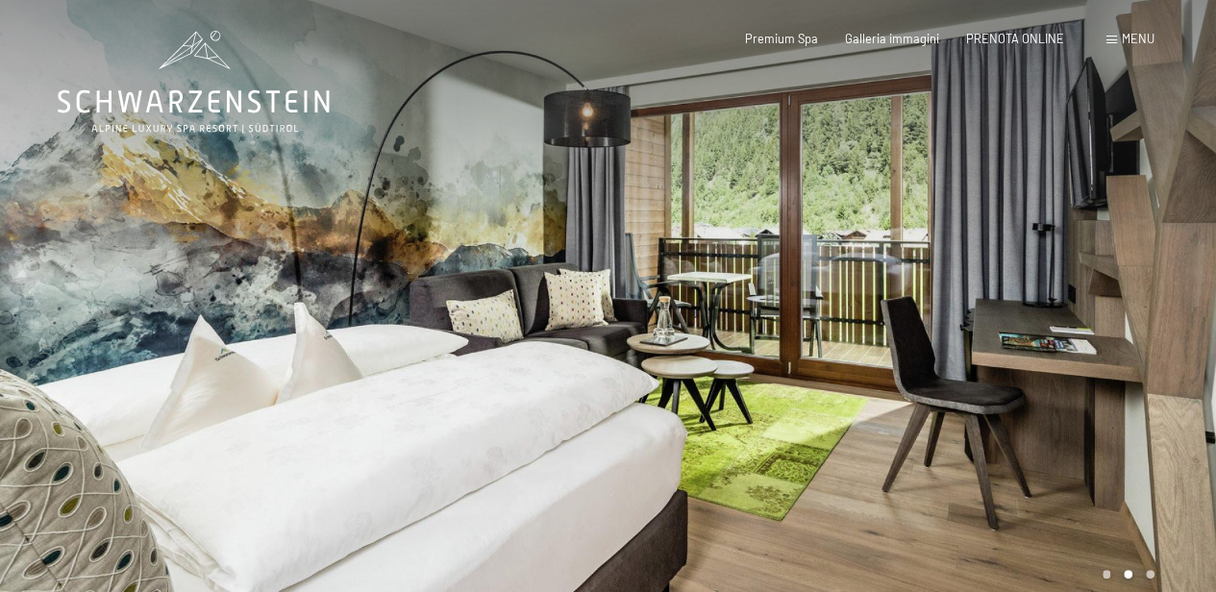
click at [1063, 335] on div at bounding box center [912, 312] width 608 height 625
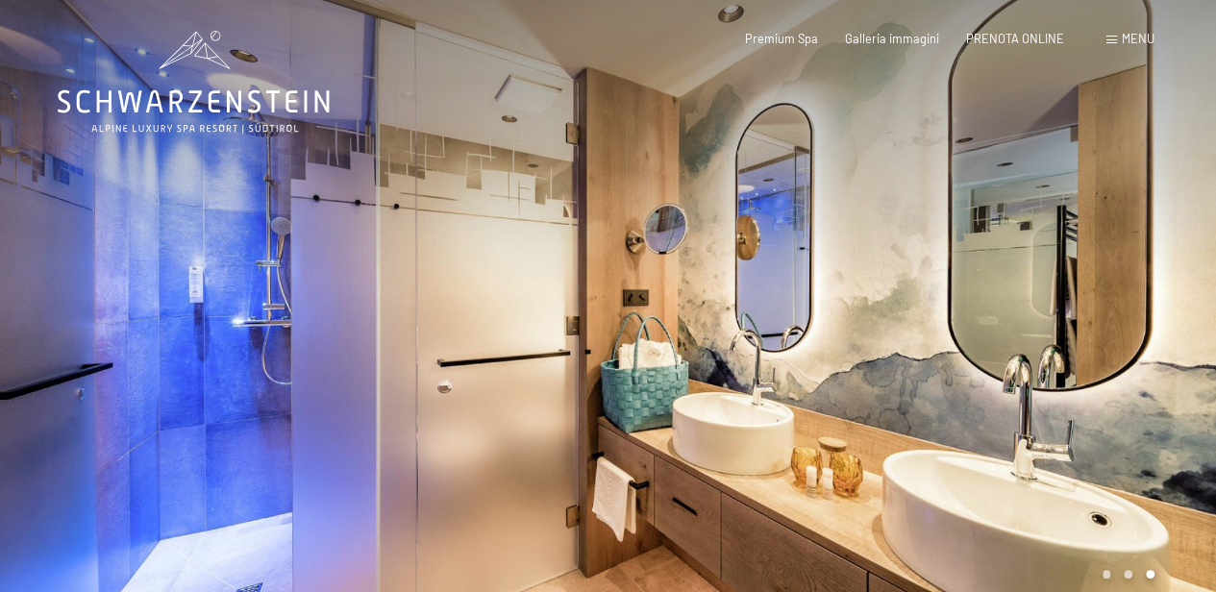
click at [1058, 308] on div at bounding box center [912, 312] width 608 height 625
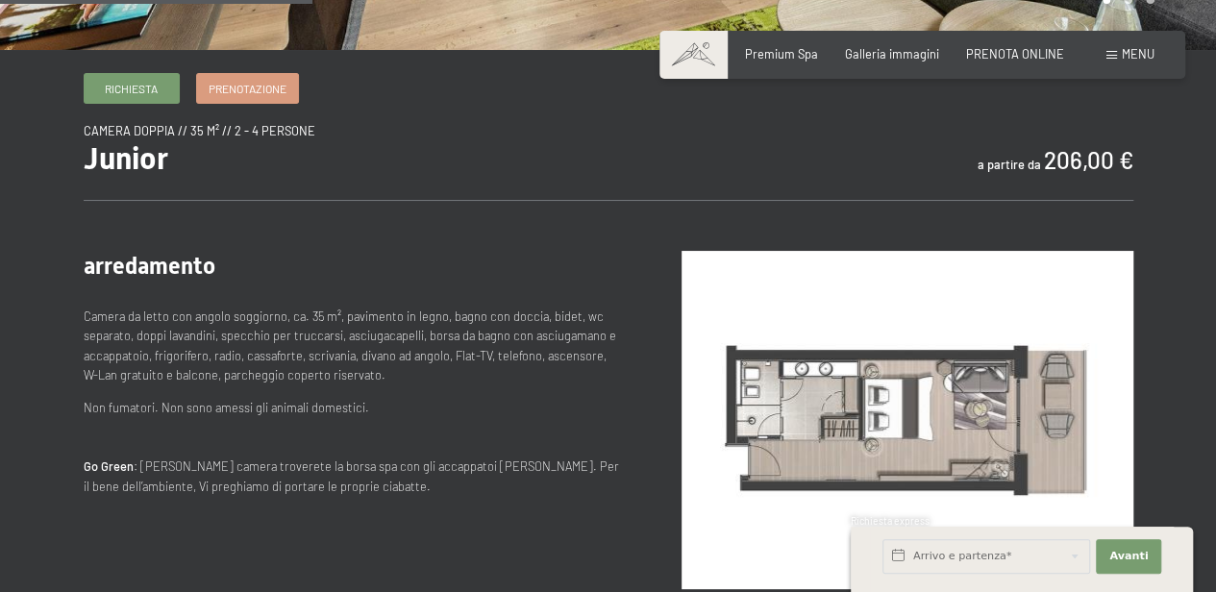
scroll to position [577, 0]
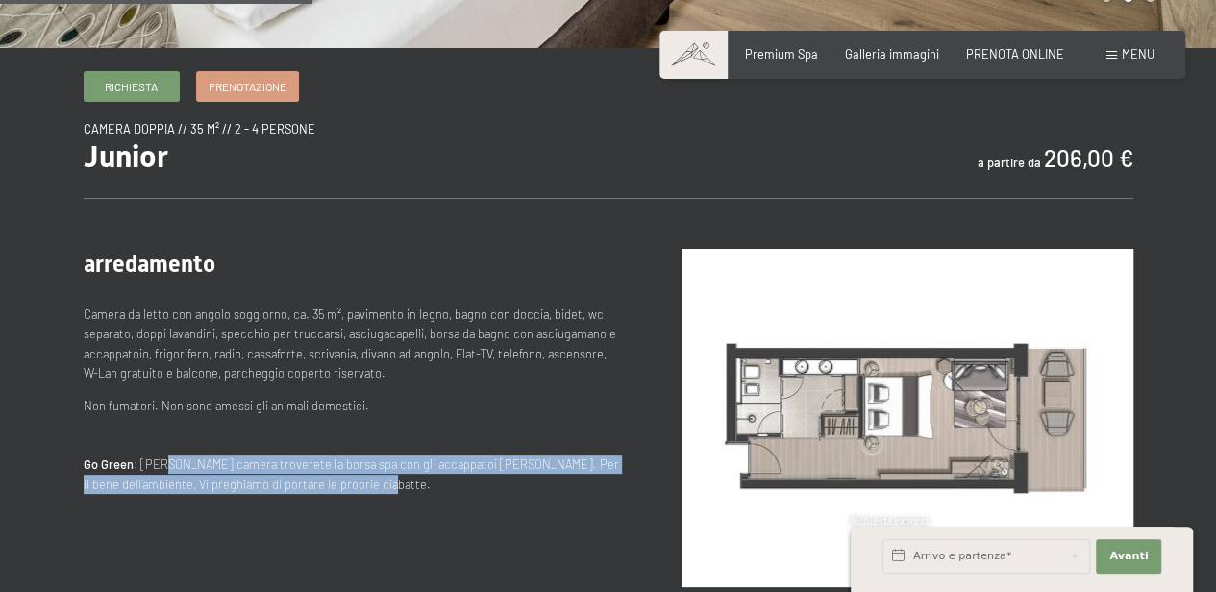
drag, startPoint x: 160, startPoint y: 461, endPoint x: 454, endPoint y: 492, distance: 295.8
click at [454, 492] on p "Go Green : Nella Vostra camera troverete la borsa spa con gli accappatoi e i te…" at bounding box center [352, 474] width 536 height 39
drag, startPoint x: 454, startPoint y: 492, endPoint x: 305, endPoint y: 520, distance: 151.6
click at [306, 522] on div "arredamento Camera da letto con angolo soggiorno, ca. 35 m², pavimento in legno…" at bounding box center [352, 432] width 536 height 367
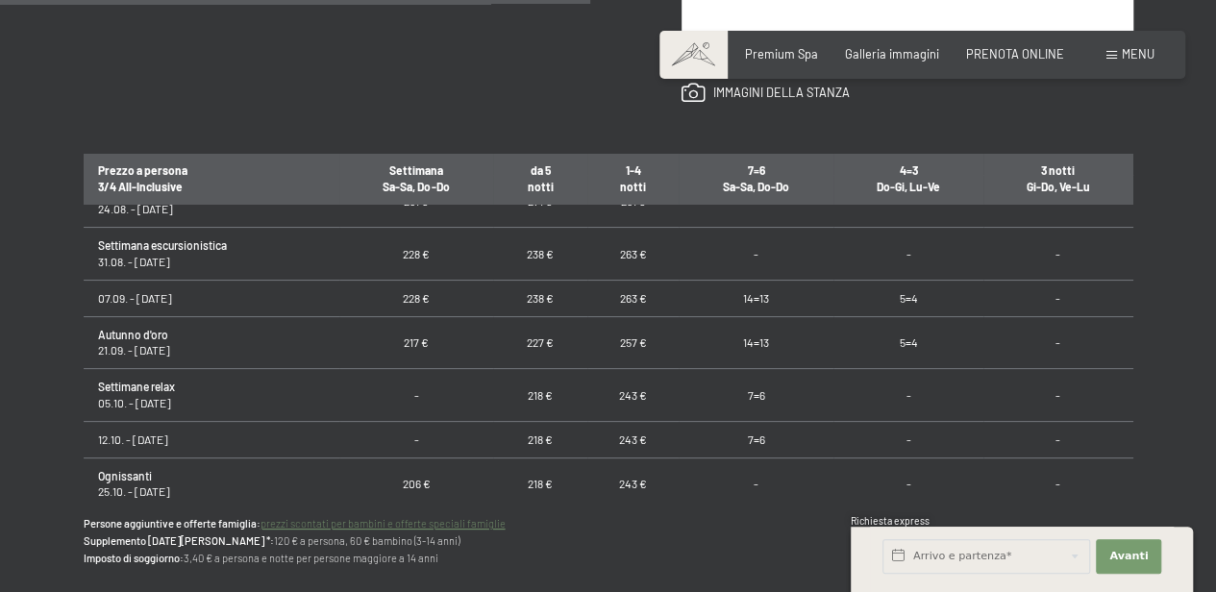
scroll to position [63, 0]
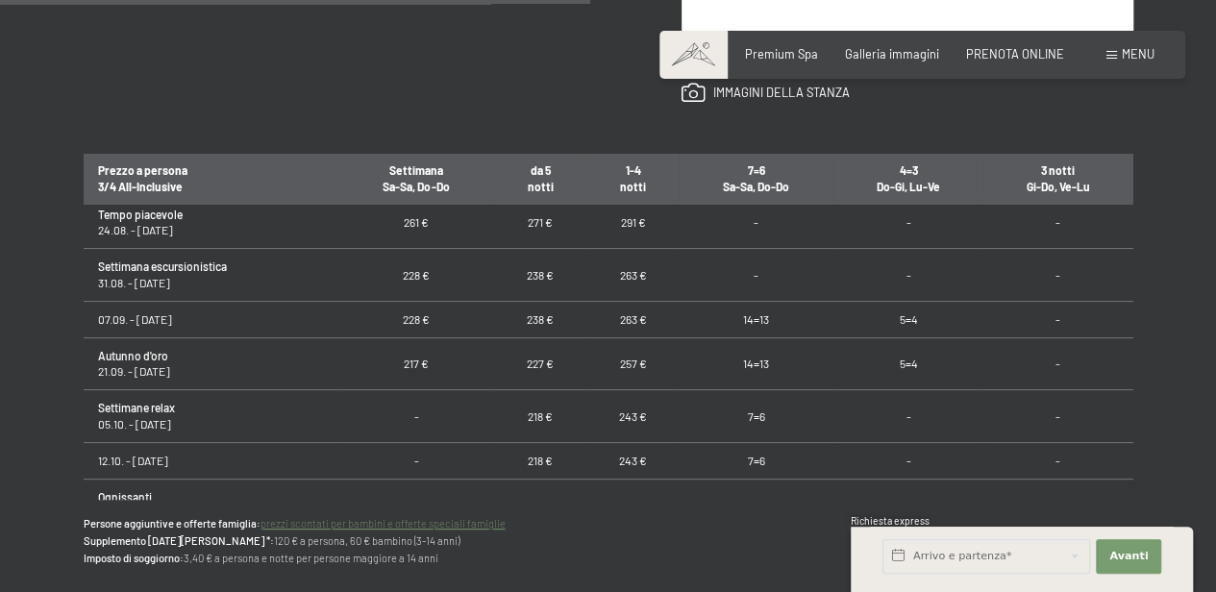
drag, startPoint x: 102, startPoint y: 368, endPoint x: 183, endPoint y: 377, distance: 81.2
click at [183, 377] on td "Autunno d'oro 21.09. - 05.10.25" at bounding box center [212, 363] width 256 height 53
drag, startPoint x: 183, startPoint y: 377, endPoint x: 632, endPoint y: 323, distance: 452.1
click at [632, 323] on tr "07.09. - 21.09.25 228 € 238 € 263 € 14=13 5=4 -" at bounding box center [609, 319] width 1050 height 37
click at [627, 331] on td "263 €" at bounding box center [633, 319] width 92 height 37
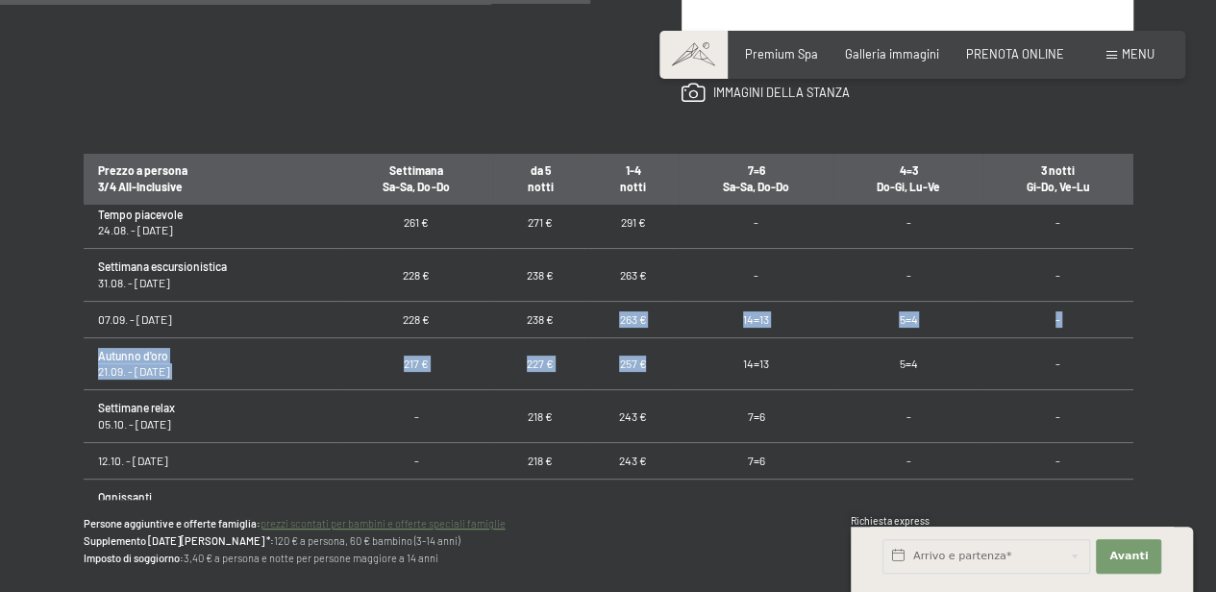
drag, startPoint x: 613, startPoint y: 319, endPoint x: 648, endPoint y: 363, distance: 56.2
click at [648, 363] on td "257 €" at bounding box center [633, 363] width 92 height 53
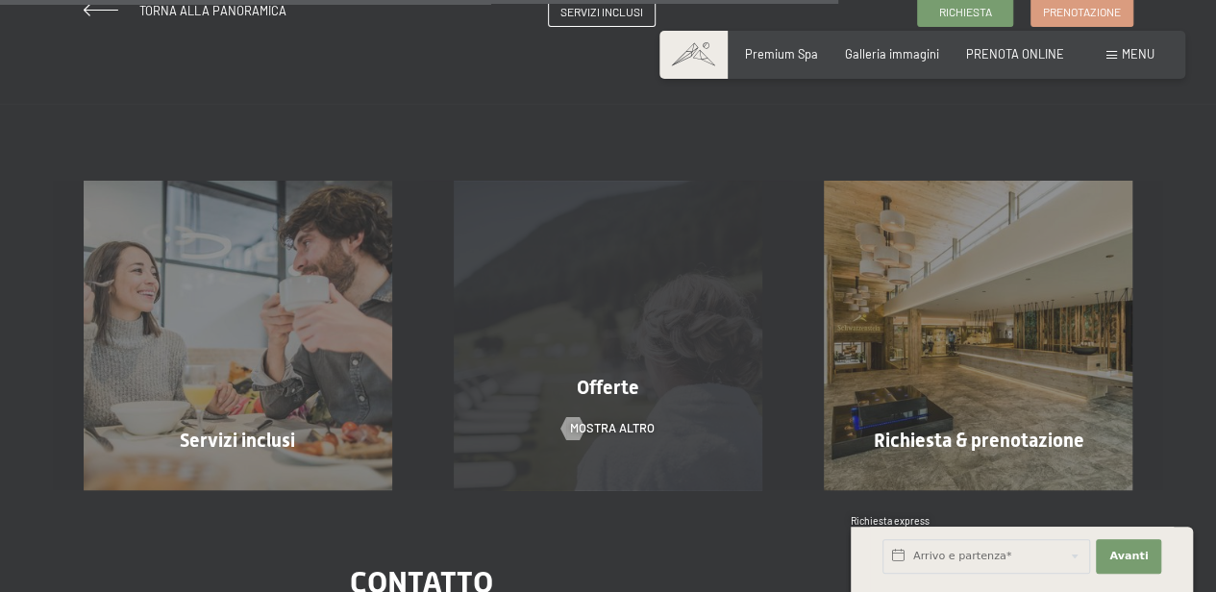
scroll to position [1306, 0]
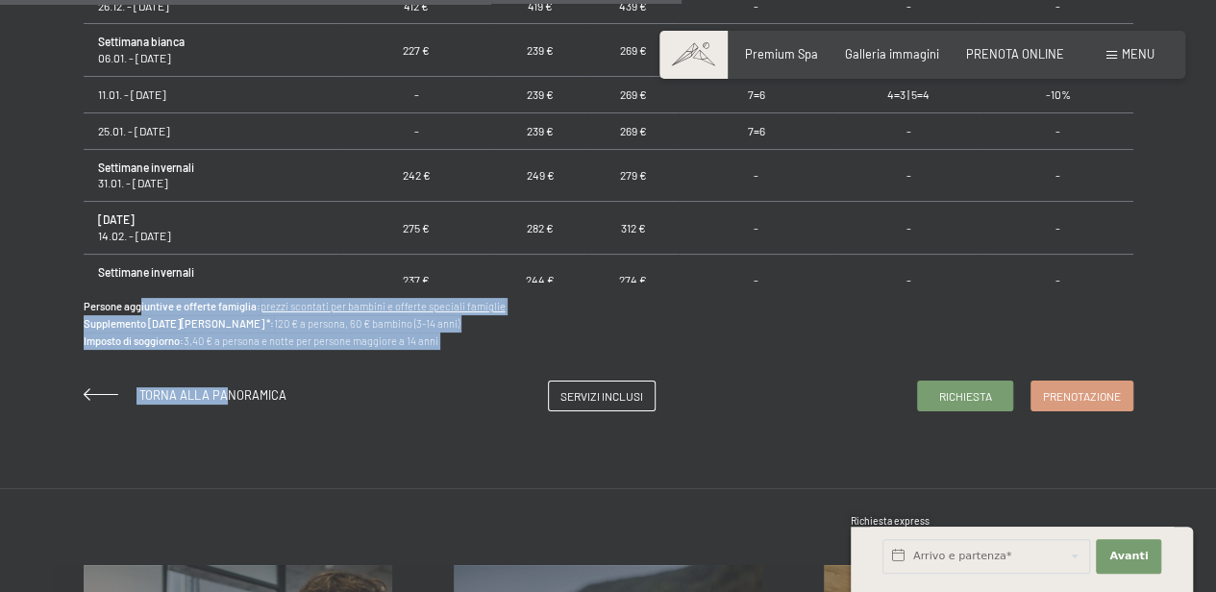
drag, startPoint x: 140, startPoint y: 306, endPoint x: 231, endPoint y: 348, distance: 99.8
click at [849, 333] on p "Persone aggiuntive e offerte famiglia: prezzi scontati per bambini e offerte sp…" at bounding box center [609, 324] width 1050 height 52
click at [942, 381] on link "Richiesta" at bounding box center [965, 393] width 94 height 29
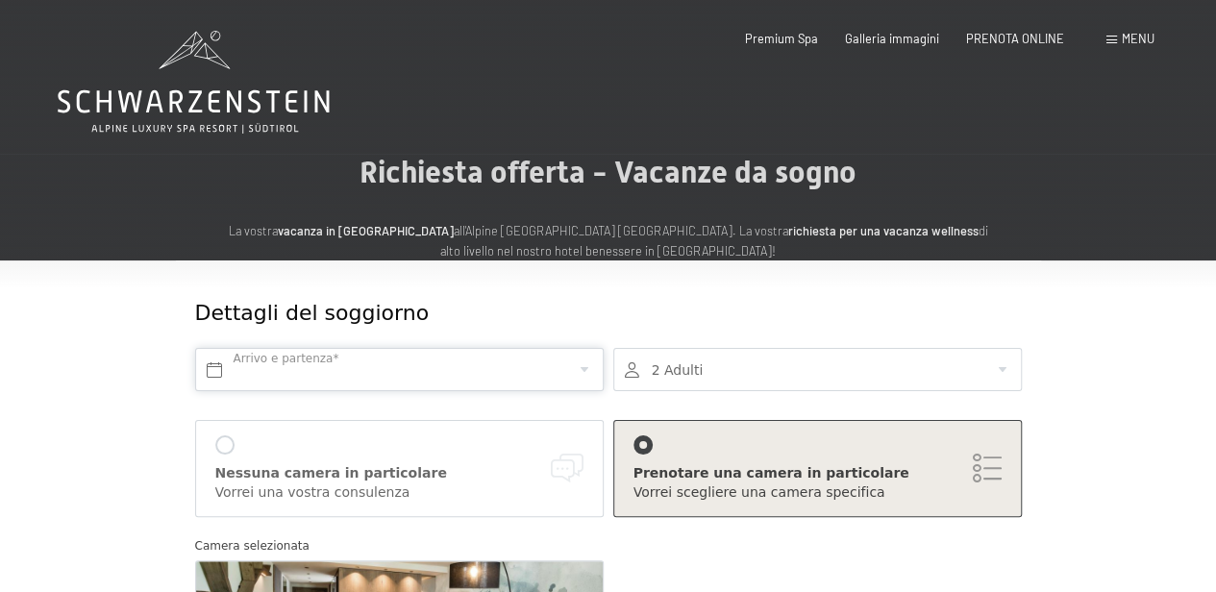
click at [553, 361] on input "text" at bounding box center [399, 369] width 409 height 43
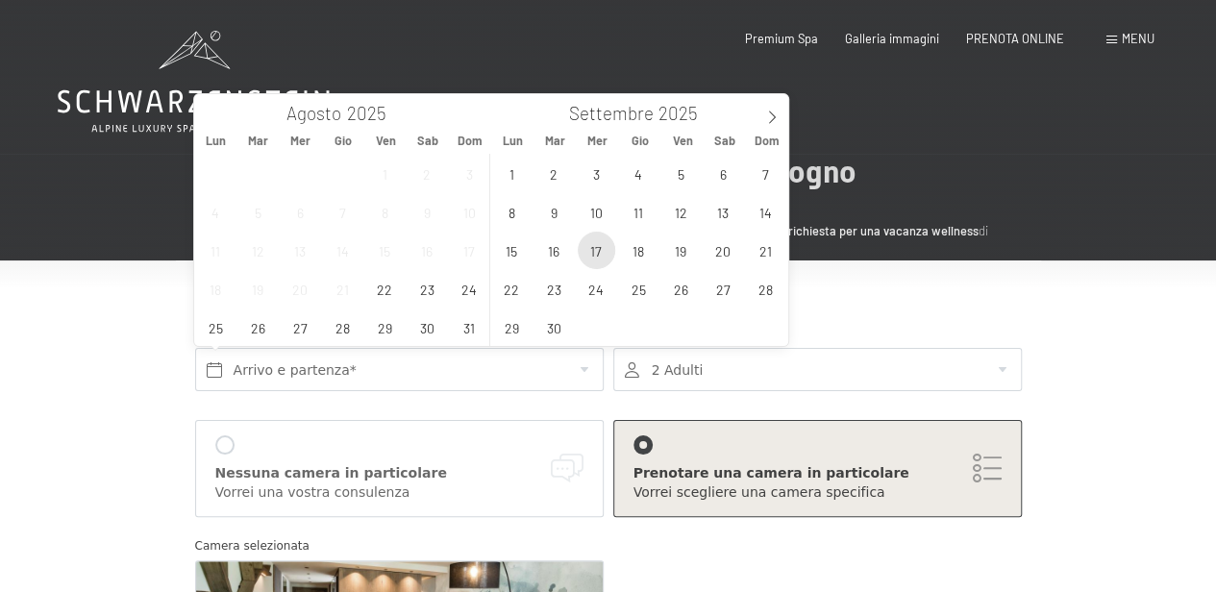
click at [591, 250] on span "17" at bounding box center [596, 250] width 37 height 37
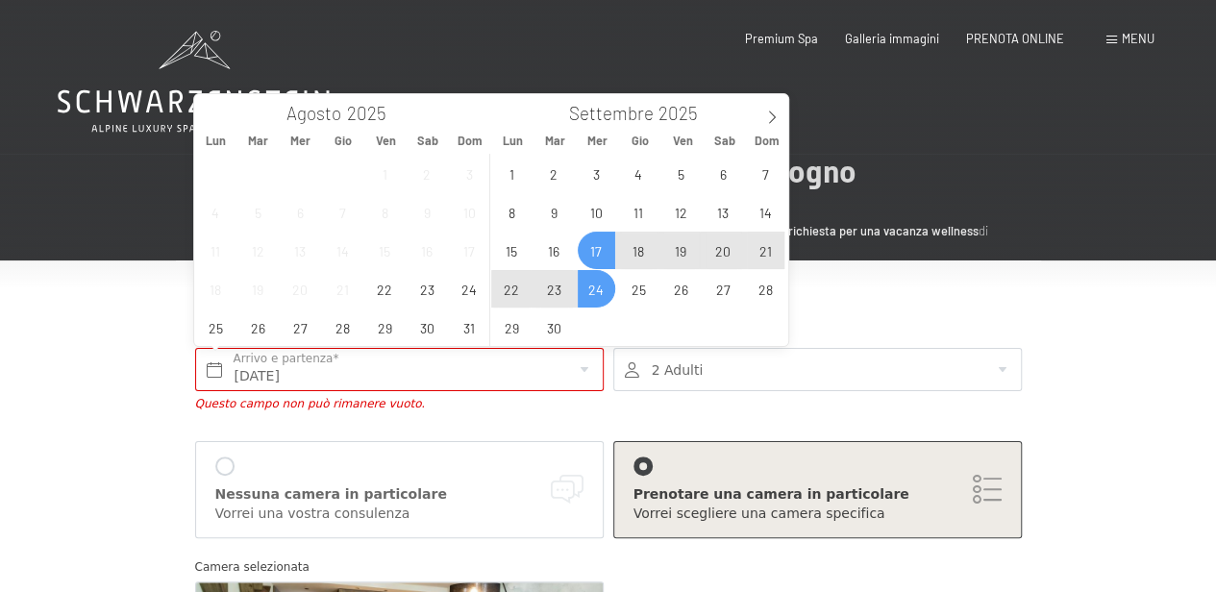
click at [593, 289] on span "24" at bounding box center [596, 288] width 37 height 37
type input "[DATE] - [DATE]"
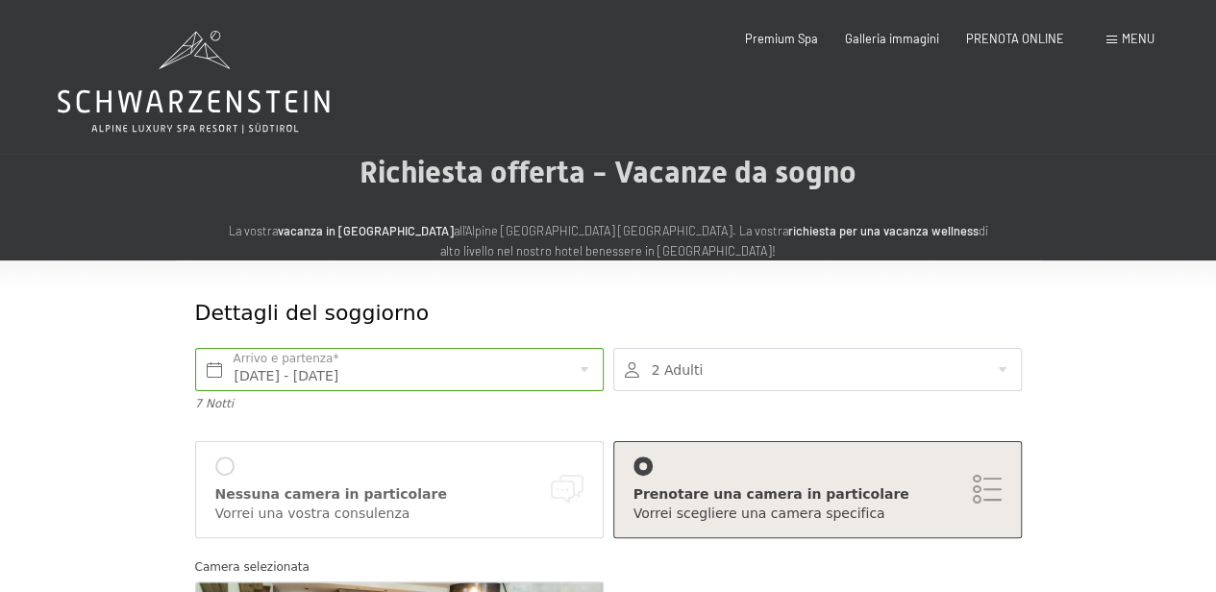
click at [700, 367] on div at bounding box center [817, 369] width 409 height 43
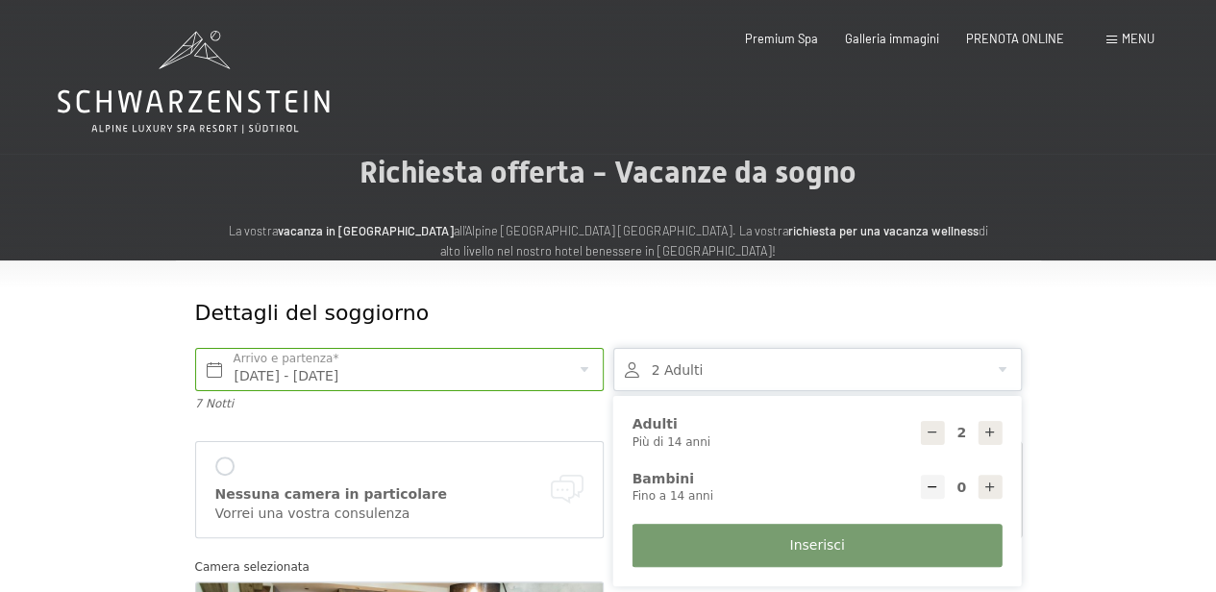
click at [538, 436] on div "Nessuna camera in particolare Vorrei una vostra consulenza Prenotare una camera…" at bounding box center [608, 495] width 836 height 126
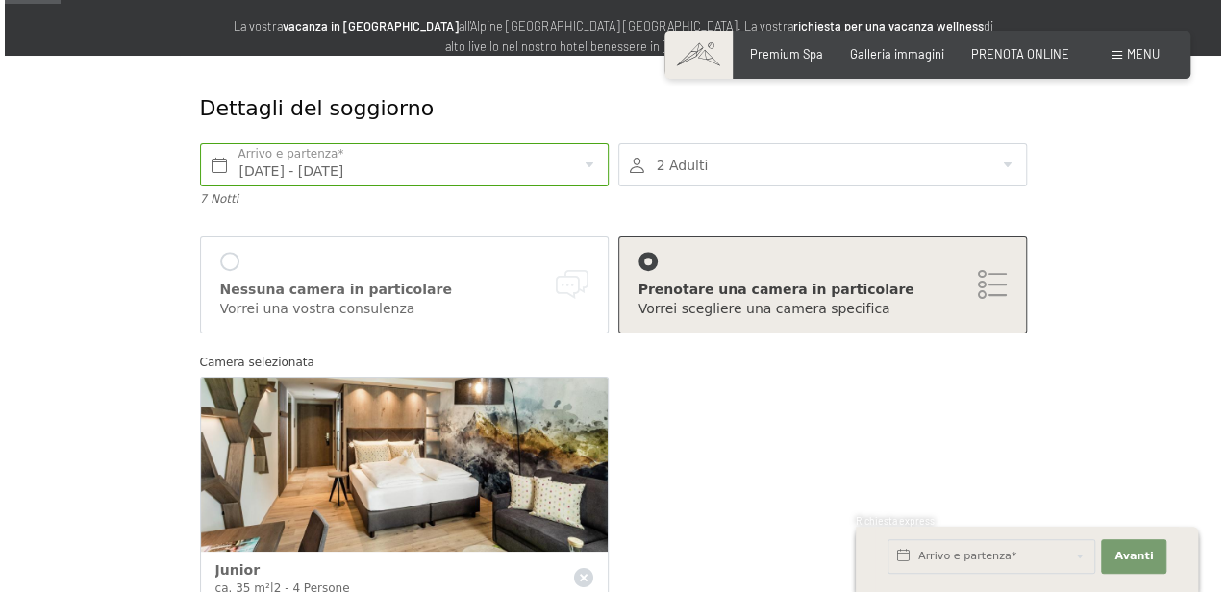
scroll to position [256, 0]
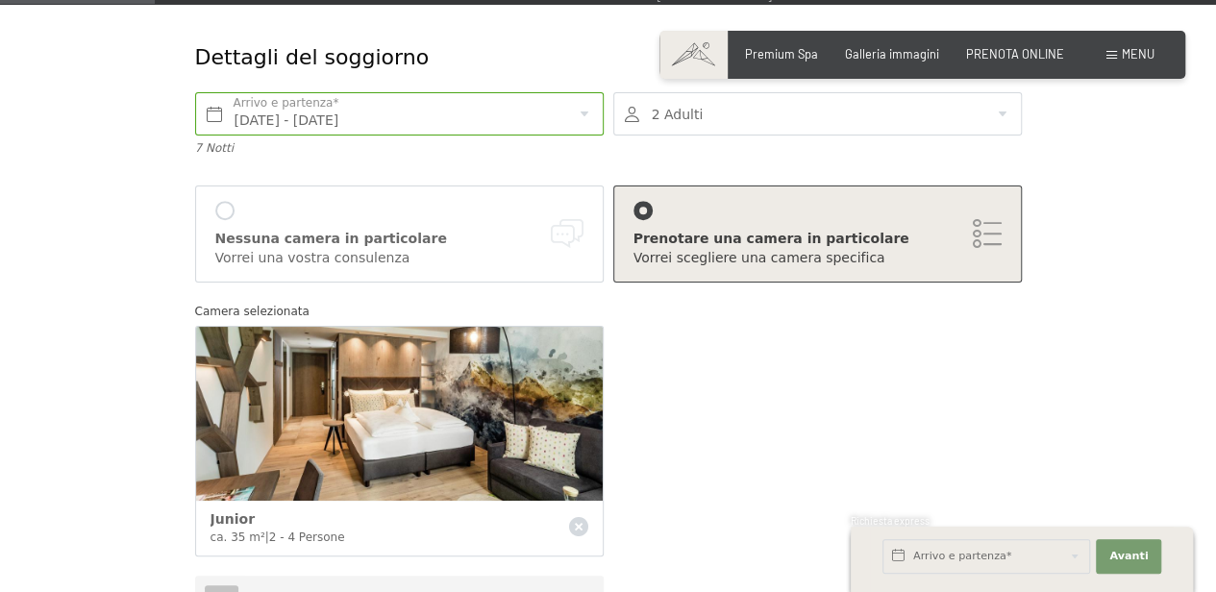
click at [793, 342] on div "Camera selezionata Junior ca. 35 m² | 2 - 4 Persone" at bounding box center [608, 434] width 836 height 284
click at [333, 201] on div "Nessuna camera in particolare Vorrei una vostra consulenza" at bounding box center [399, 234] width 368 height 66
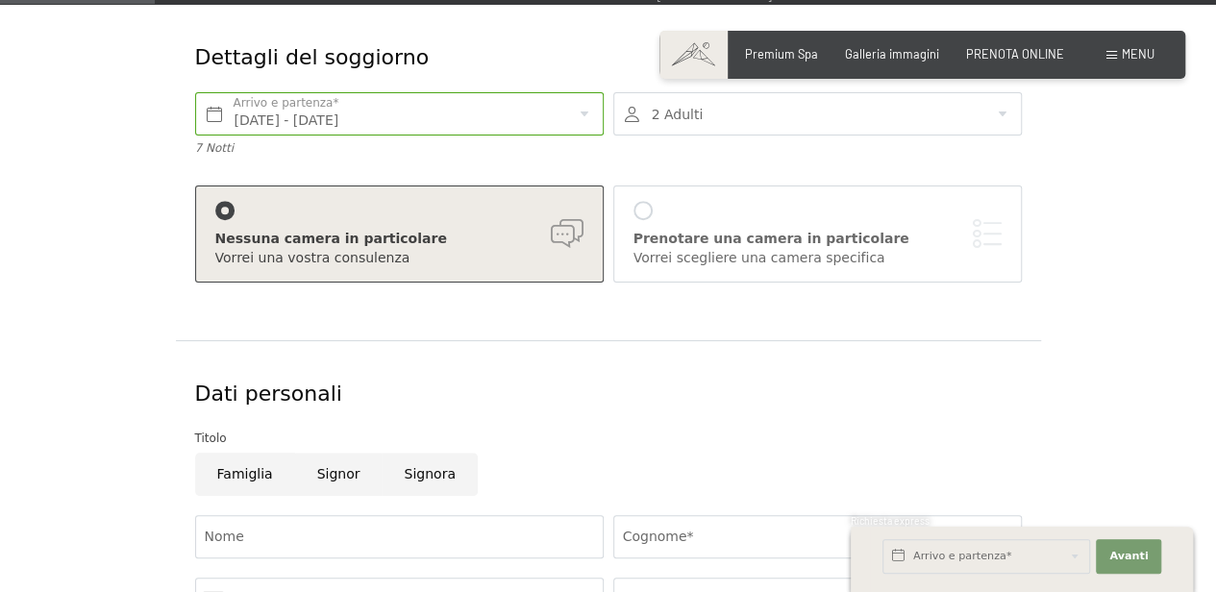
click at [721, 204] on div "Prenotare una camera in particolare Vorrei scegliere una camera specifica" at bounding box center [817, 234] width 368 height 66
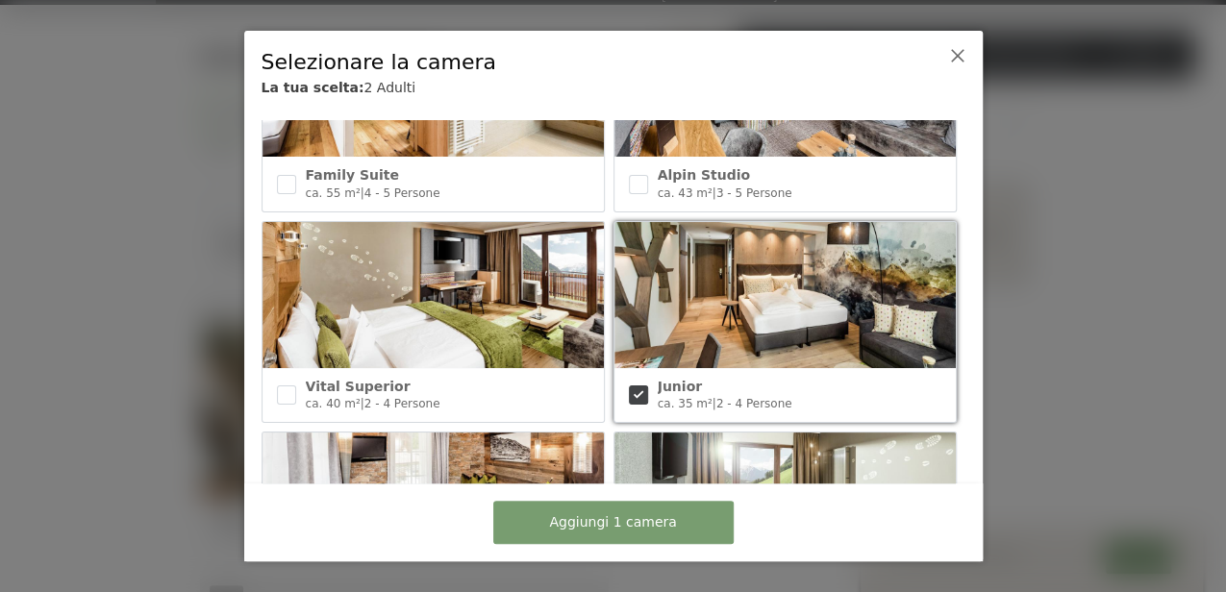
scroll to position [768, 0]
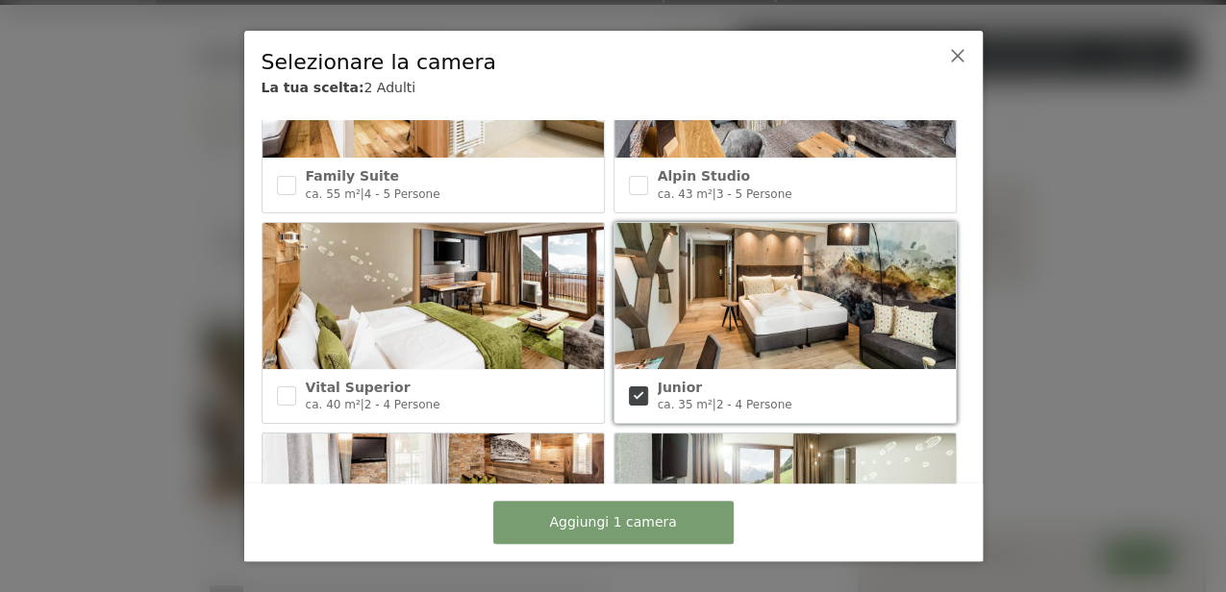
click at [459, 315] on img at bounding box center [432, 296] width 341 height 146
checkbox input "true"
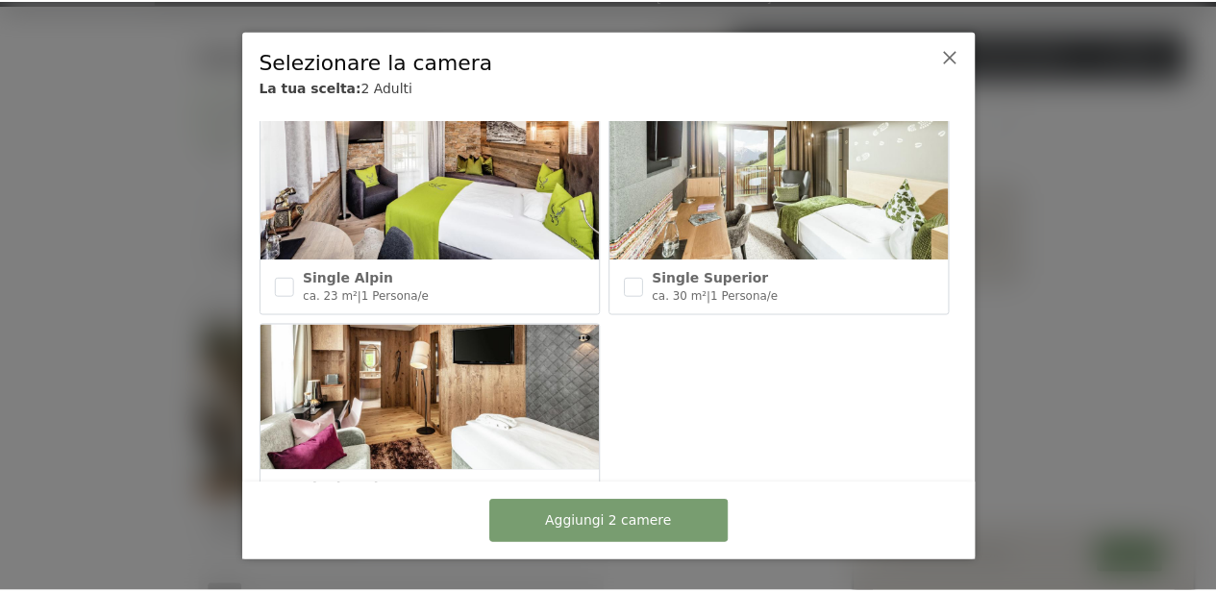
scroll to position [1088, 0]
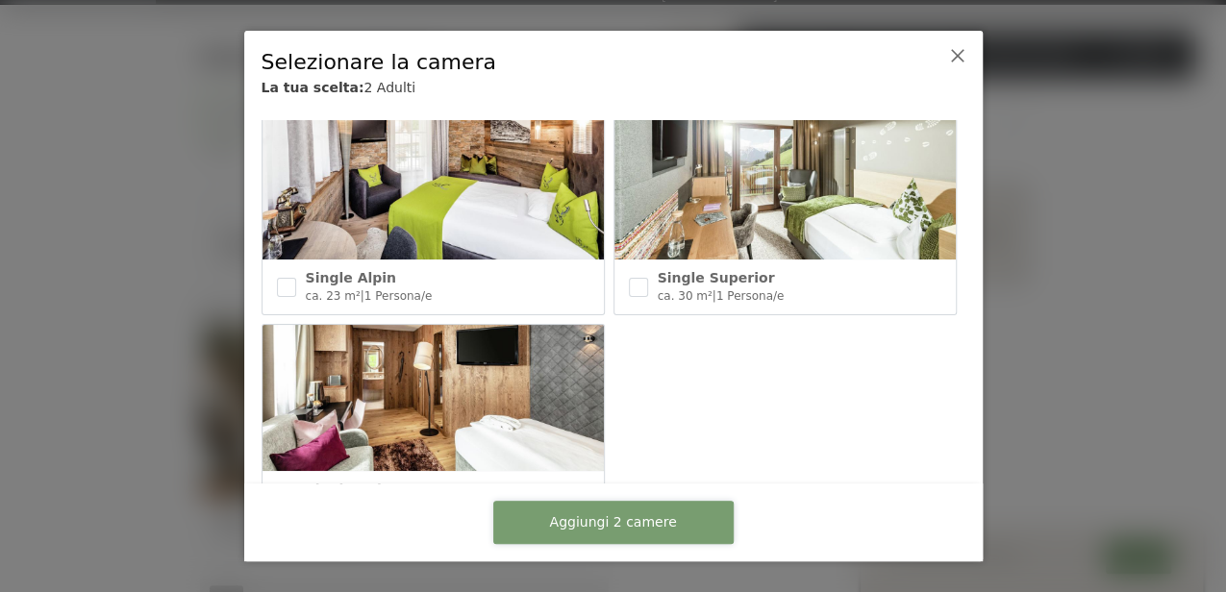
click at [619, 522] on span "Aggiungi 2 camere" at bounding box center [612, 522] width 127 height 19
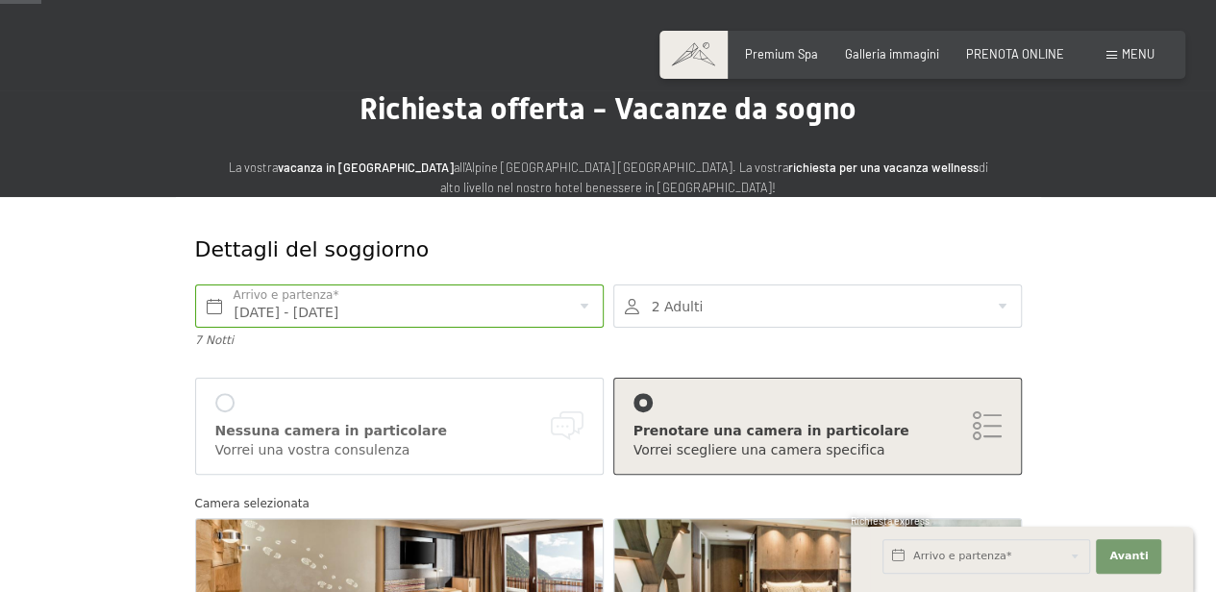
scroll to position [128, 0]
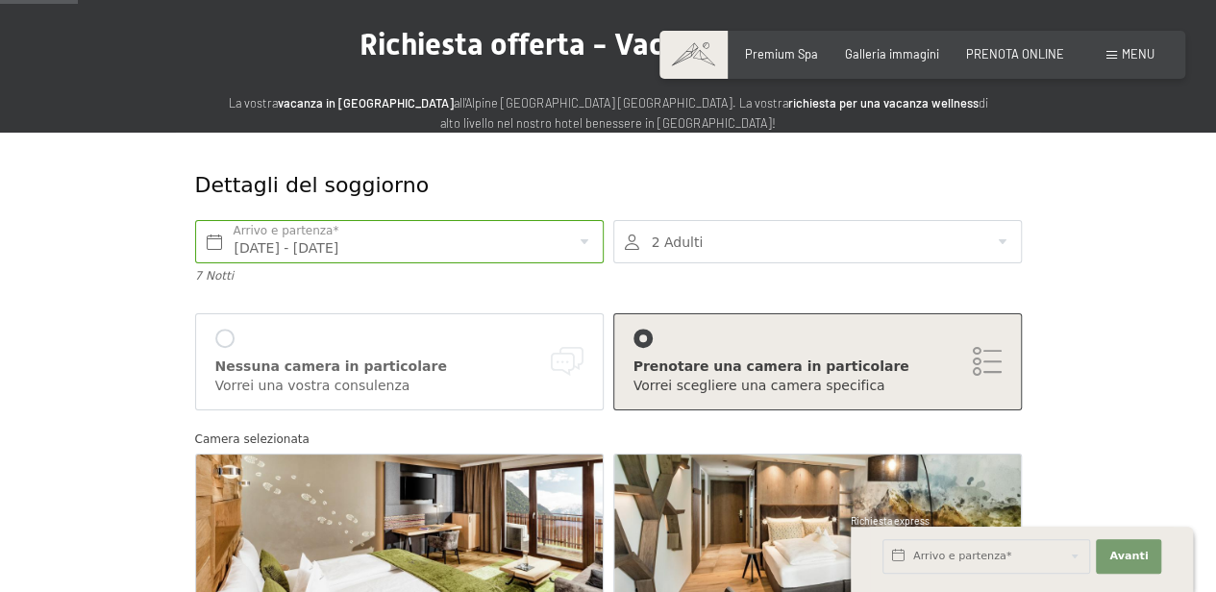
click at [753, 236] on div at bounding box center [817, 241] width 409 height 43
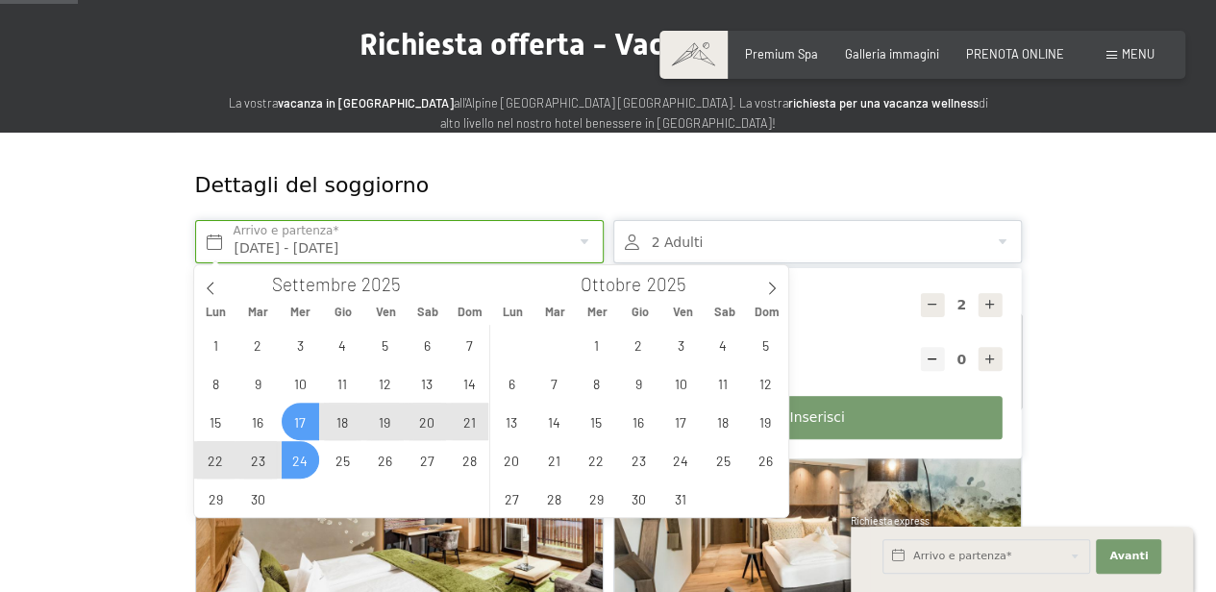
click at [402, 253] on input "[DATE] - [DATE]" at bounding box center [399, 241] width 409 height 43
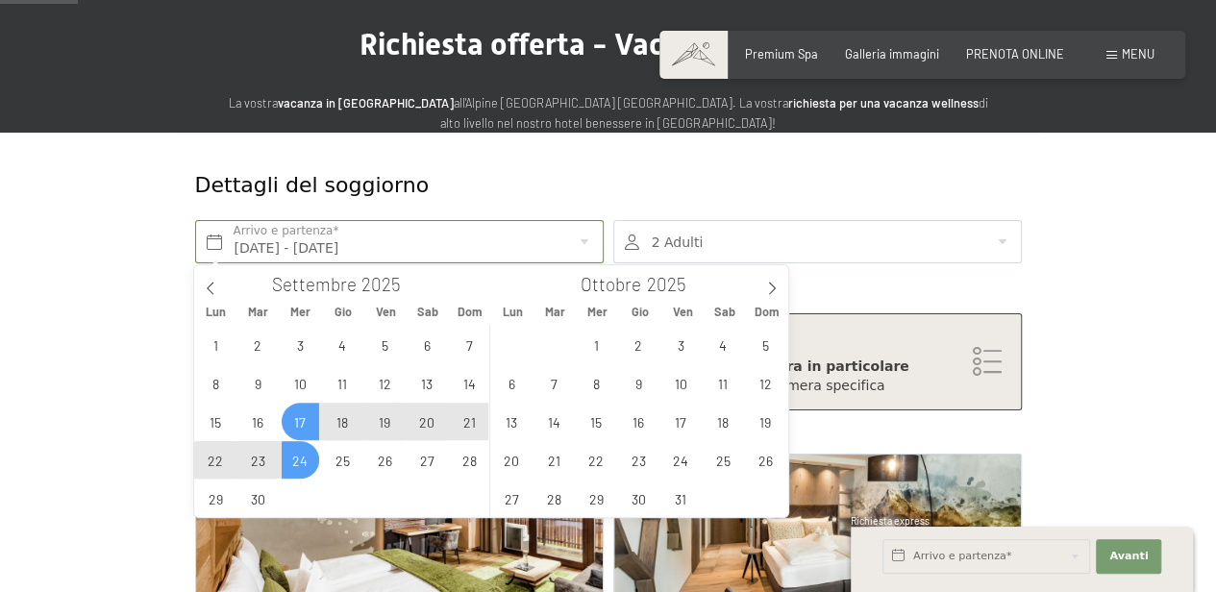
click at [303, 488] on div "1 2 3 4 5 6 7 8 9 10 11 12 13 14 15 16 17 18 19 20 21 22 23 24 25 26 27 28 29 3…" at bounding box center [342, 421] width 296 height 192
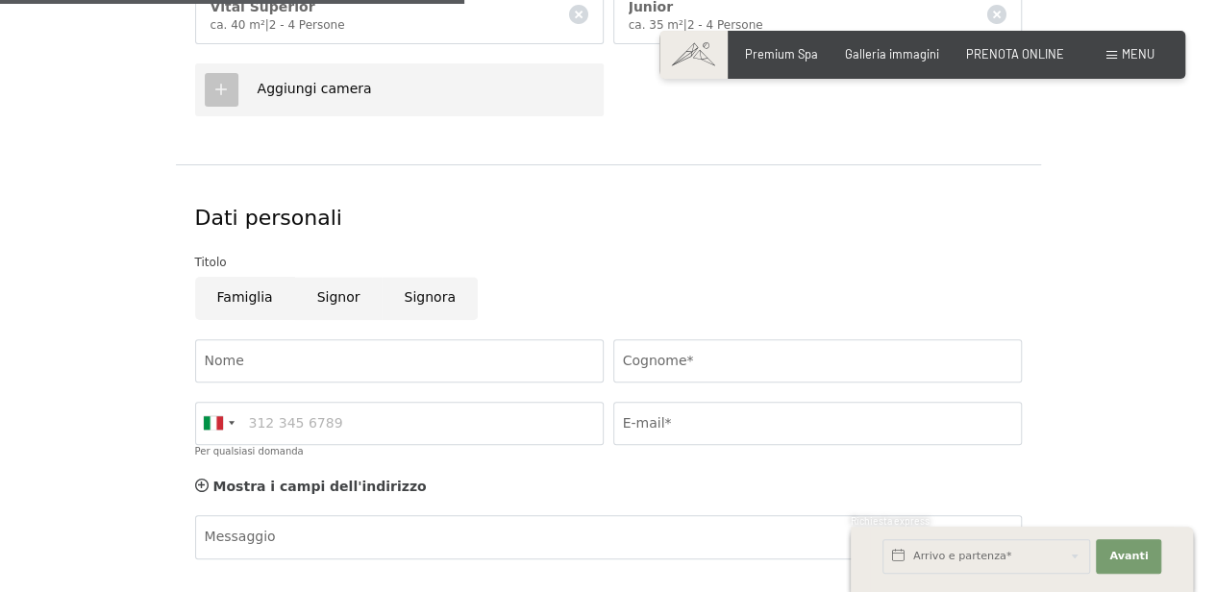
scroll to position [769, 0]
click at [259, 302] on input "Famiglia" at bounding box center [245, 297] width 100 height 43
radio input "true"
click at [471, 352] on span "Consenso marketing*" at bounding box center [494, 350] width 145 height 19
click at [412, 352] on input "Consenso marketing*" at bounding box center [402, 350] width 19 height 19
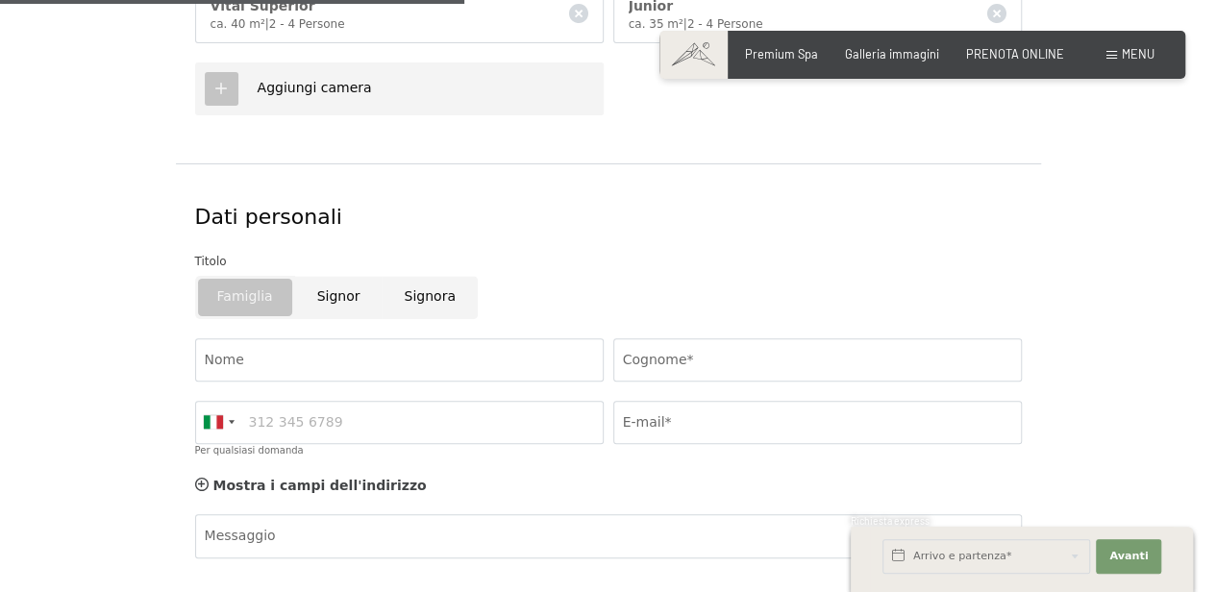
checkbox input "false"
click at [792, 347] on input "Cognome*" at bounding box center [817, 359] width 409 height 43
type input "Fraulini"
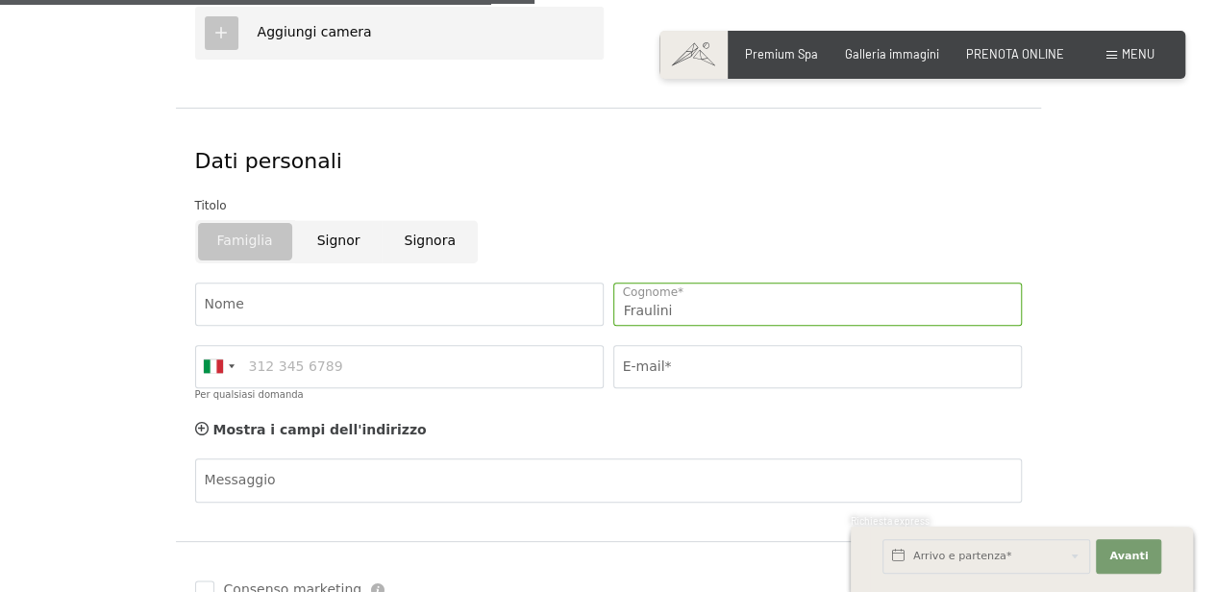
scroll to position [897, 0]
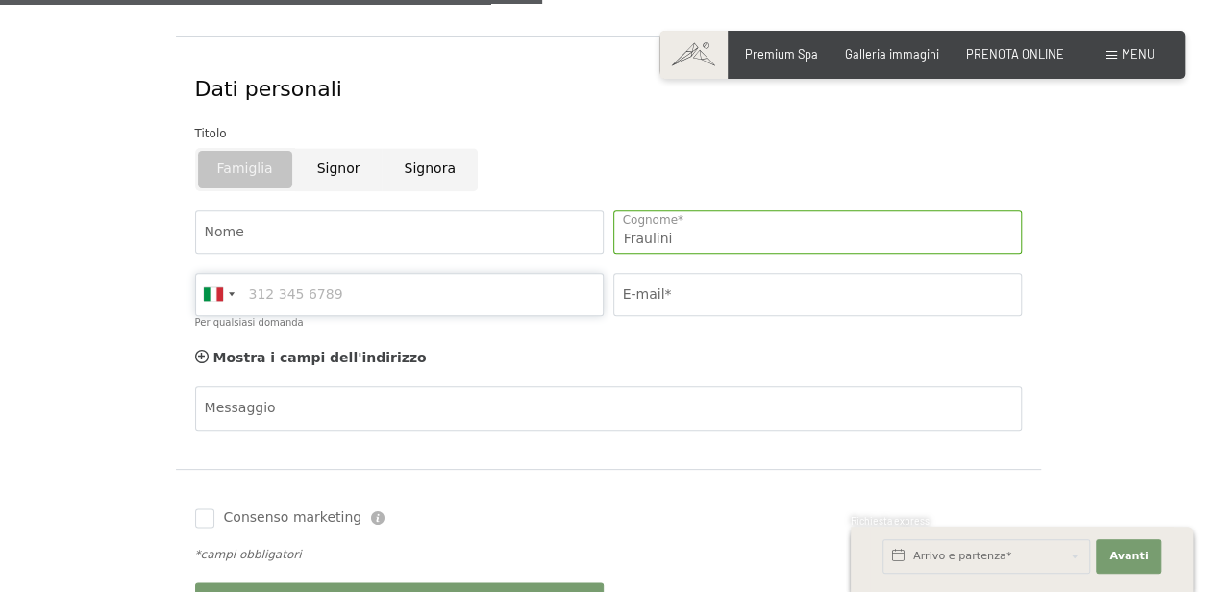
click at [436, 302] on input "Per qualsiasi domanda" at bounding box center [399, 294] width 409 height 43
click at [411, 162] on input "Signora" at bounding box center [429, 169] width 95 height 43
radio input "true"
click at [511, 242] on input "Nome" at bounding box center [399, 232] width 409 height 43
click at [258, 158] on input "Famiglia" at bounding box center [245, 169] width 100 height 43
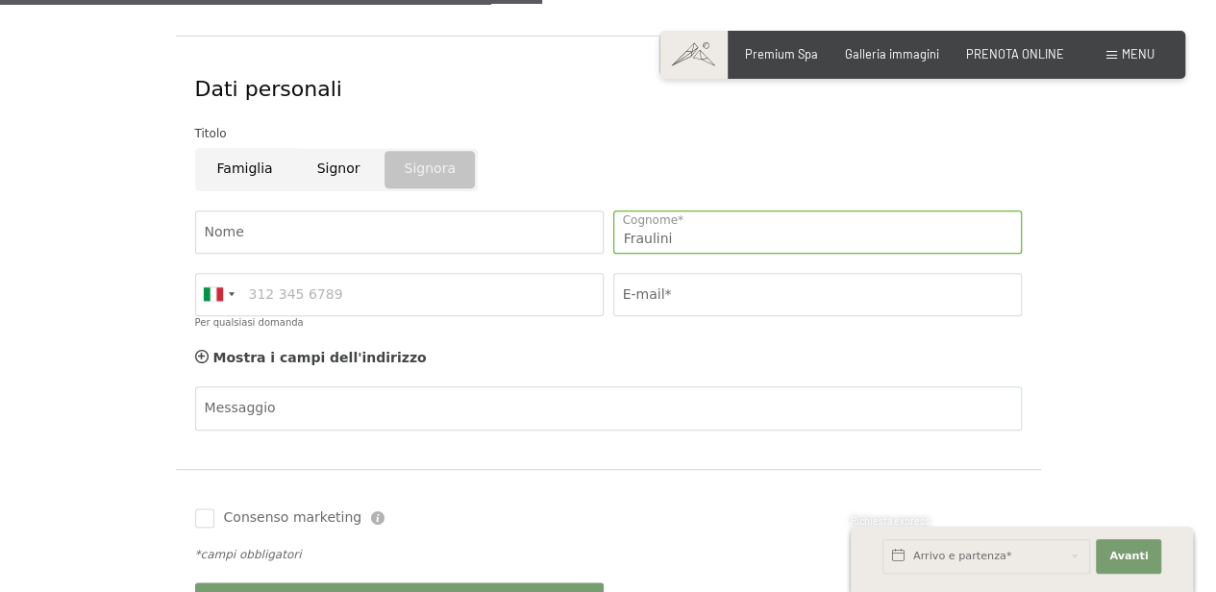
radio input "true"
click at [426, 283] on input "Per qualsiasi domanda" at bounding box center [399, 294] width 409 height 43
type input "3921921278"
click at [625, 295] on input "E-mail*" at bounding box center [817, 294] width 409 height 43
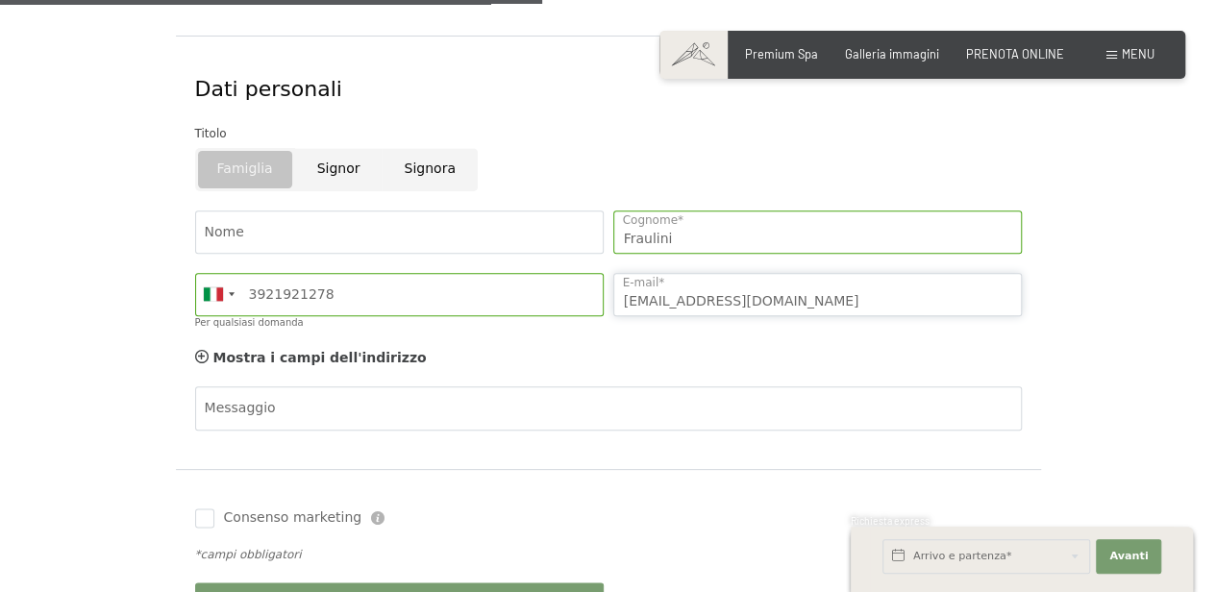
type input "[EMAIL_ADDRESS][DOMAIN_NAME]"
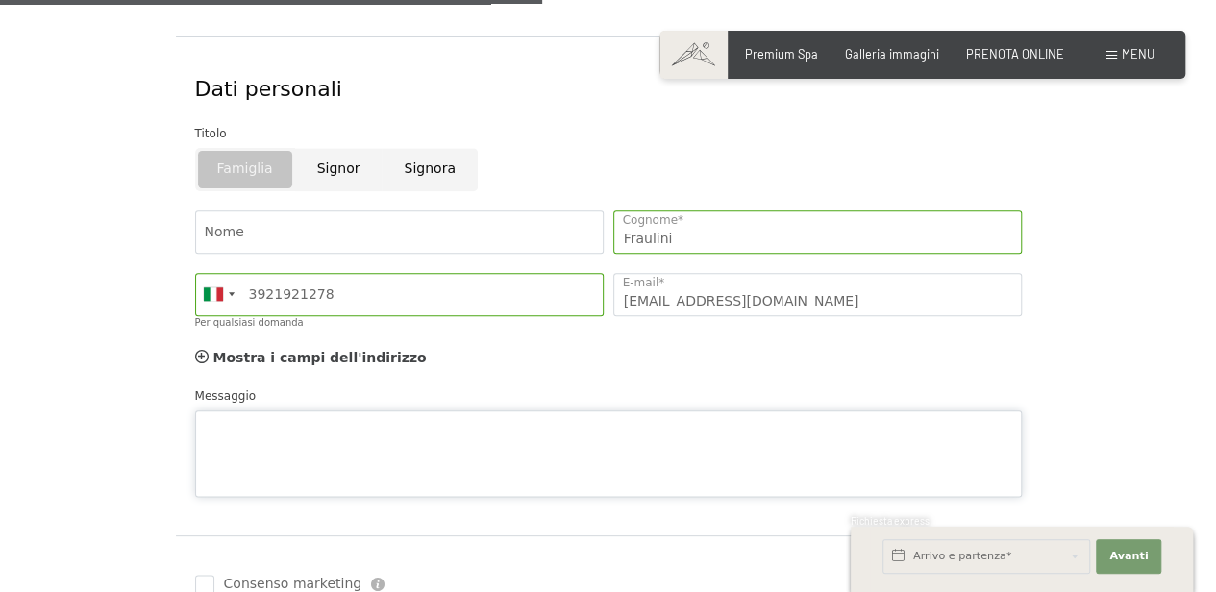
click at [436, 398] on div "Messaggio" at bounding box center [608, 441] width 827 height 111
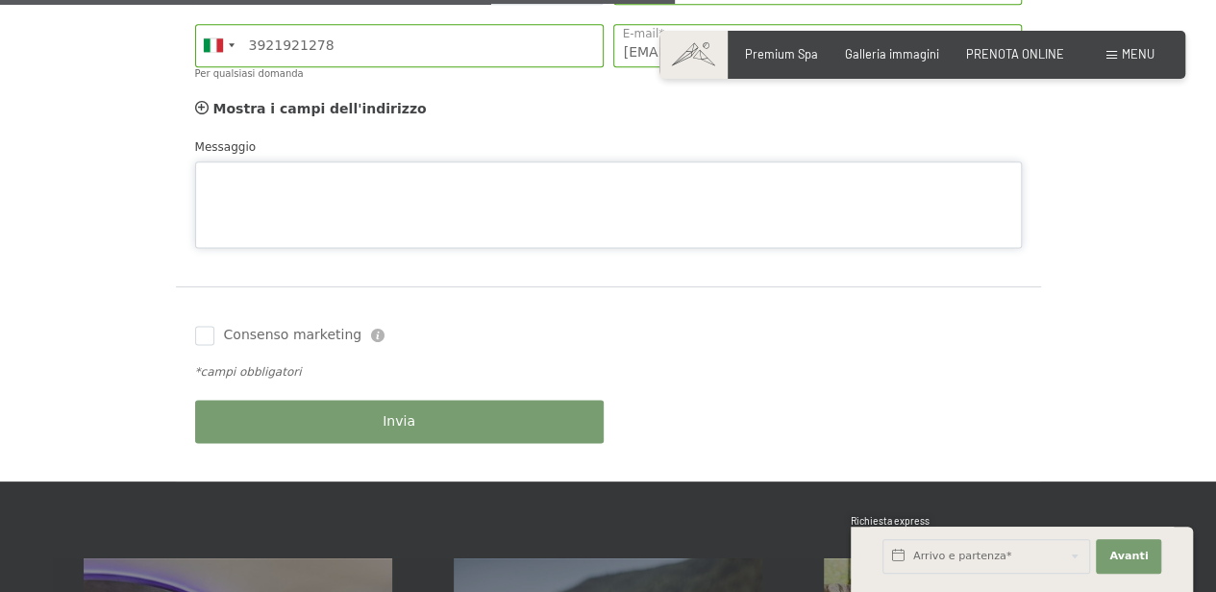
scroll to position [1154, 0]
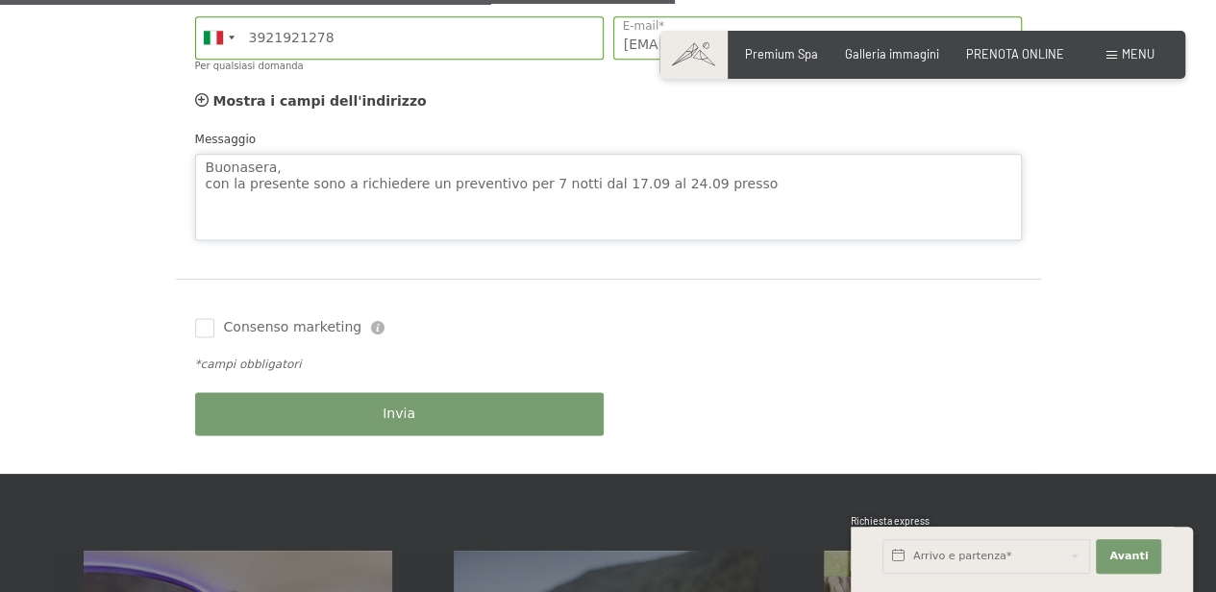
click at [480, 220] on textarea "Buonasera, con la presente sono a richiedere un preventivo per 7 notti dal 17.0…" at bounding box center [608, 197] width 827 height 87
click at [746, 171] on textarea "Buonasera, con la presente sono a richiedere un preventivo per 7 notti dal 17.0…" at bounding box center [608, 197] width 827 height 87
click at [735, 179] on textarea "Buonasera, con la presente sono a richiedere un preventivo per 7 notti dal 17.0…" at bounding box center [608, 197] width 827 height 87
click at [809, 186] on textarea "Buonasera, con la presente sono a richiedere un preventivo per 2 persone per 7 …" at bounding box center [608, 197] width 827 height 87
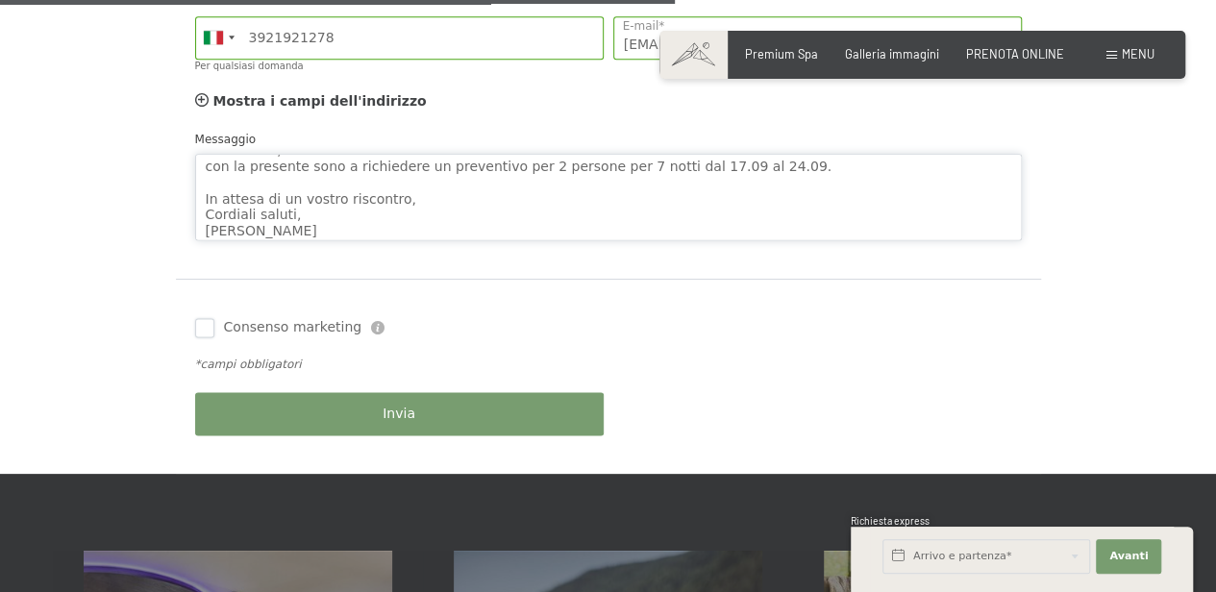
type textarea "Buonasera, con la presente sono a richiedere un preventivo per 2 persone per 7 …"
click at [209, 327] on input "Consenso marketing" at bounding box center [204, 327] width 19 height 19
checkbox input "true"
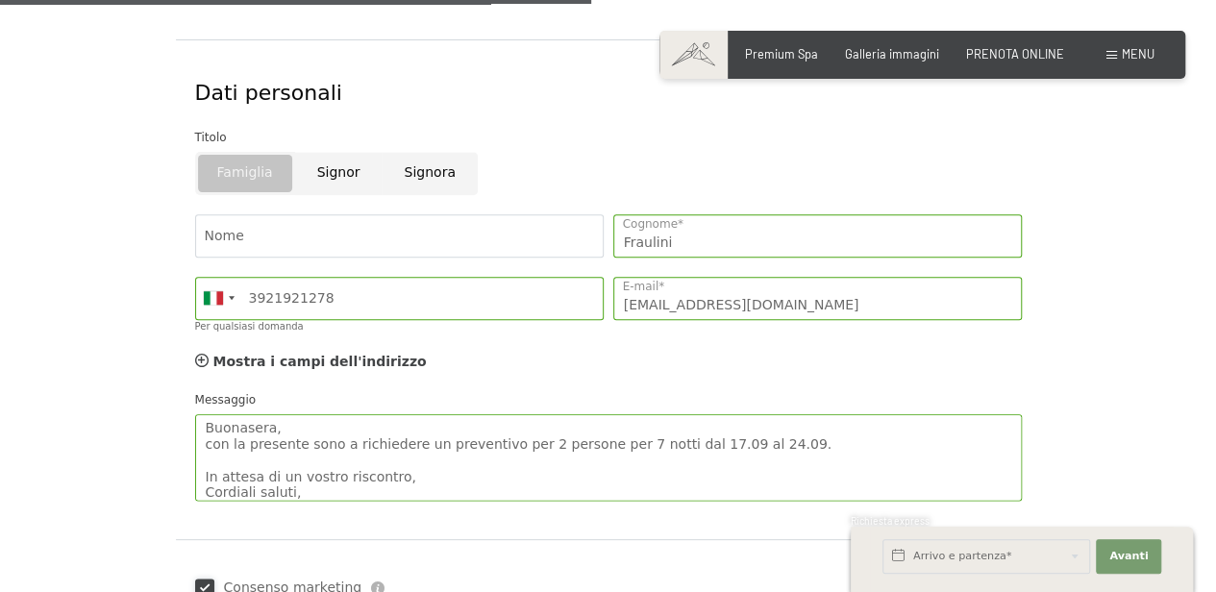
scroll to position [1089, 0]
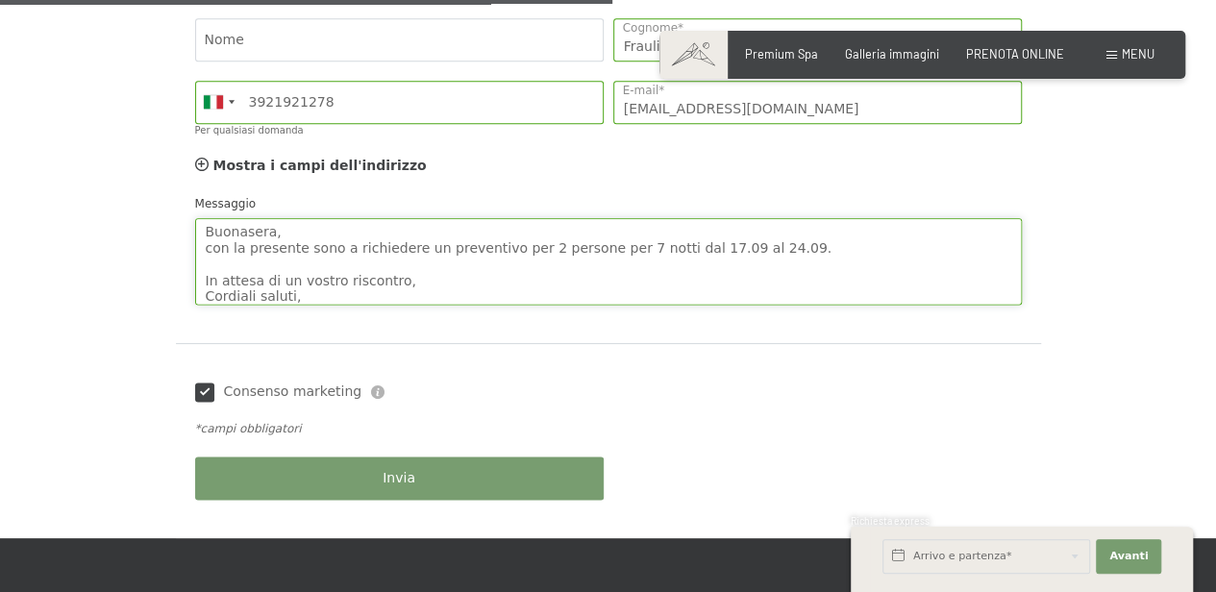
click at [757, 244] on textarea "Buonasera, con la presente sono a richiedere un preventivo per 2 persone per 7 …" at bounding box center [608, 261] width 827 height 87
click at [534, 271] on textarea "Buonasera, con la presente sono a richiedere un preventivo per 2 persone per 7 …" at bounding box center [608, 261] width 827 height 87
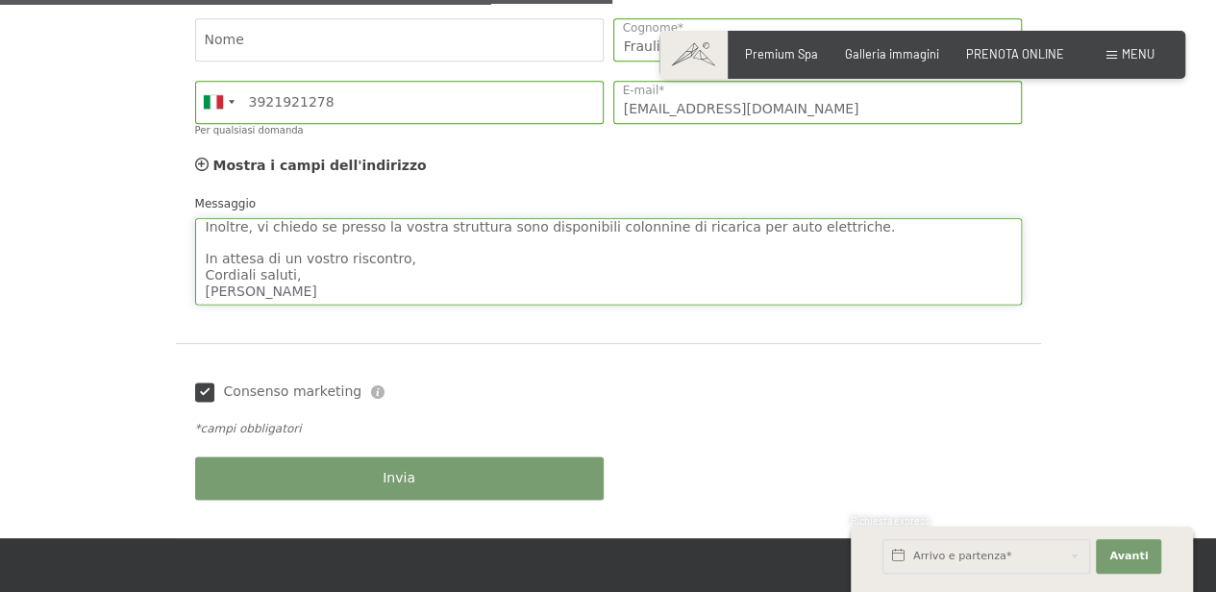
type textarea "Buonasera, con la presente sono a richiedere un preventivo per 2 persone per 7 …"
click at [429, 467] on div "Invia" at bounding box center [399, 478] width 418 height 62
click at [483, 477] on button "Invia" at bounding box center [399, 478] width 409 height 43
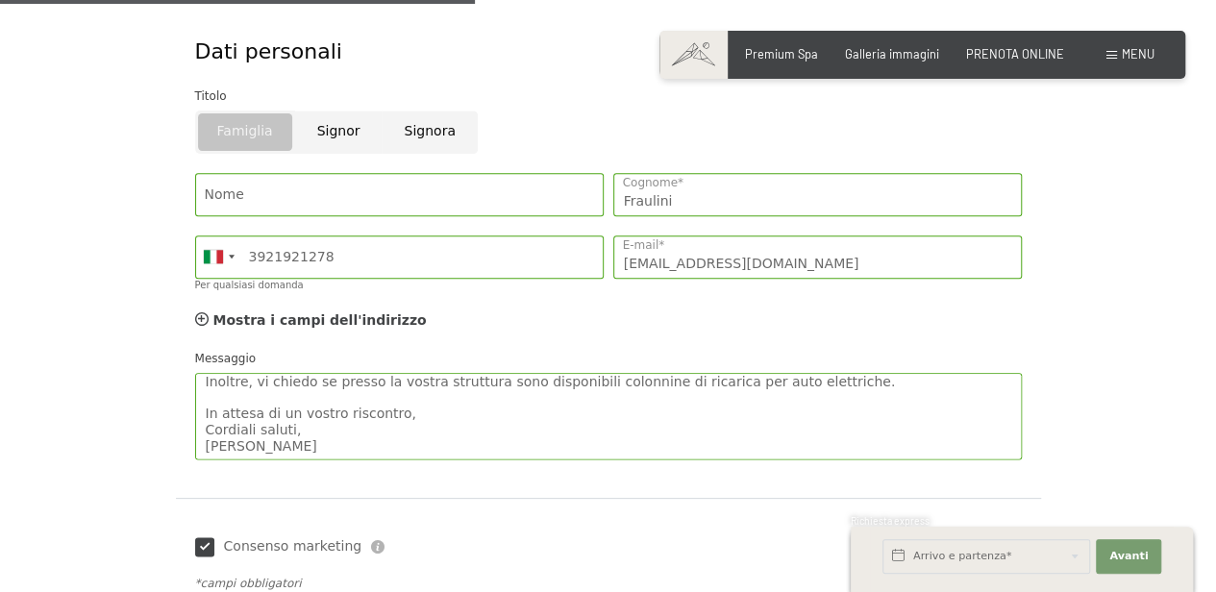
scroll to position [832, 0]
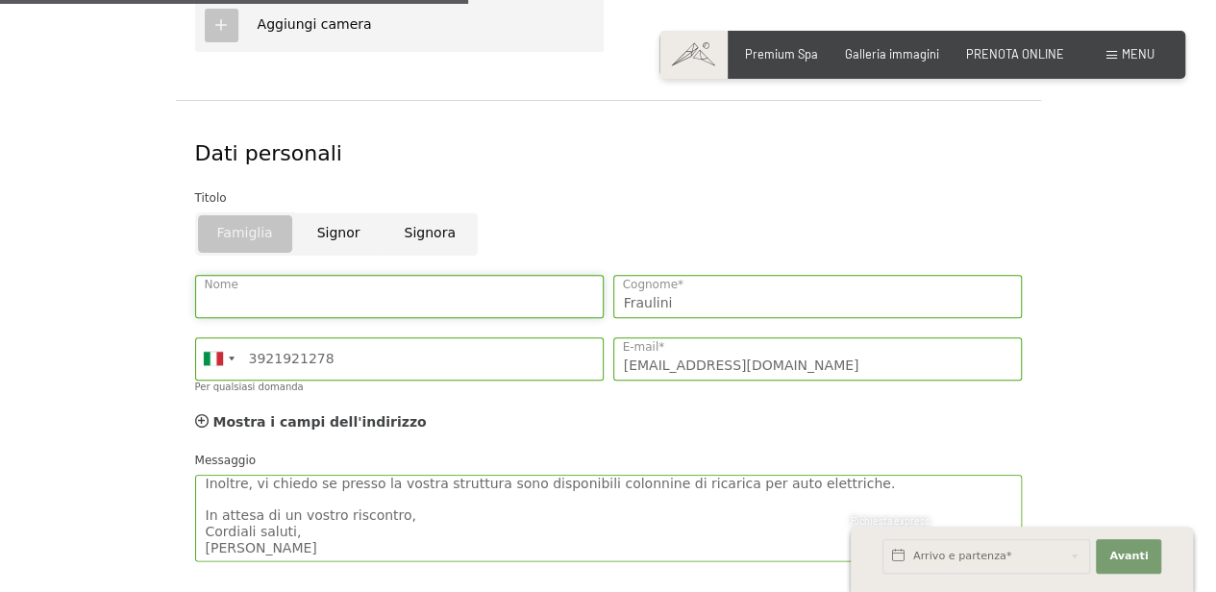
click at [452, 292] on input "Nome" at bounding box center [399, 296] width 409 height 43
type input "[PERSON_NAME]"
click at [656, 202] on div "Titolo" at bounding box center [608, 197] width 827 height 19
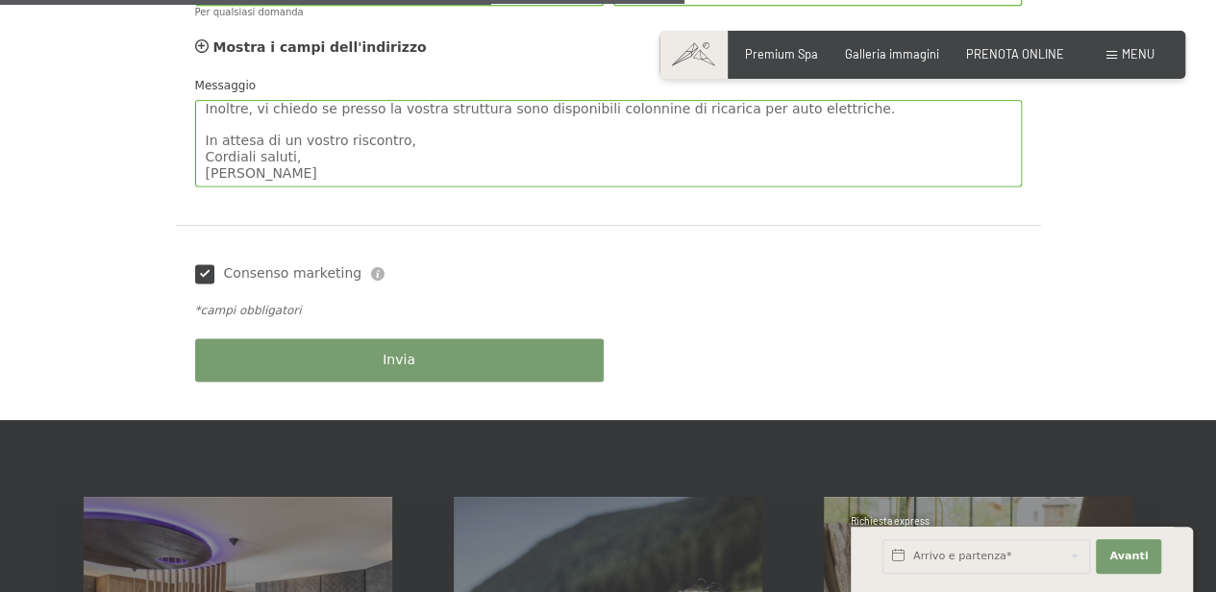
scroll to position [1217, 0]
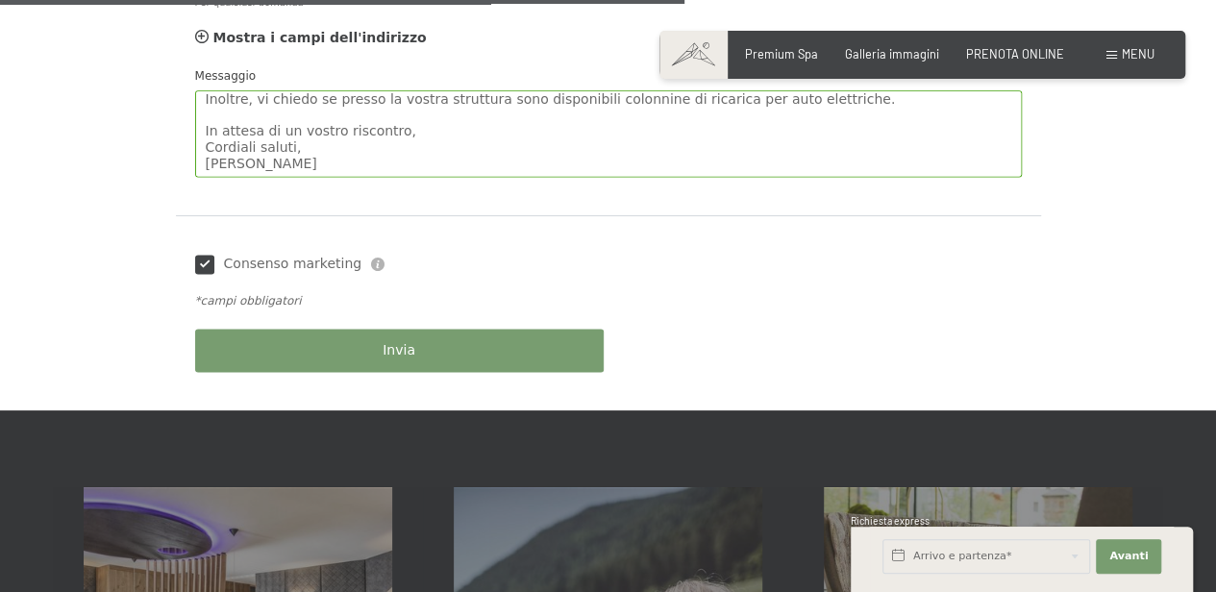
click at [436, 360] on span "Consenso marketing*" at bounding box center [494, 350] width 145 height 19
click at [412, 360] on input "Consenso marketing*" at bounding box center [402, 350] width 19 height 19
checkbox input "false"
click at [409, 343] on span "Invia" at bounding box center [399, 350] width 33 height 19
click at [395, 358] on button "Invia" at bounding box center [399, 350] width 409 height 43
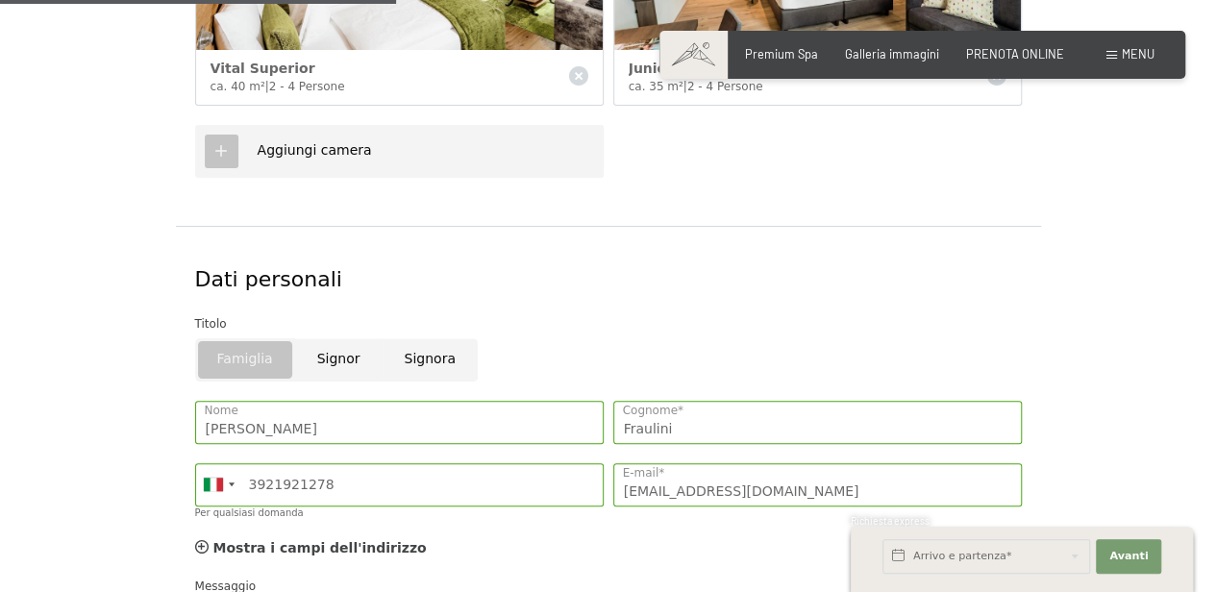
scroll to position [705, 0]
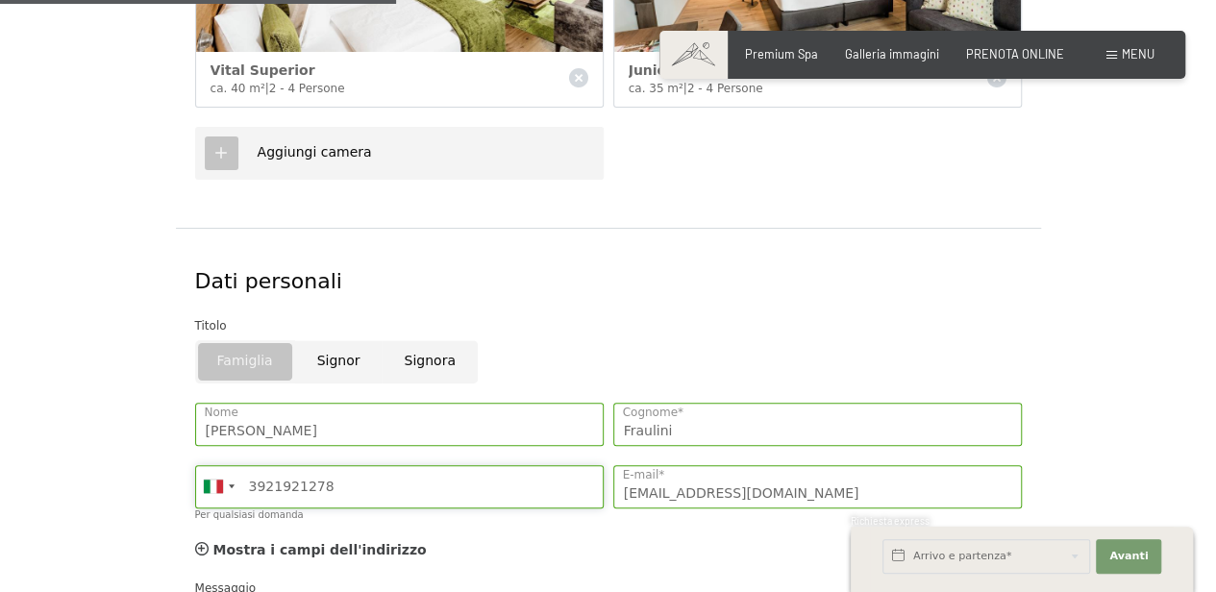
click at [261, 484] on input "3921921278" at bounding box center [399, 486] width 409 height 43
drag, startPoint x: 471, startPoint y: 484, endPoint x: 521, endPoint y: 484, distance: 50.0
click at [471, 484] on input "3921921278" at bounding box center [399, 486] width 409 height 43
click at [703, 477] on input "[EMAIL_ADDRESS][DOMAIN_NAME]" at bounding box center [817, 486] width 409 height 43
click at [894, 415] on input "Fraulini" at bounding box center [817, 424] width 409 height 43
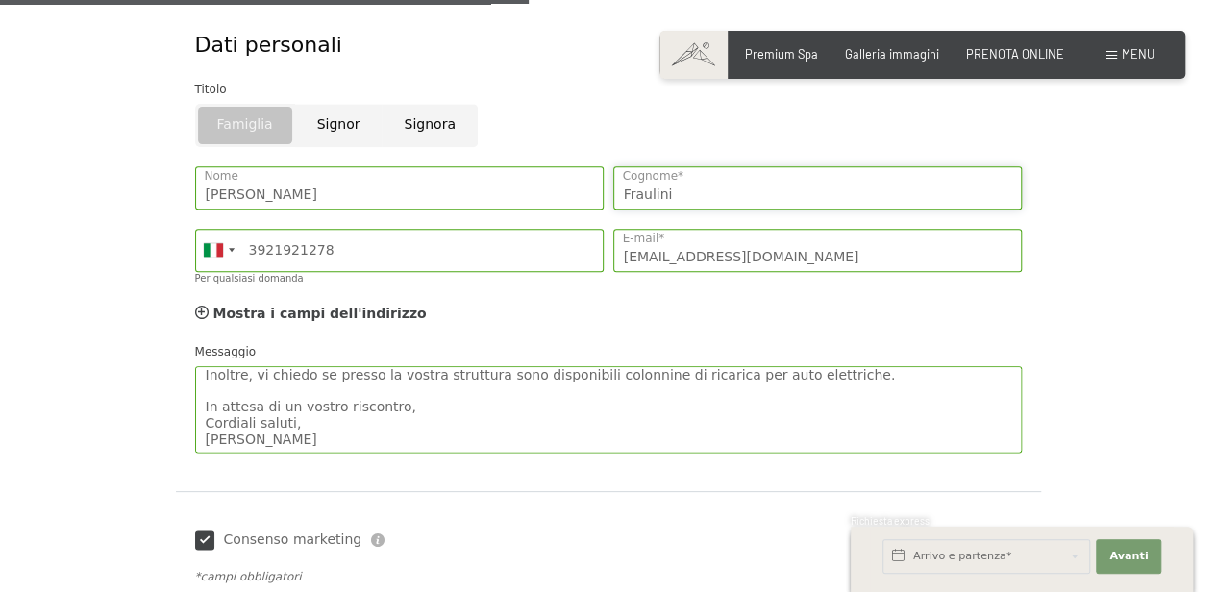
scroll to position [961, 0]
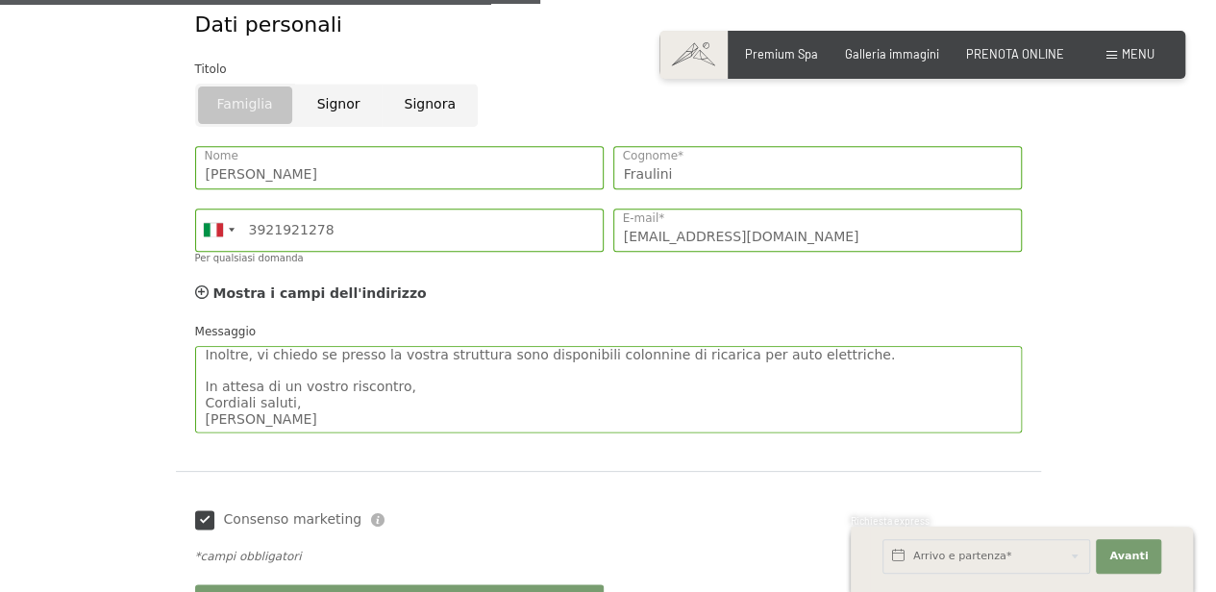
click at [775, 304] on div "Mostra i campi dell'indirizzo Nascondere i campi dell'indirizzo" at bounding box center [608, 294] width 836 height 38
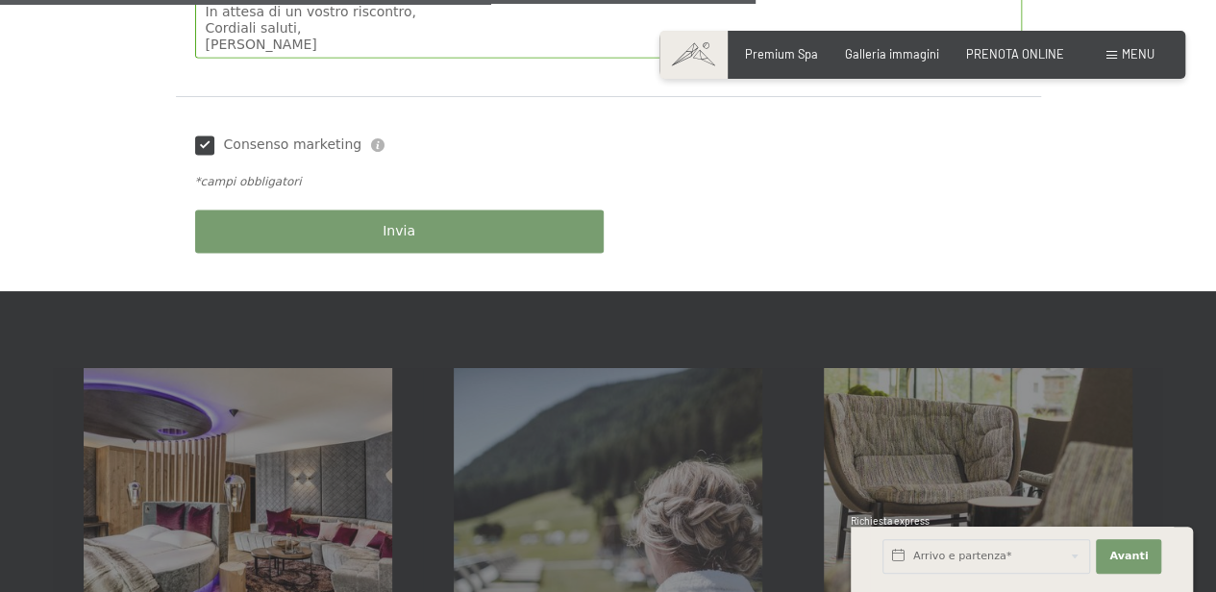
scroll to position [1346, 0]
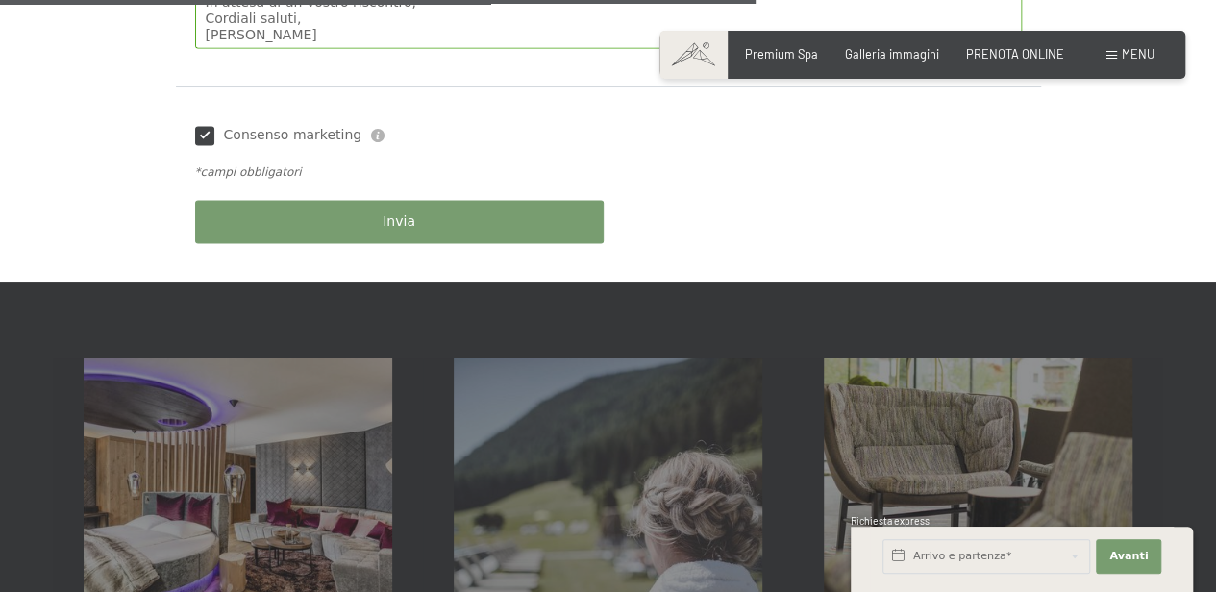
click at [296, 141] on span "Consenso marketing" at bounding box center [293, 135] width 138 height 19
click at [214, 141] on input "Consenso marketing" at bounding box center [204, 135] width 19 height 19
click at [272, 137] on span "Consenso marketing" at bounding box center [293, 135] width 138 height 19
click at [214, 137] on input "Consenso marketing" at bounding box center [204, 135] width 19 height 19
click at [204, 129] on input "Consenso marketing" at bounding box center [204, 135] width 19 height 19
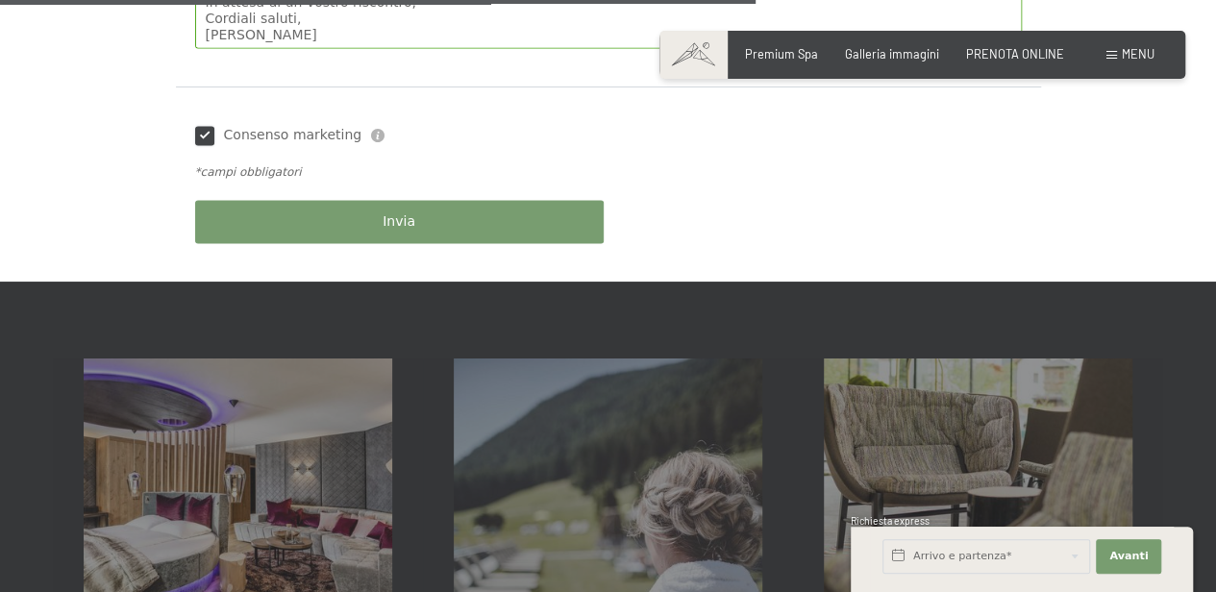
checkbox input "false"
click at [298, 212] on button "Invia" at bounding box center [399, 221] width 409 height 43
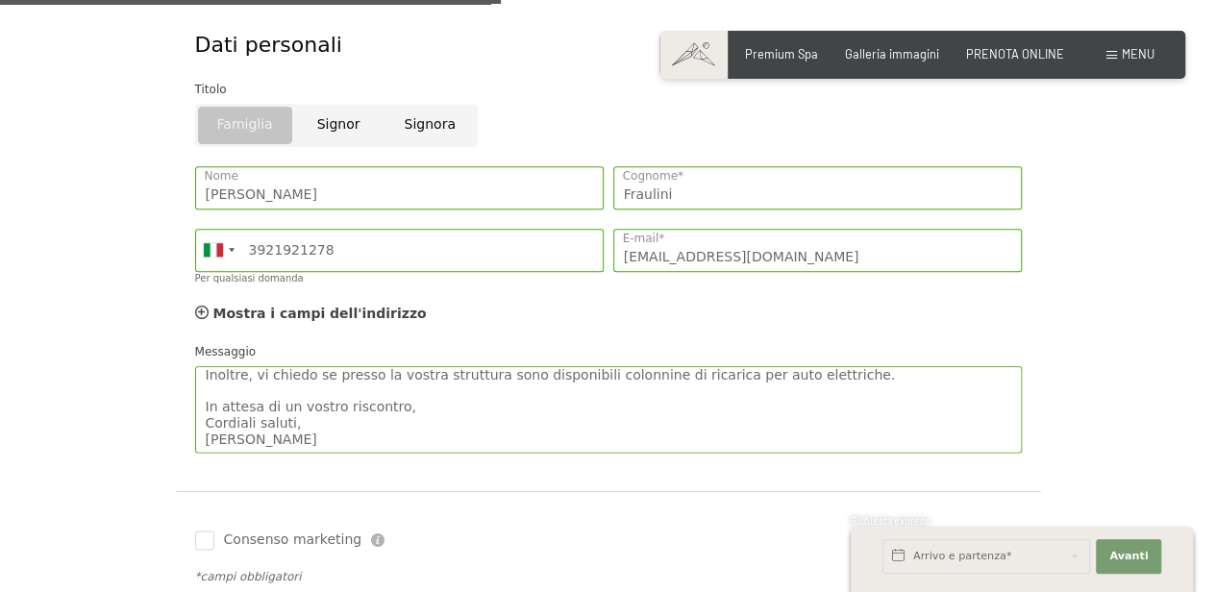
scroll to position [961, 0]
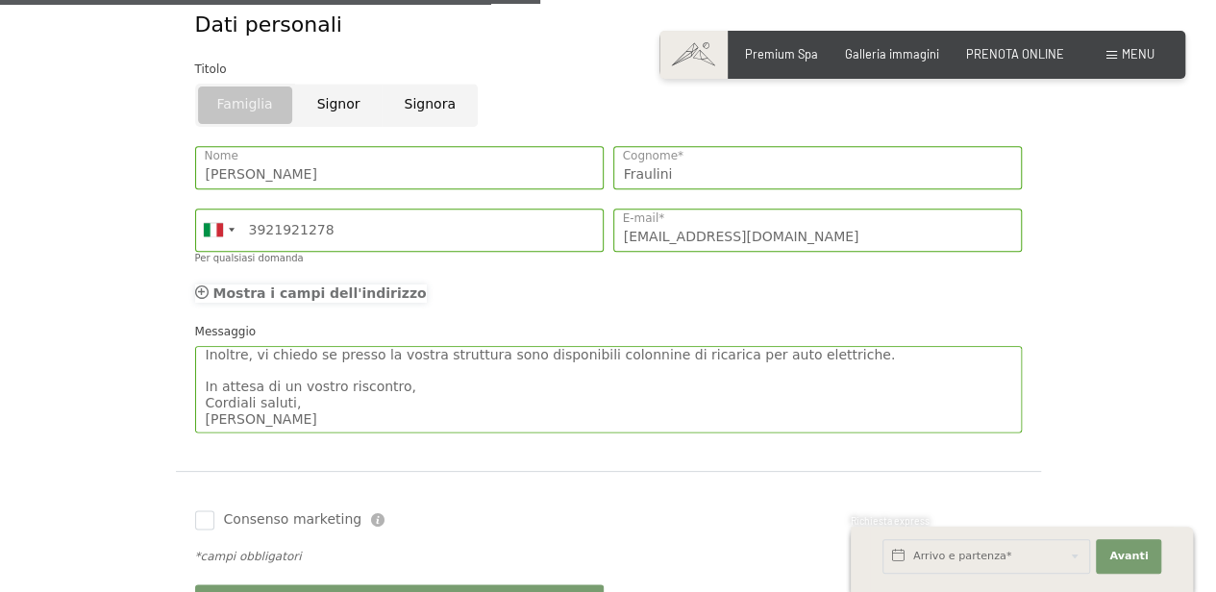
click at [340, 292] on span "Mostra i campi dell'indirizzo" at bounding box center [319, 293] width 213 height 15
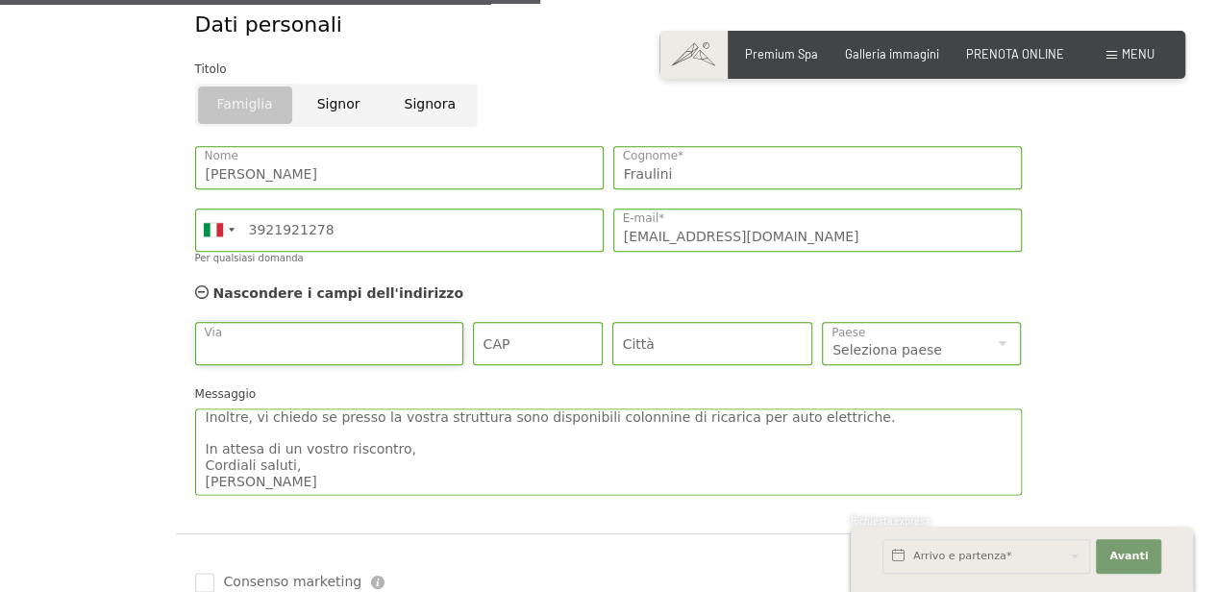
click at [376, 331] on input "Via" at bounding box center [329, 343] width 269 height 43
type input "[PERSON_NAME] 1"
type input "41018"
type input "San [PERSON_NAME] sul [PERSON_NAME]"
select select "IT"
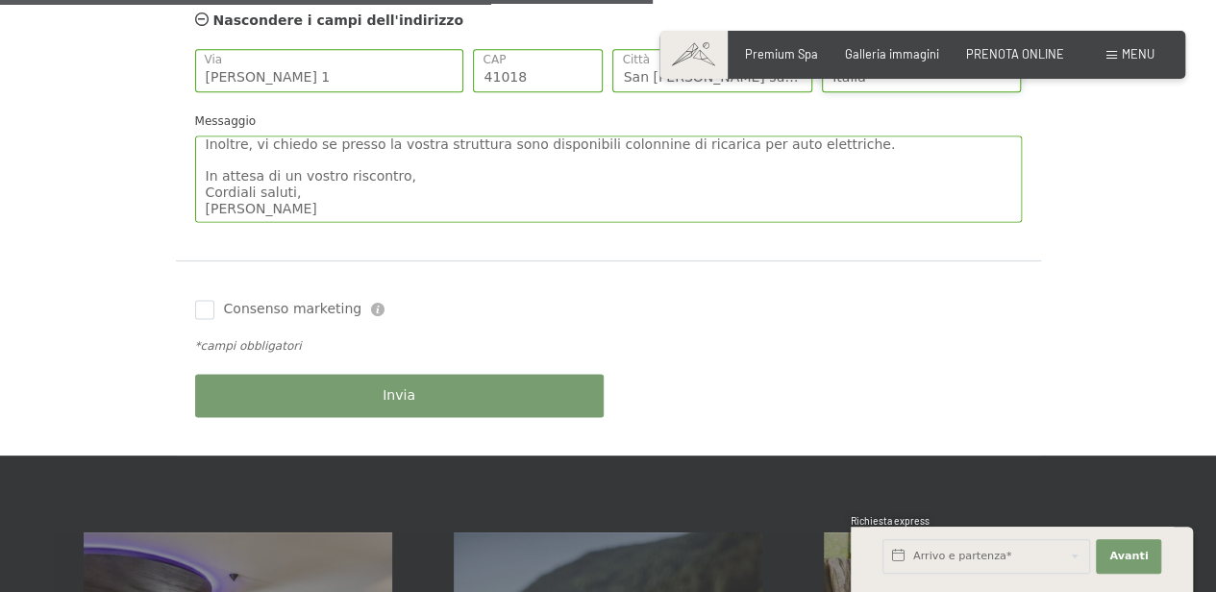
scroll to position [1281, 0]
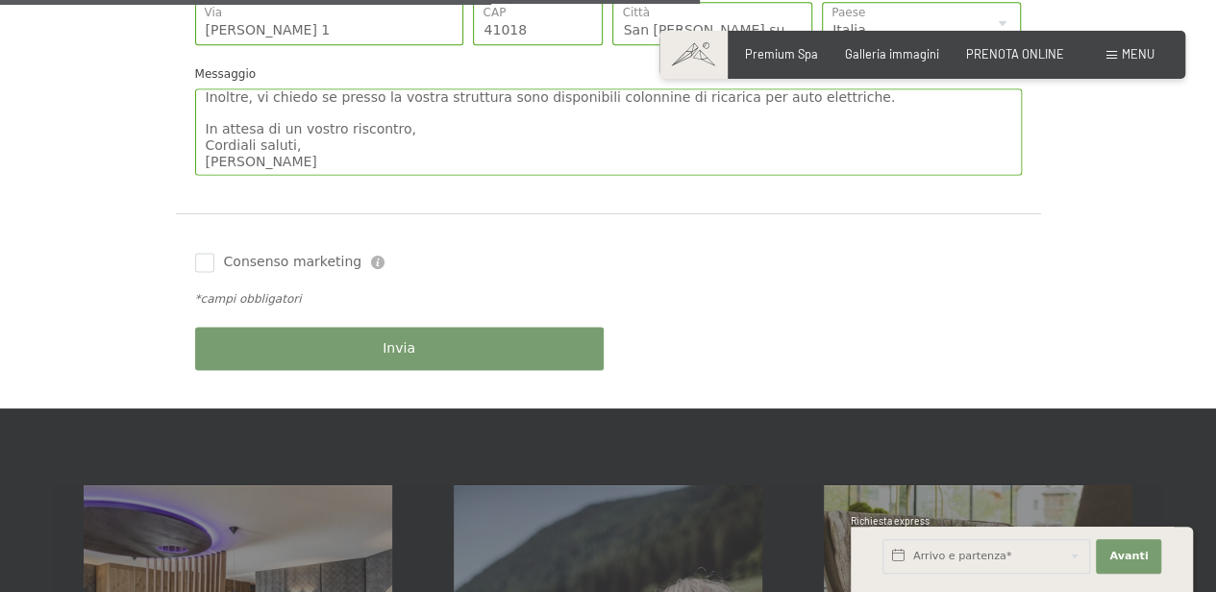
click at [308, 265] on span "Consenso marketing" at bounding box center [293, 262] width 138 height 19
click at [214, 265] on input "Consenso marketing" at bounding box center [204, 262] width 19 height 19
click at [202, 245] on div "Consenso marketing Il sottoscritto, letta e compresa l’informativa di cui a que…" at bounding box center [399, 262] width 418 height 38
click at [204, 257] on input "Consenso marketing" at bounding box center [204, 262] width 19 height 19
checkbox input "true"
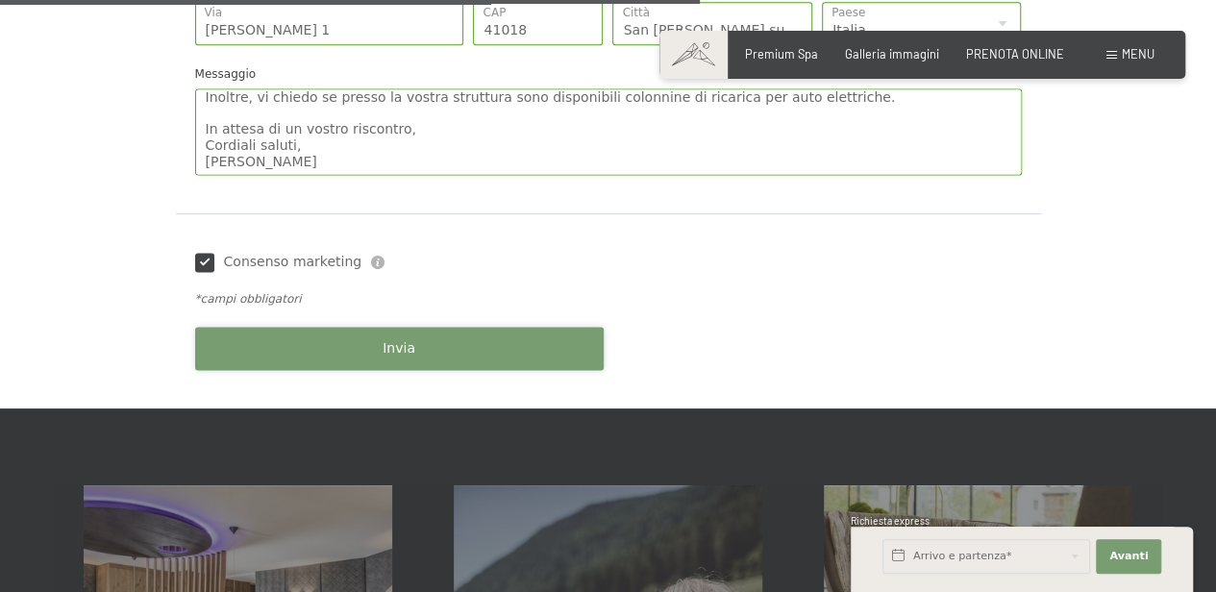
click at [337, 327] on button "Invia" at bounding box center [399, 348] width 409 height 43
click at [331, 342] on button "Invia" at bounding box center [399, 348] width 409 height 43
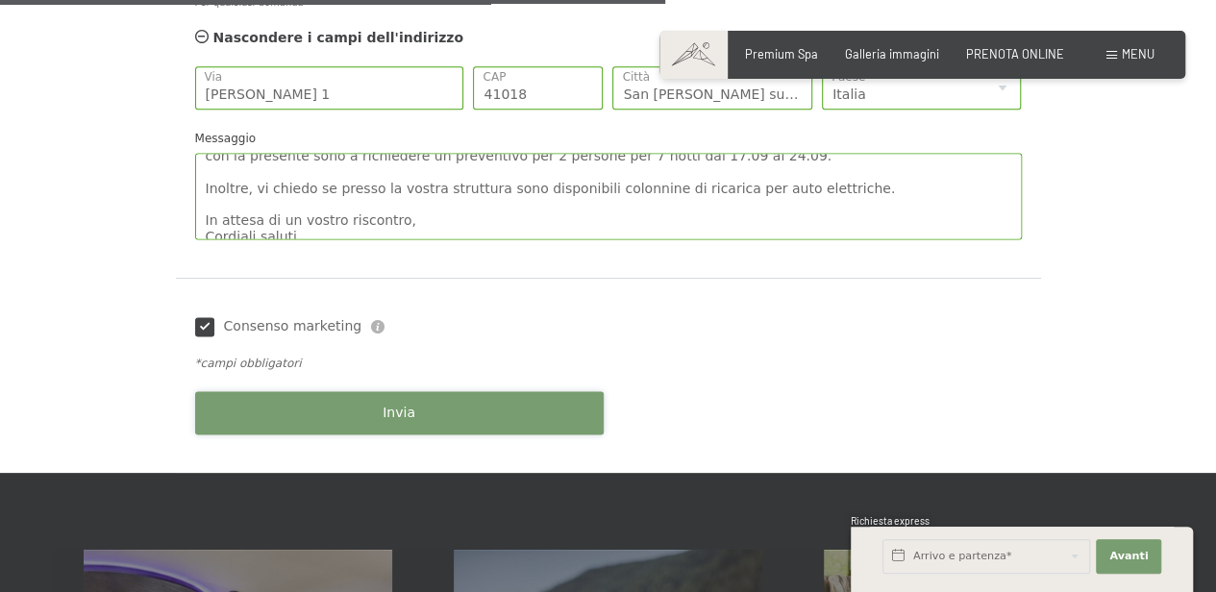
scroll to position [0, 0]
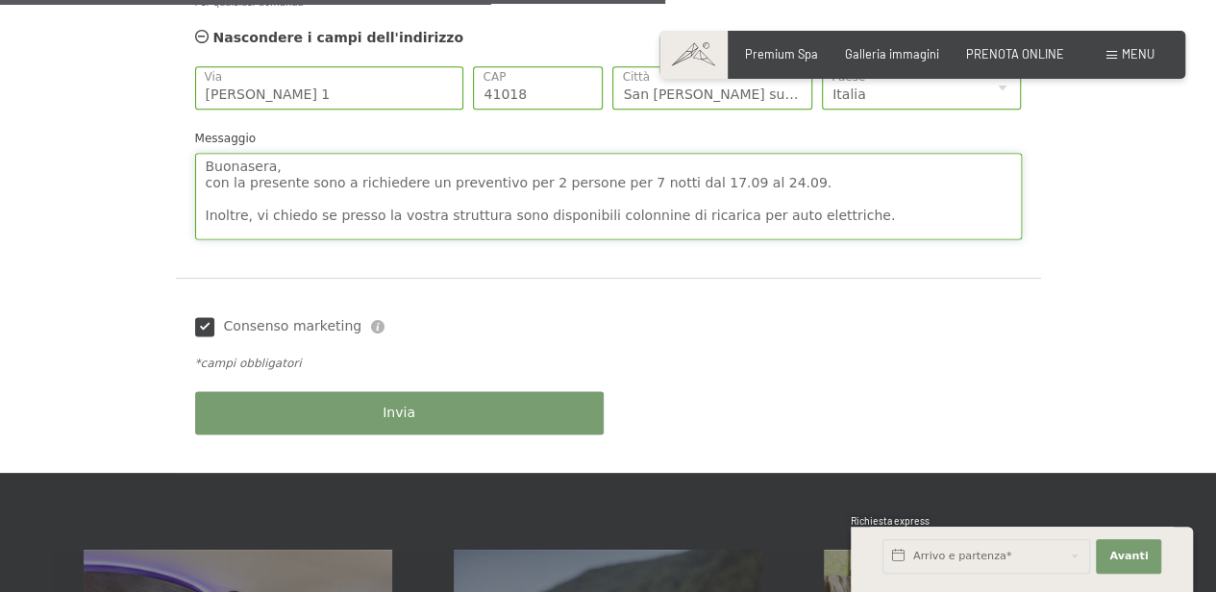
click at [353, 196] on textarea "Buonasera, con la presente sono a richiedere un preventivo per 2 persone per 7 …" at bounding box center [608, 196] width 827 height 87
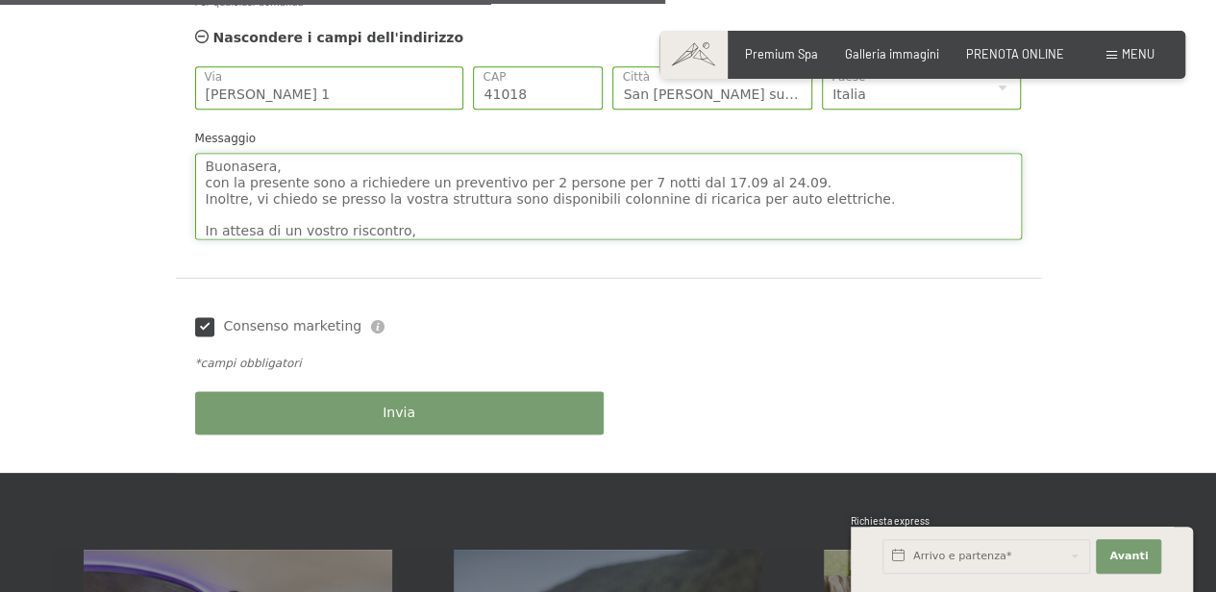
click at [241, 209] on textarea "Buonasera, con la presente sono a richiedere un preventivo per 2 persone per 7 …" at bounding box center [608, 196] width 827 height 87
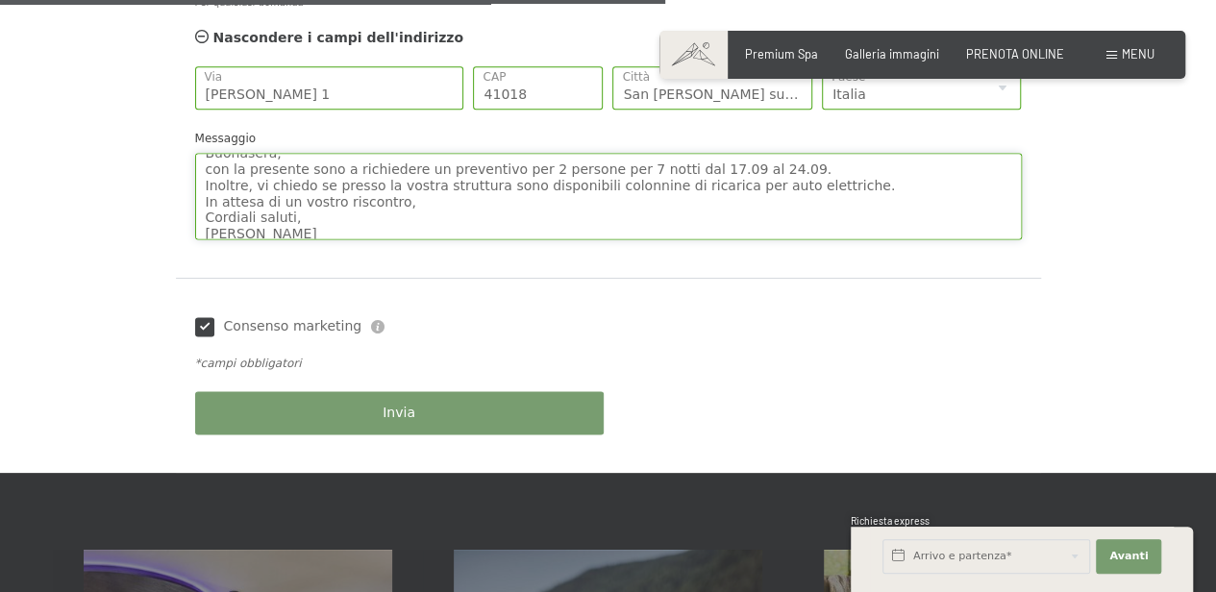
scroll to position [21, 0]
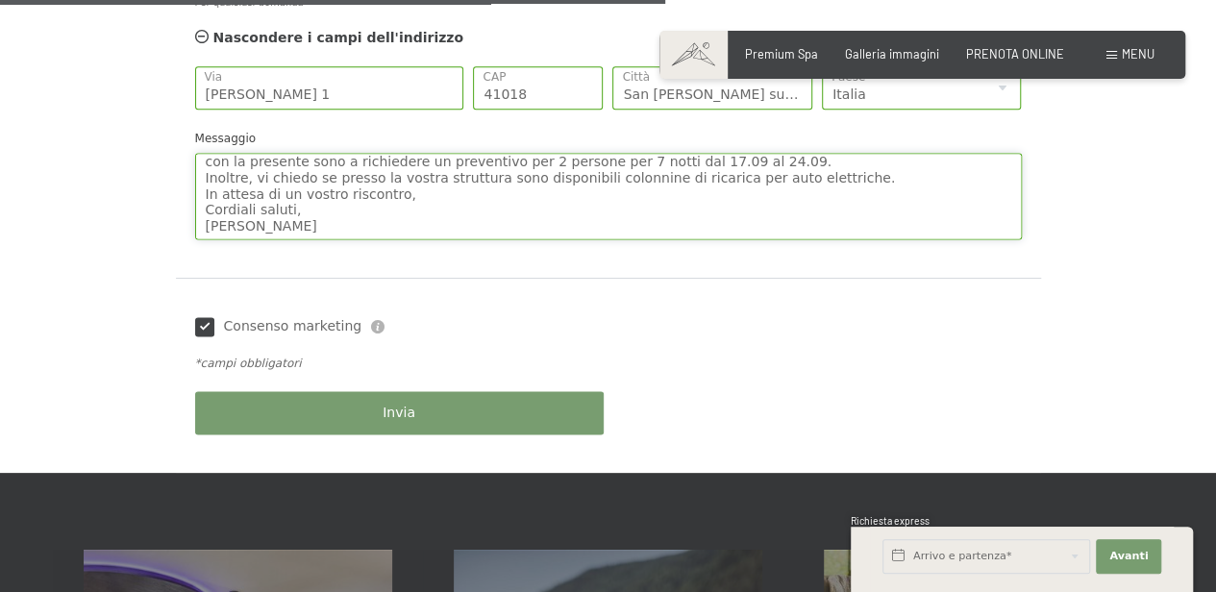
type textarea "Buonasera, con la presente sono a richiedere un preventivo per 2 persone per 7 …"
click at [256, 392] on div "Invia" at bounding box center [399, 413] width 418 height 62
click at [259, 399] on button "Invia" at bounding box center [399, 412] width 409 height 43
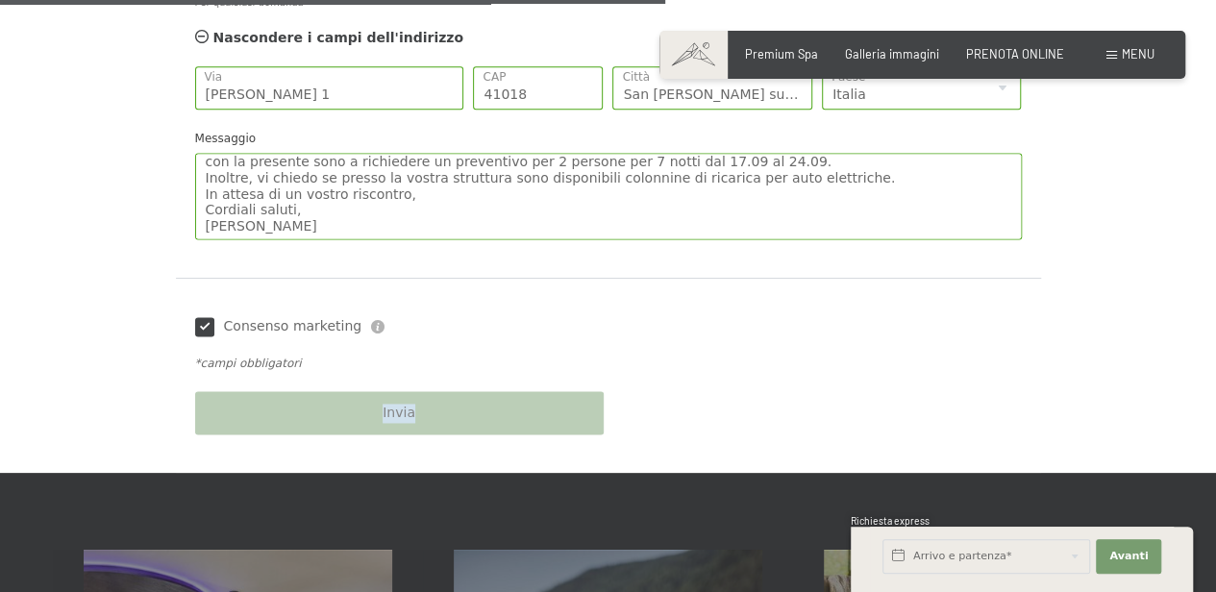
click at [259, 399] on div "Invia" at bounding box center [399, 413] width 418 height 62
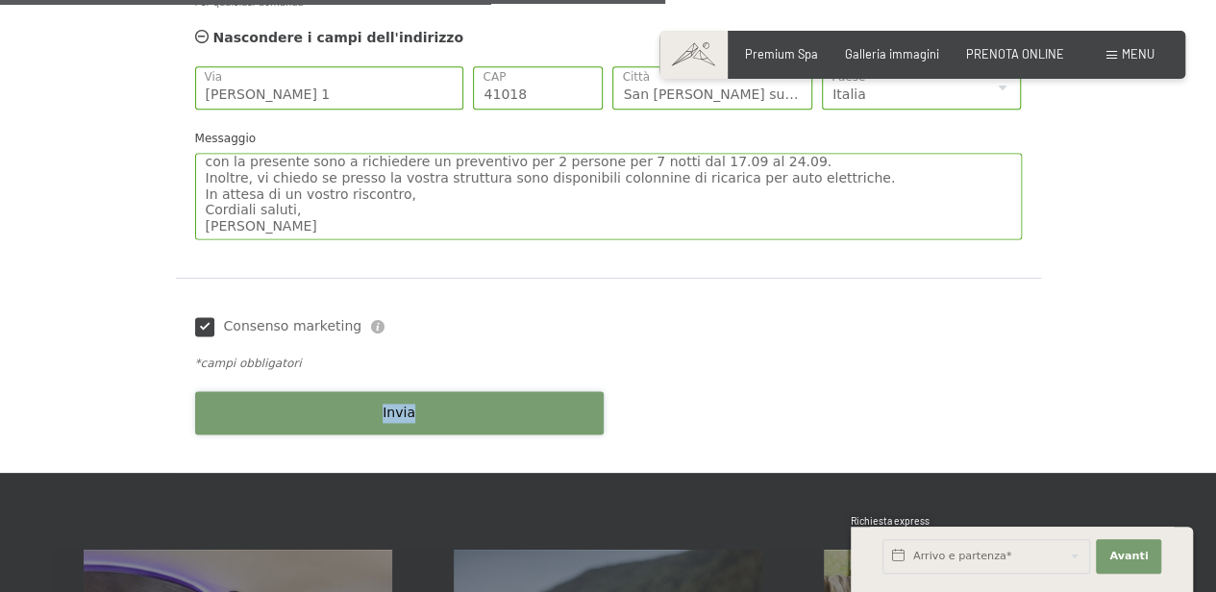
click at [259, 399] on button "Invia" at bounding box center [399, 412] width 409 height 43
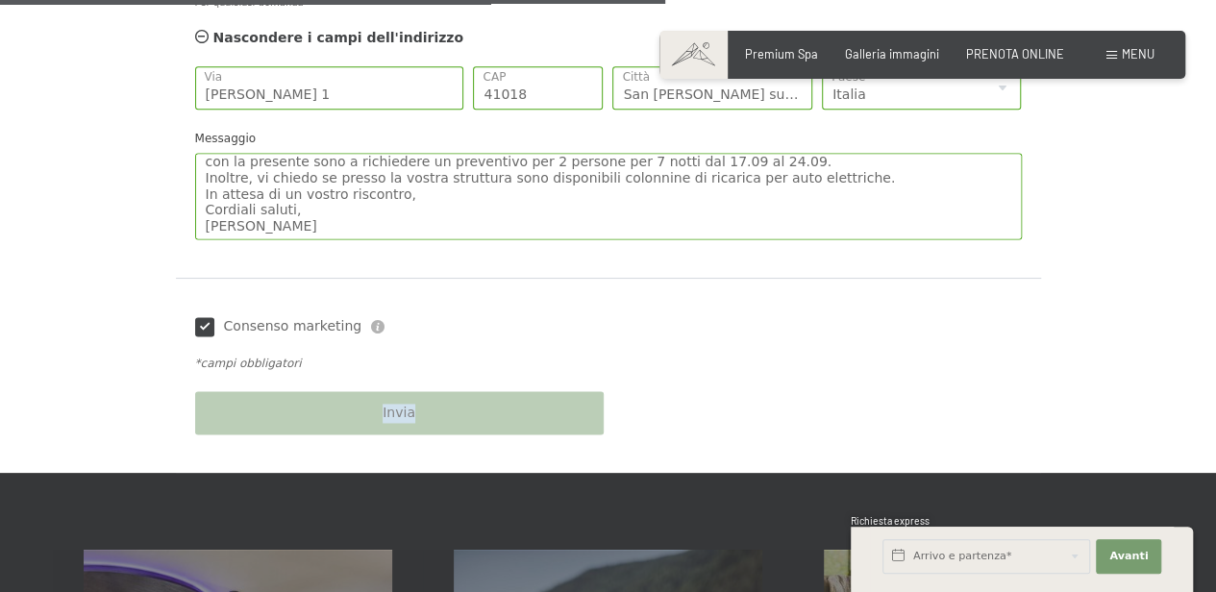
click at [259, 399] on div "Invia" at bounding box center [399, 413] width 418 height 62
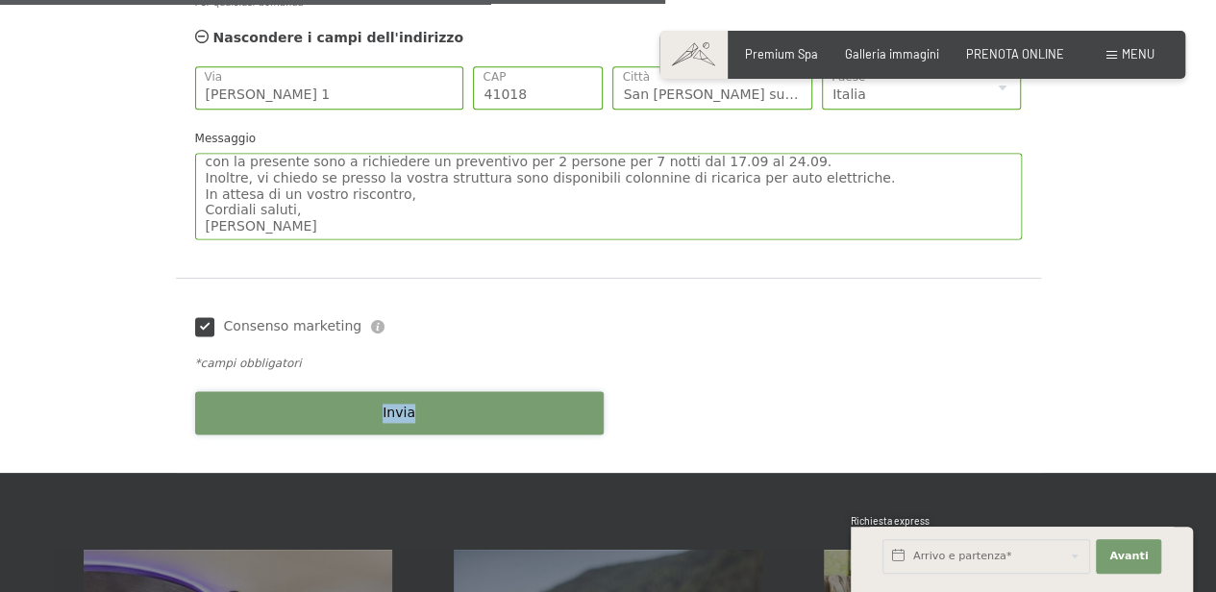
drag, startPoint x: 259, startPoint y: 399, endPoint x: 405, endPoint y: 400, distance: 146.1
drag, startPoint x: 405, startPoint y: 400, endPoint x: 908, endPoint y: 305, distance: 512.6
click at [911, 307] on div "Consenso marketing Il sottoscritto, letta e compresa l’informativa di cui a que…" at bounding box center [608, 327] width 836 height 58
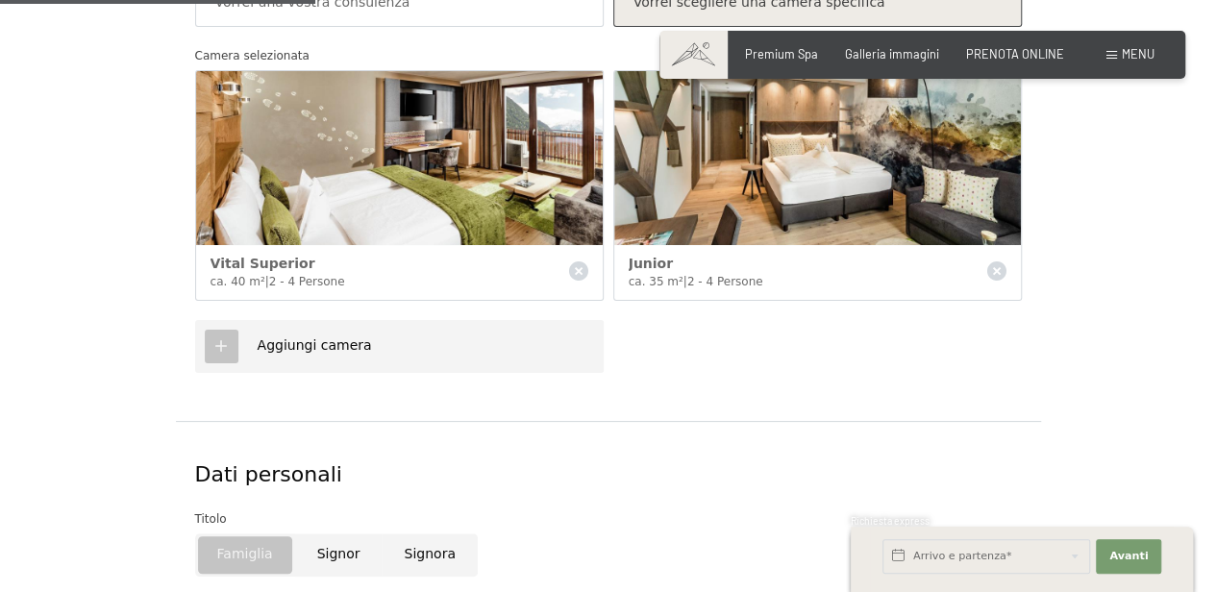
scroll to position [577, 0]
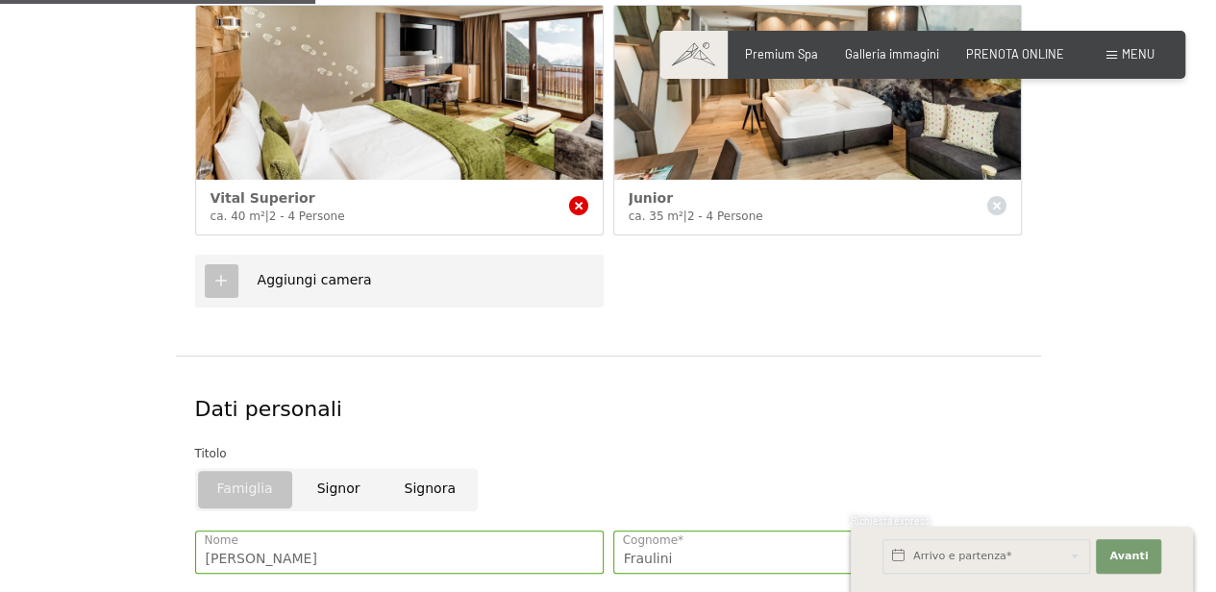
click at [581, 202] on icon at bounding box center [578, 205] width 19 height 19
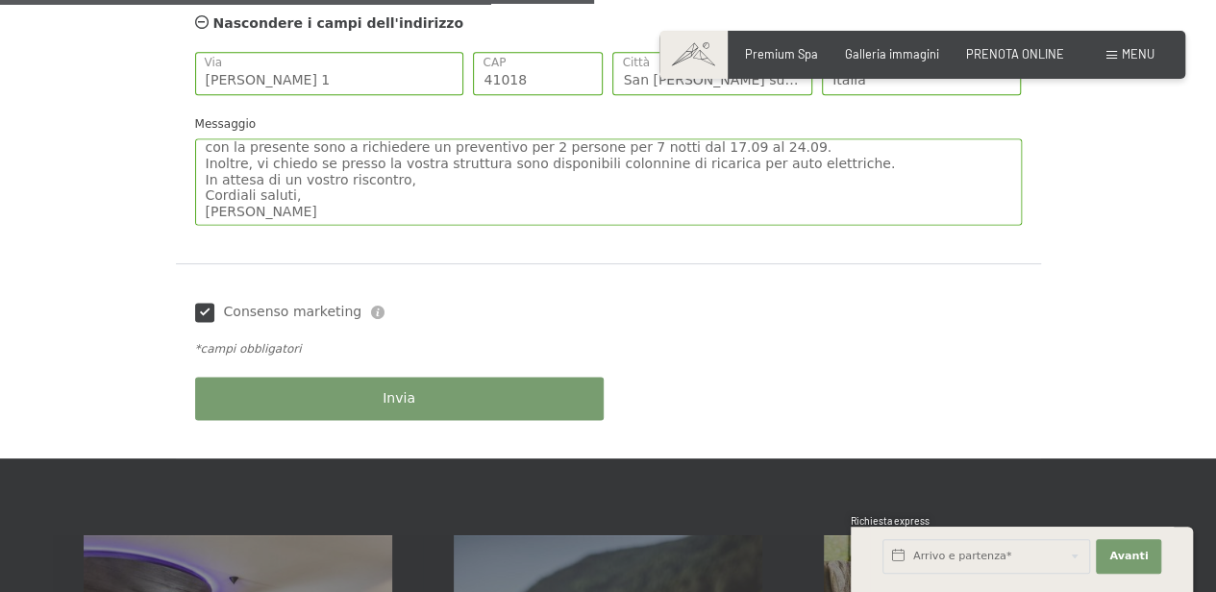
scroll to position [1281, 0]
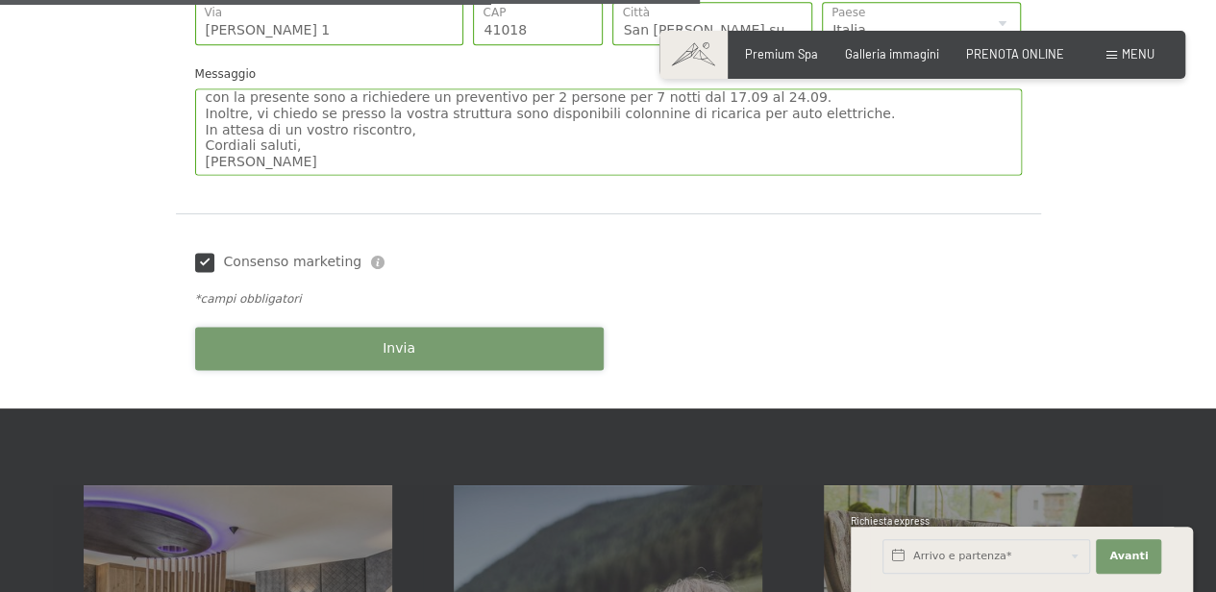
click at [343, 346] on button "Invia" at bounding box center [399, 348] width 409 height 43
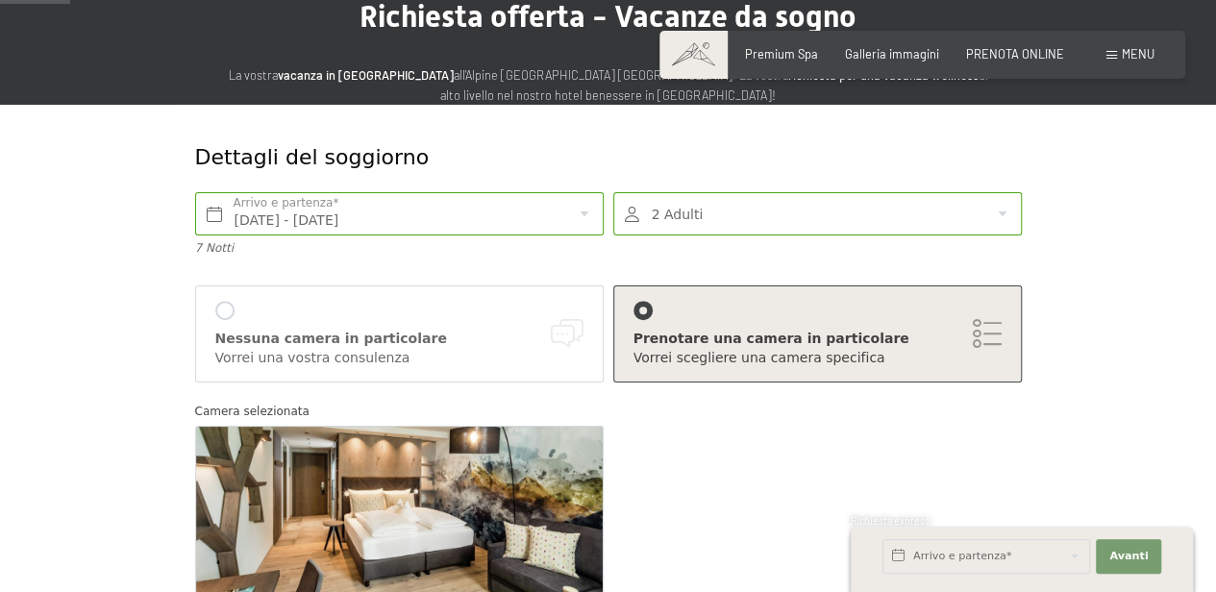
scroll to position [128, 0]
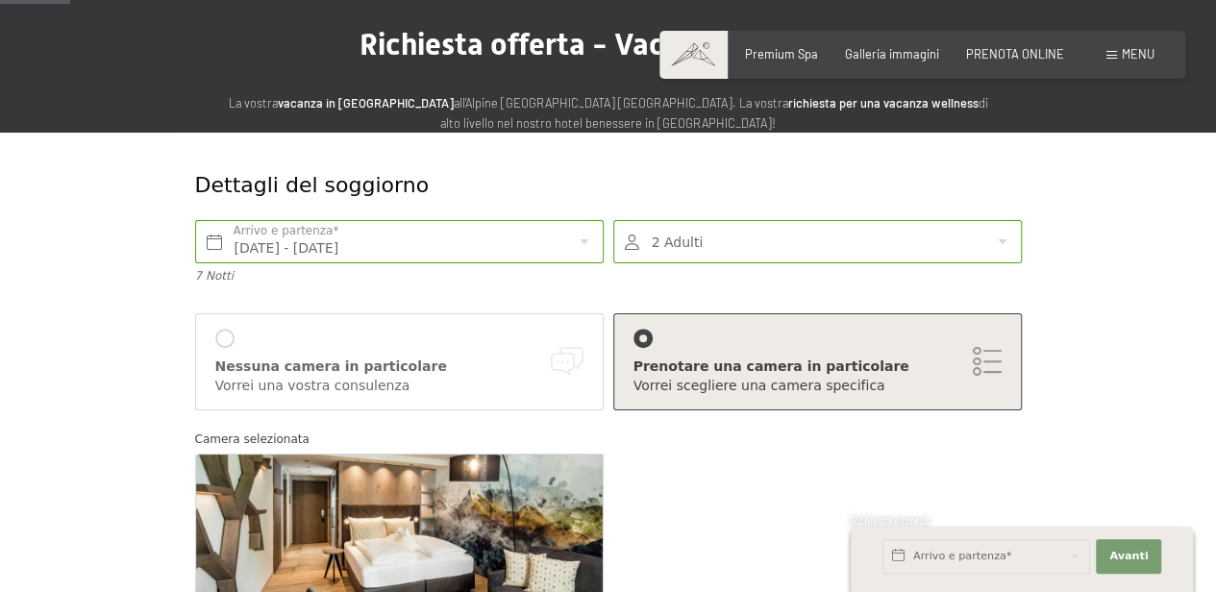
click at [747, 227] on div at bounding box center [817, 241] width 409 height 43
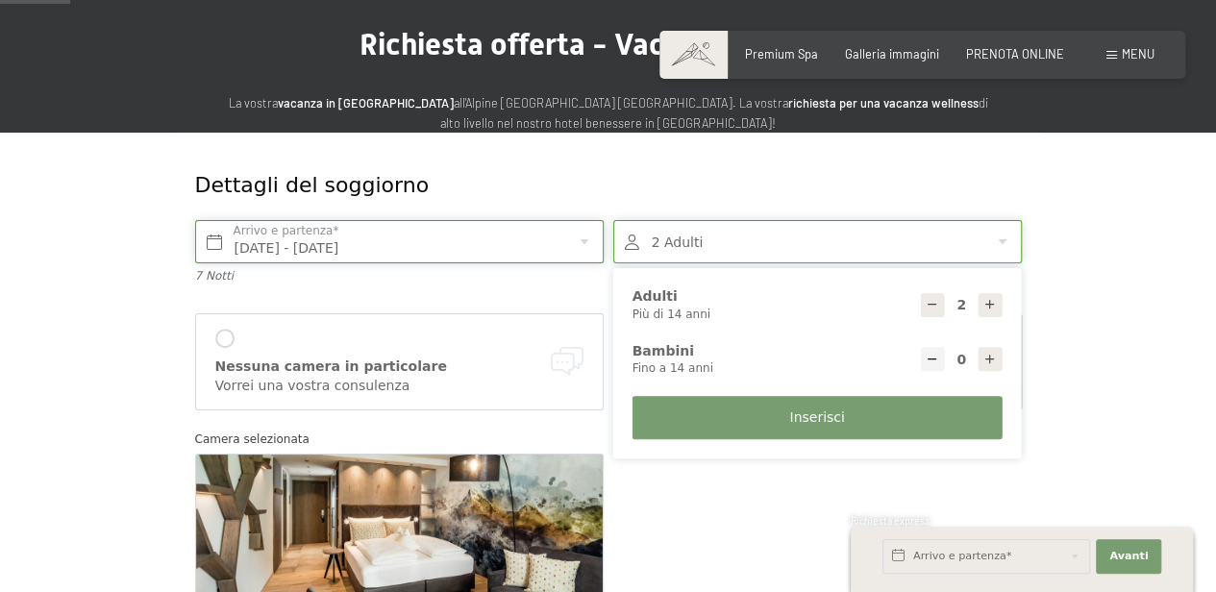
click at [472, 227] on input "[DATE] - [DATE]" at bounding box center [399, 241] width 409 height 43
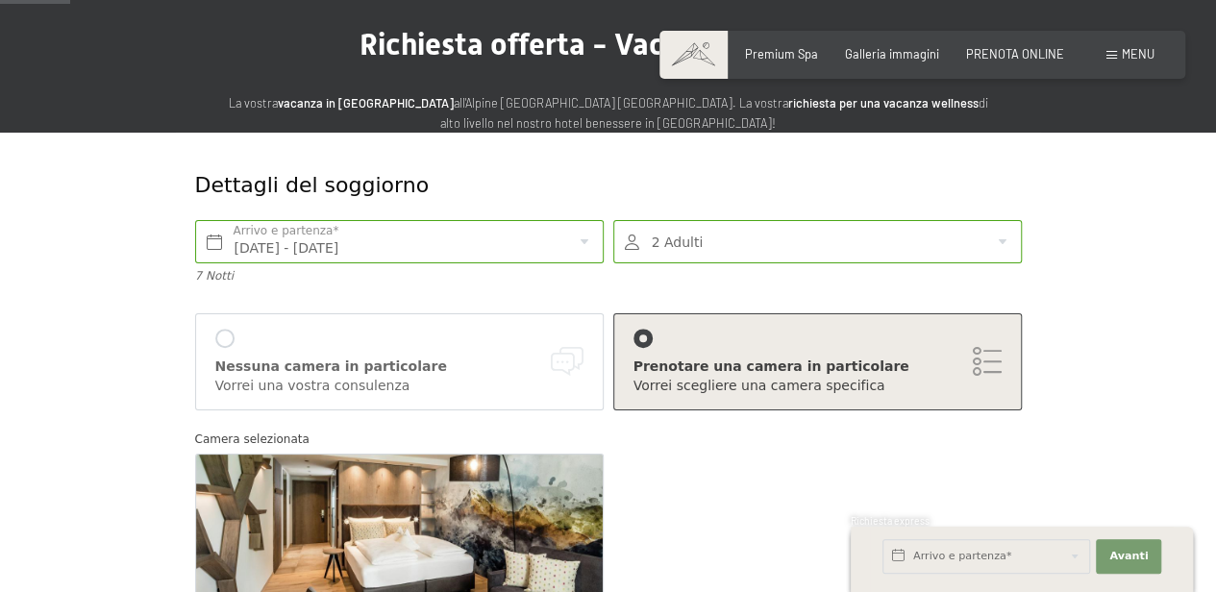
click at [962, 175] on div "Dettagli del soggiorno" at bounding box center [608, 186] width 836 height 68
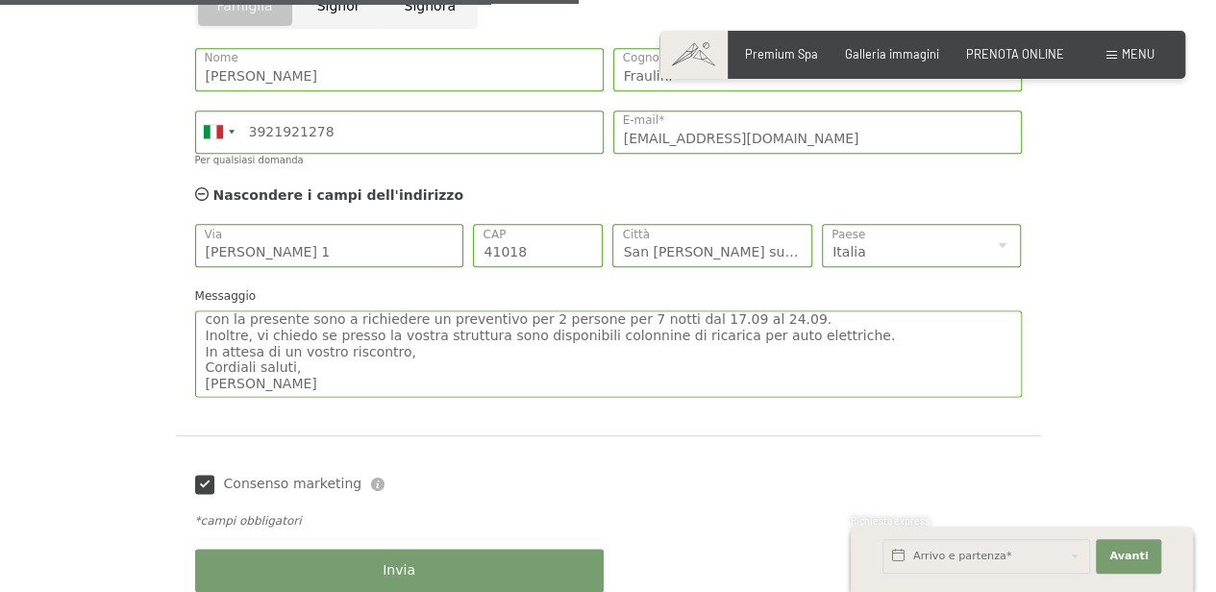
scroll to position [961, 0]
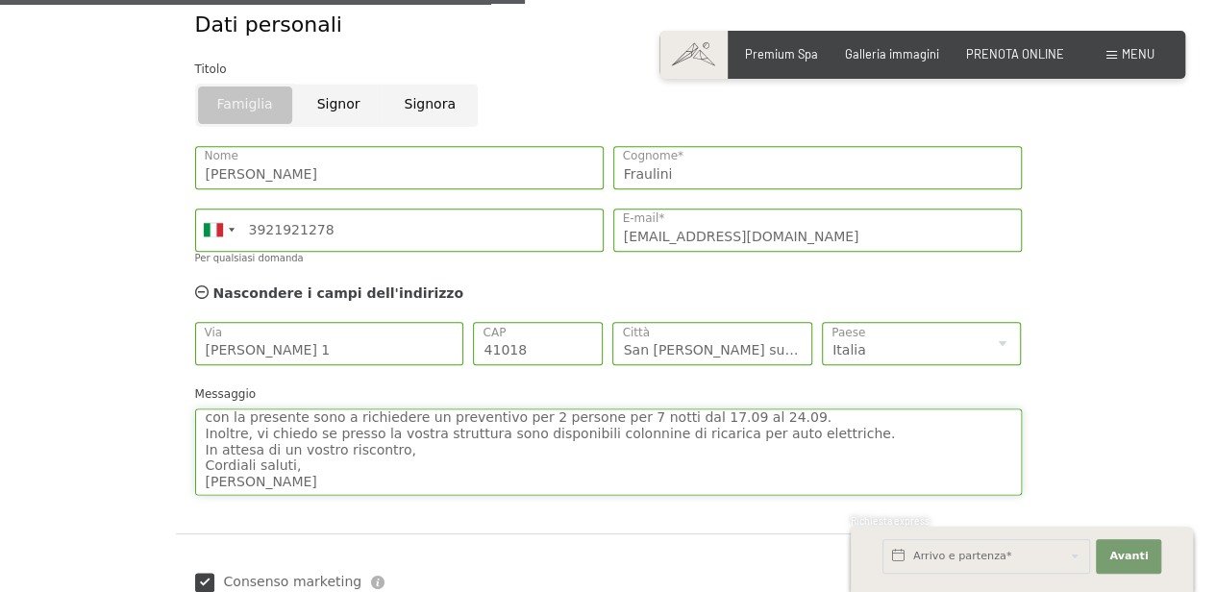
click at [286, 487] on textarea "Buonasera, con la presente sono a richiedere un preventivo per 2 persone per 7 …" at bounding box center [608, 452] width 827 height 87
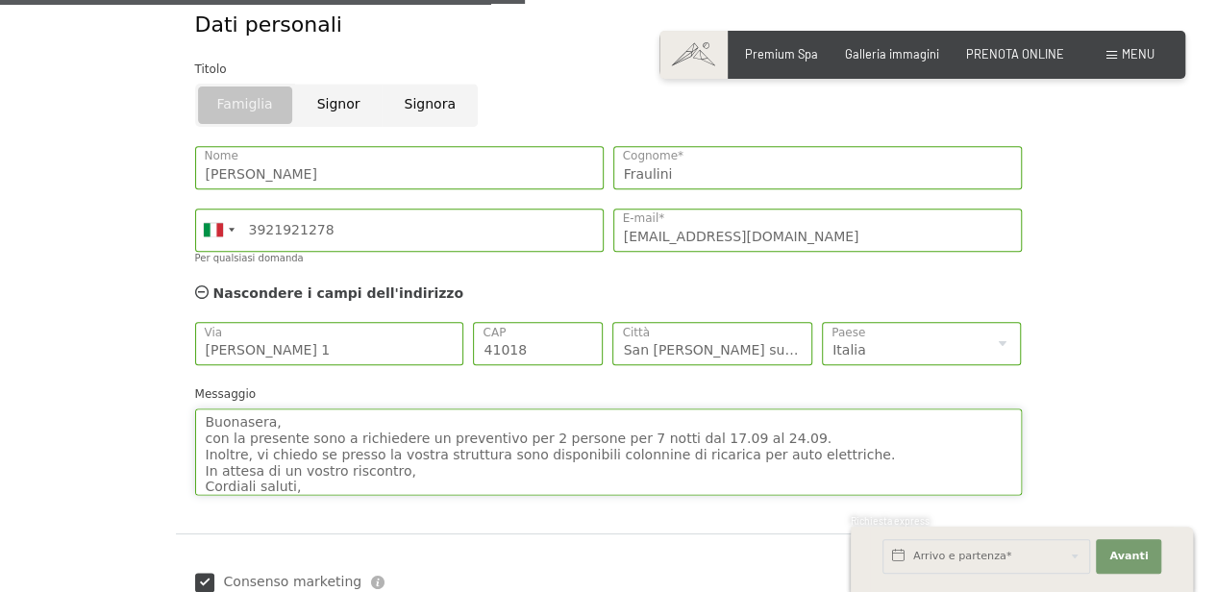
drag, startPoint x: 279, startPoint y: 483, endPoint x: 169, endPoint y: 335, distance: 183.4
click at [169, 335] on form "Dettagli del soggiorno [GEOGRAPHIC_DATA][DATE] - [DATE] Arrivo e partenza* 7 No…" at bounding box center [609, 13] width 1050 height 1429
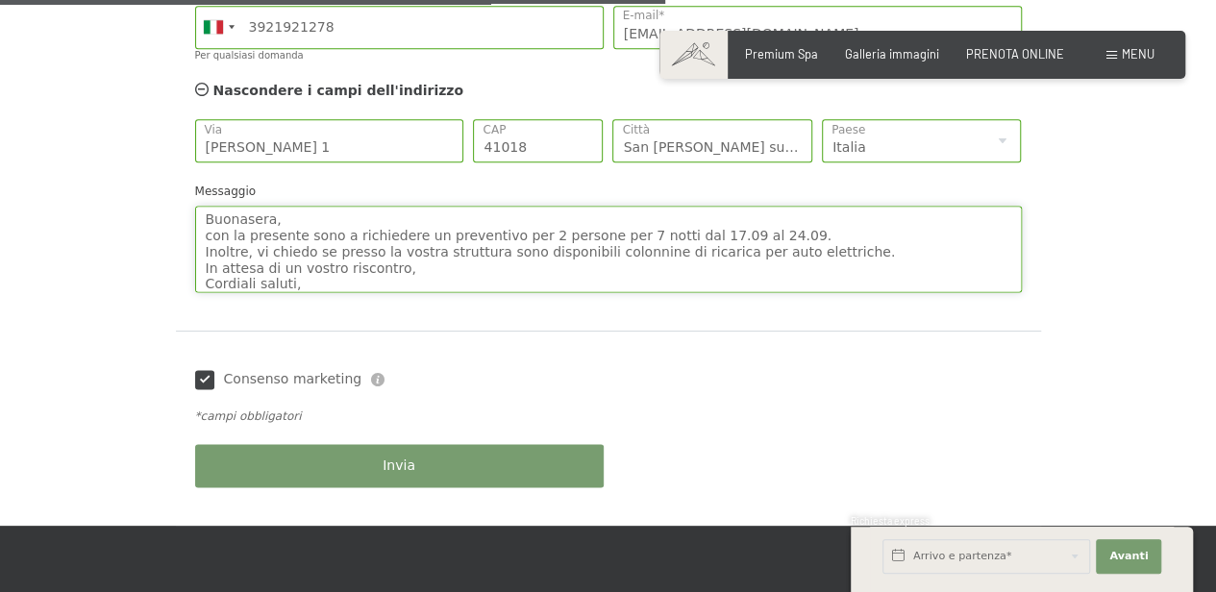
scroll to position [1217, 0]
